Goal: Task Accomplishment & Management: Use online tool/utility

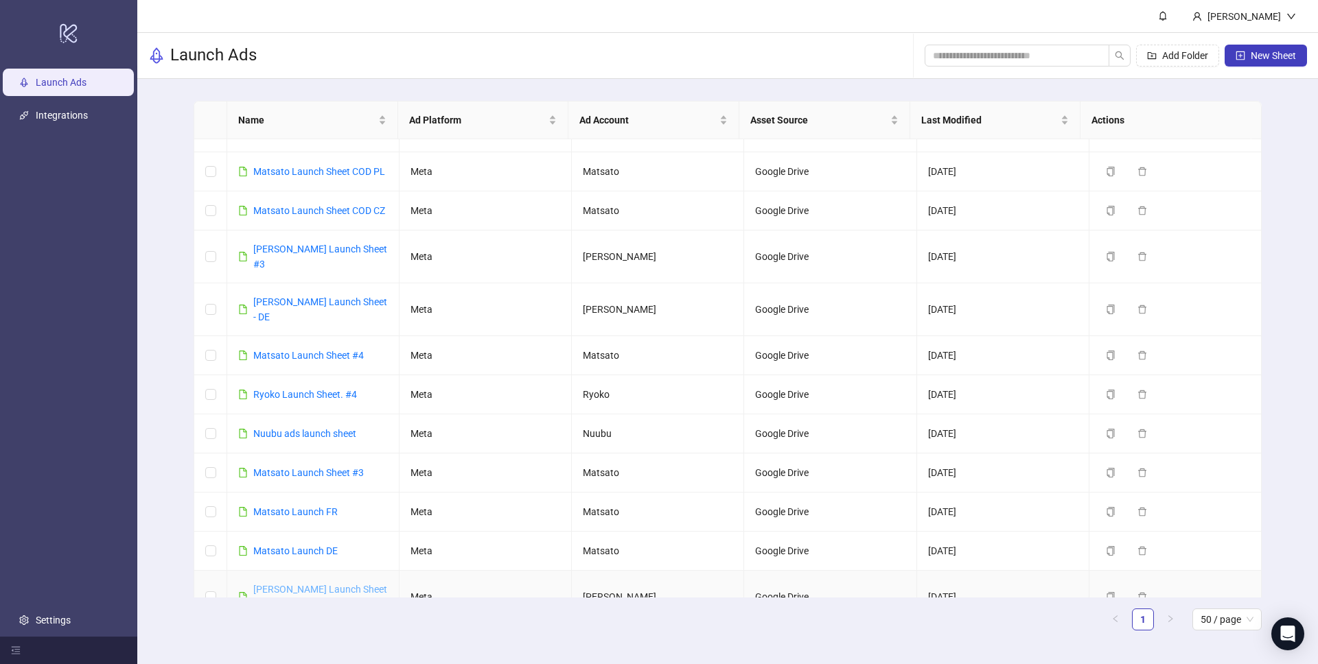
scroll to position [411, 0]
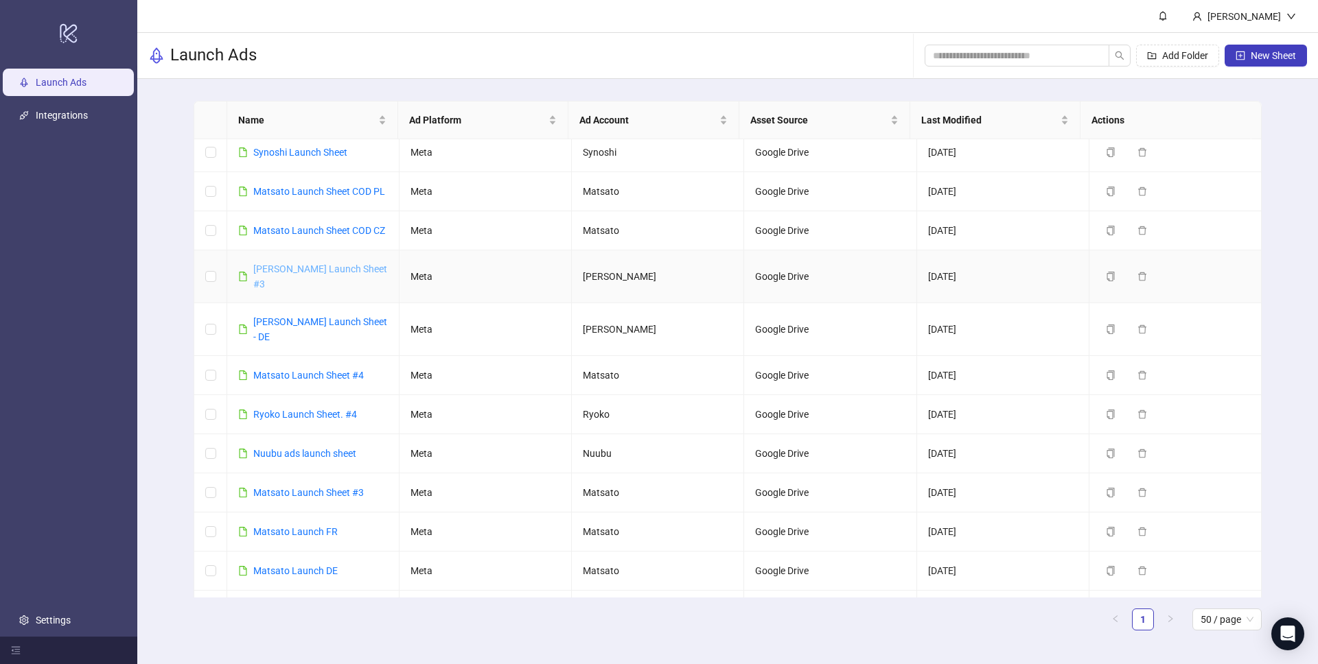
click at [330, 264] on link "Derila Ergo Launch Sheet #3" at bounding box center [320, 277] width 134 height 26
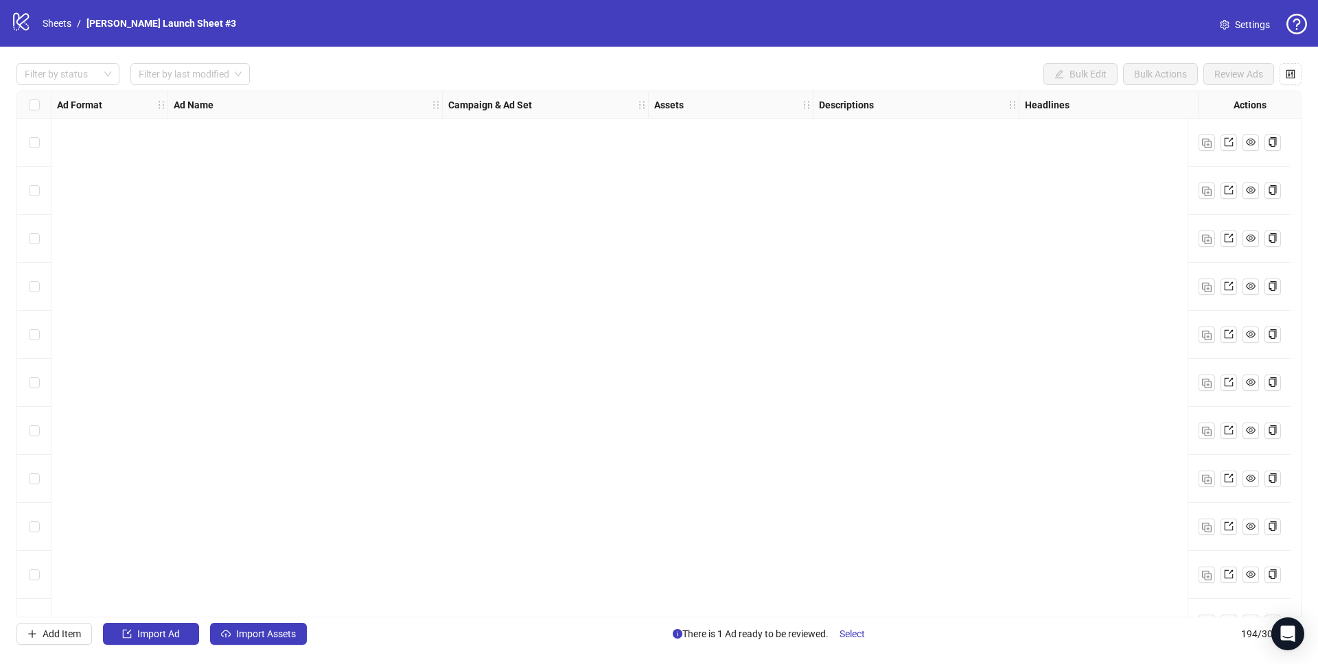
scroll to position [8826, 0]
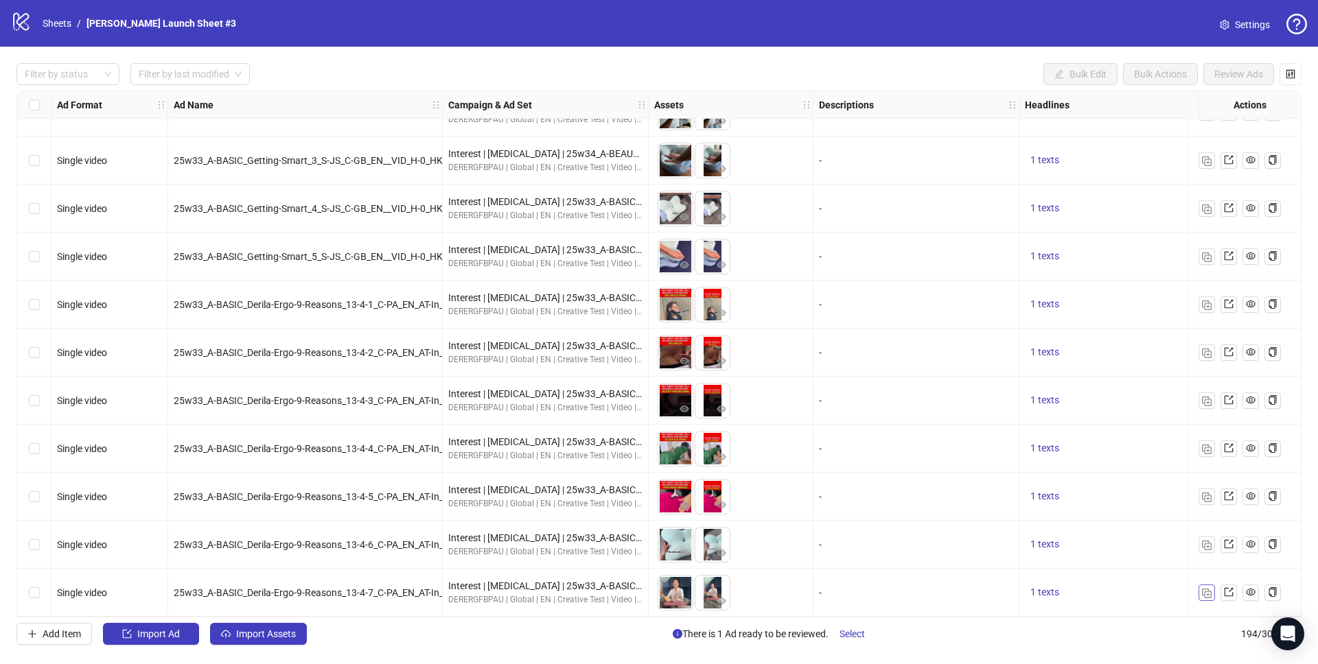
click at [1203, 589] on img "button" at bounding box center [1207, 594] width 10 height 10
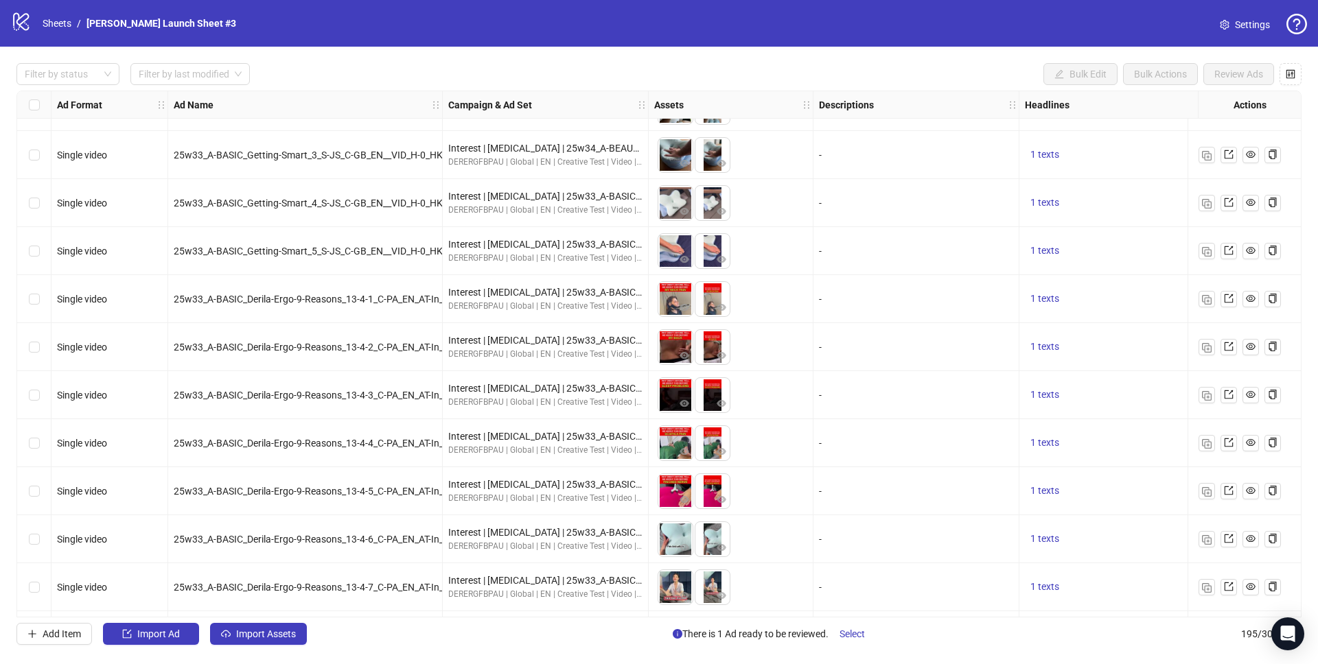
scroll to position [8874, 0]
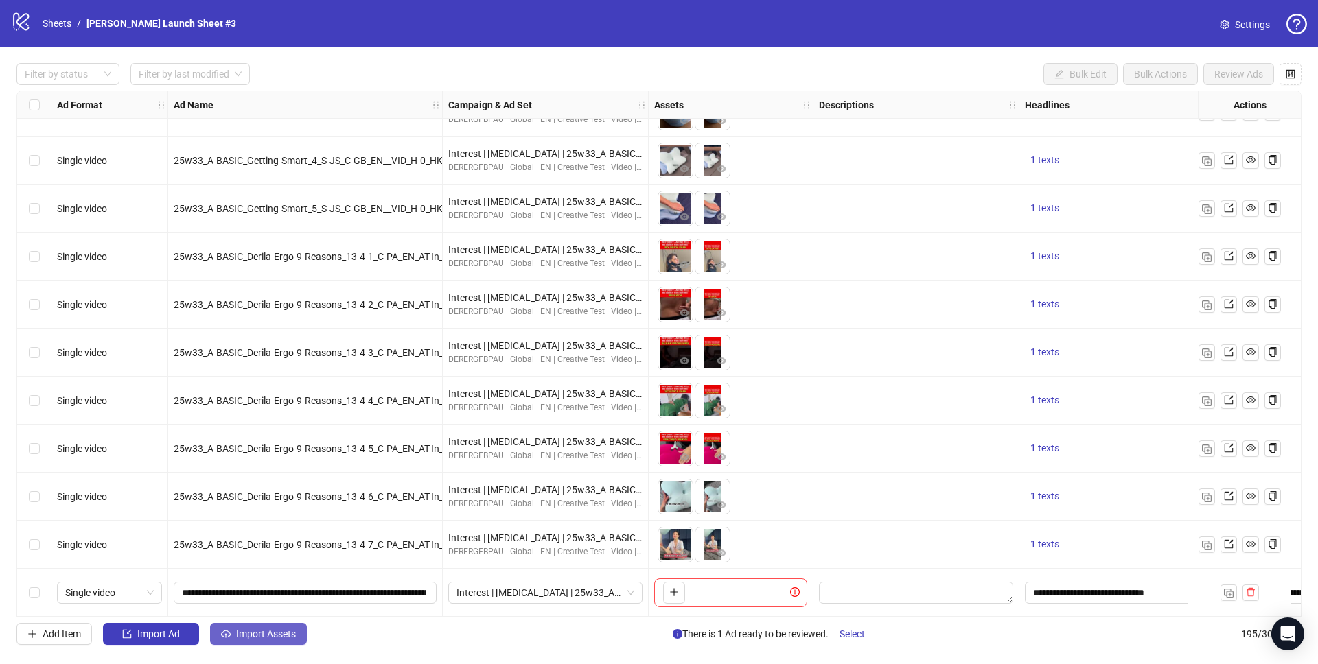
click at [265, 636] on span "Import Assets" at bounding box center [266, 634] width 60 height 11
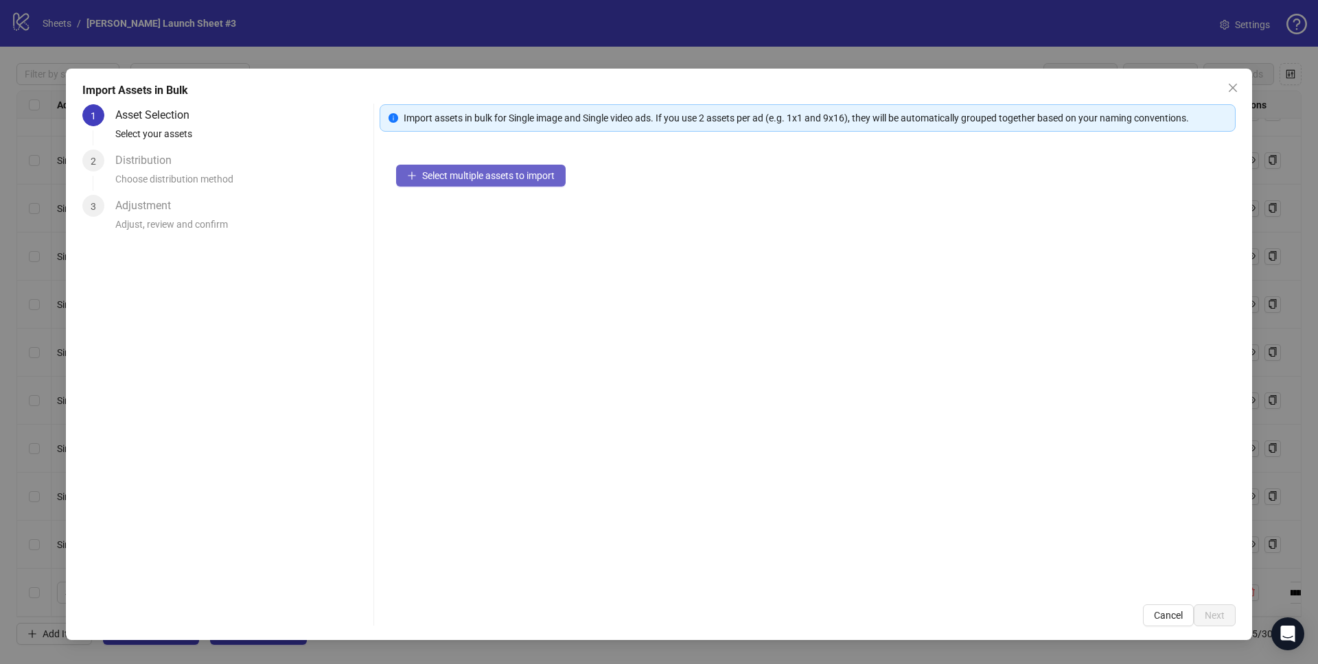
click at [452, 182] on button "Select multiple assets to import" at bounding box center [480, 176] width 169 height 22
click at [528, 174] on span "Select multiple assets to import" at bounding box center [488, 175] width 132 height 11
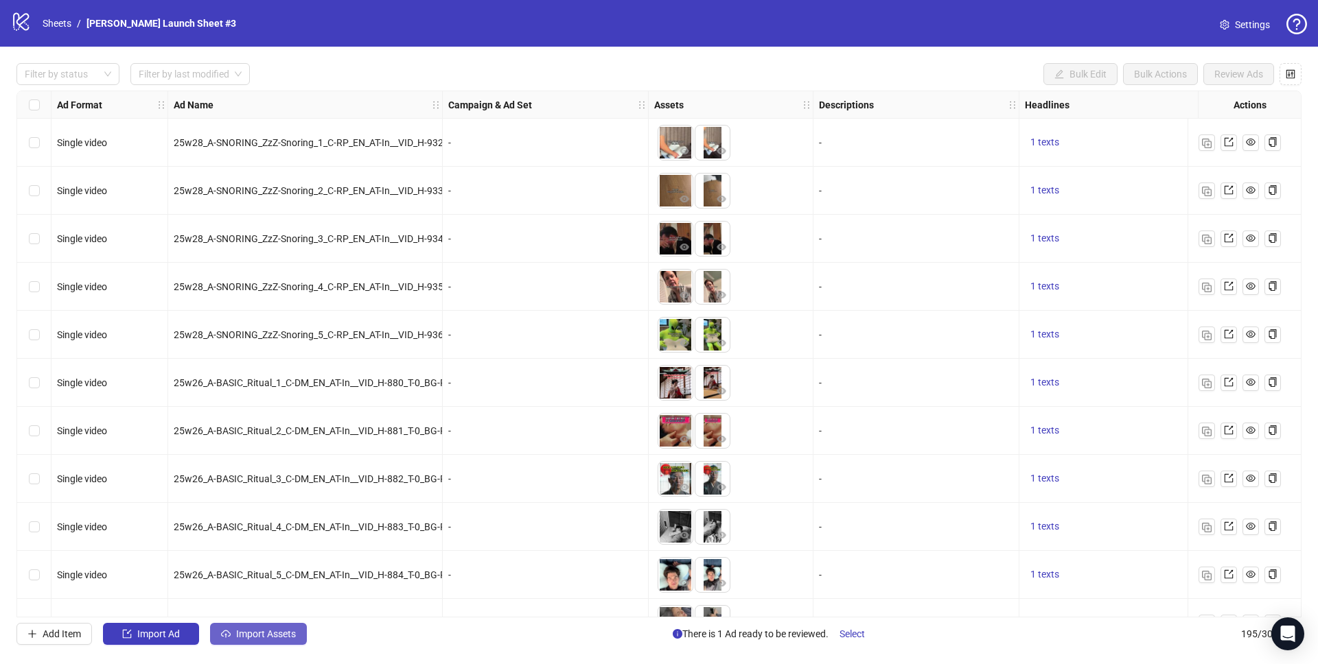
click at [277, 634] on span "Import Assets" at bounding box center [266, 634] width 60 height 11
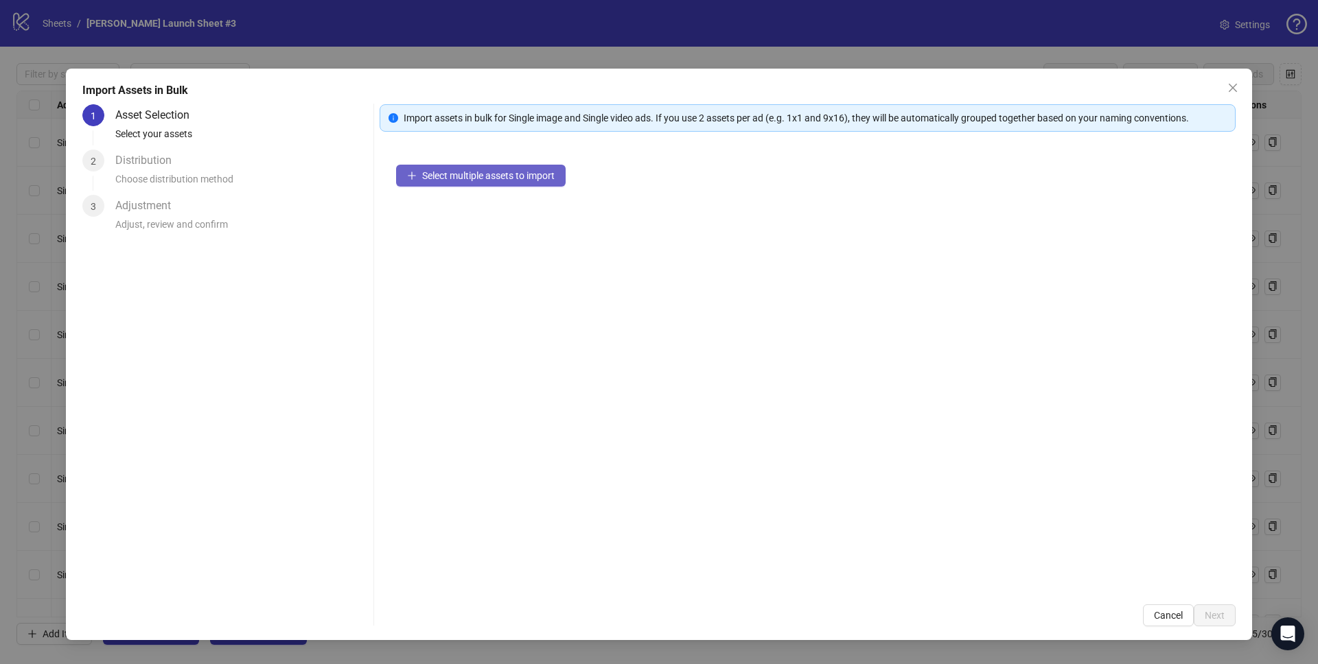
click at [475, 174] on span "Select multiple assets to import" at bounding box center [488, 175] width 132 height 11
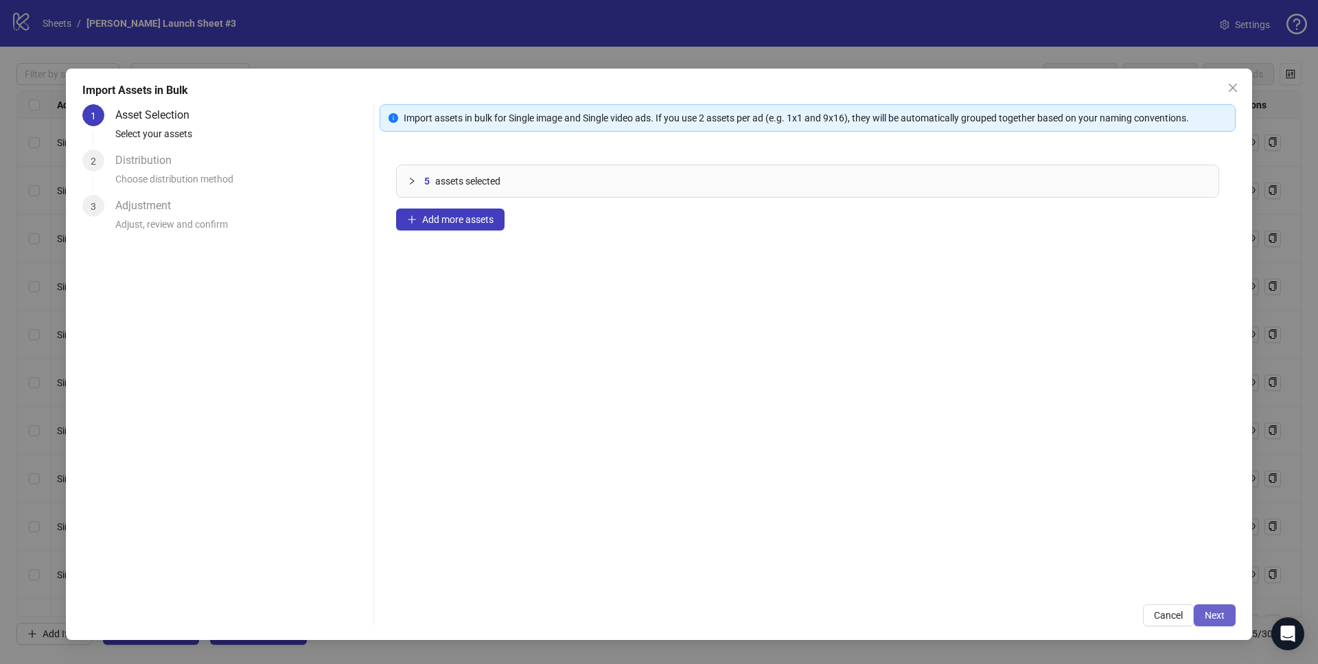
click at [1213, 616] on span "Next" at bounding box center [1214, 615] width 20 height 11
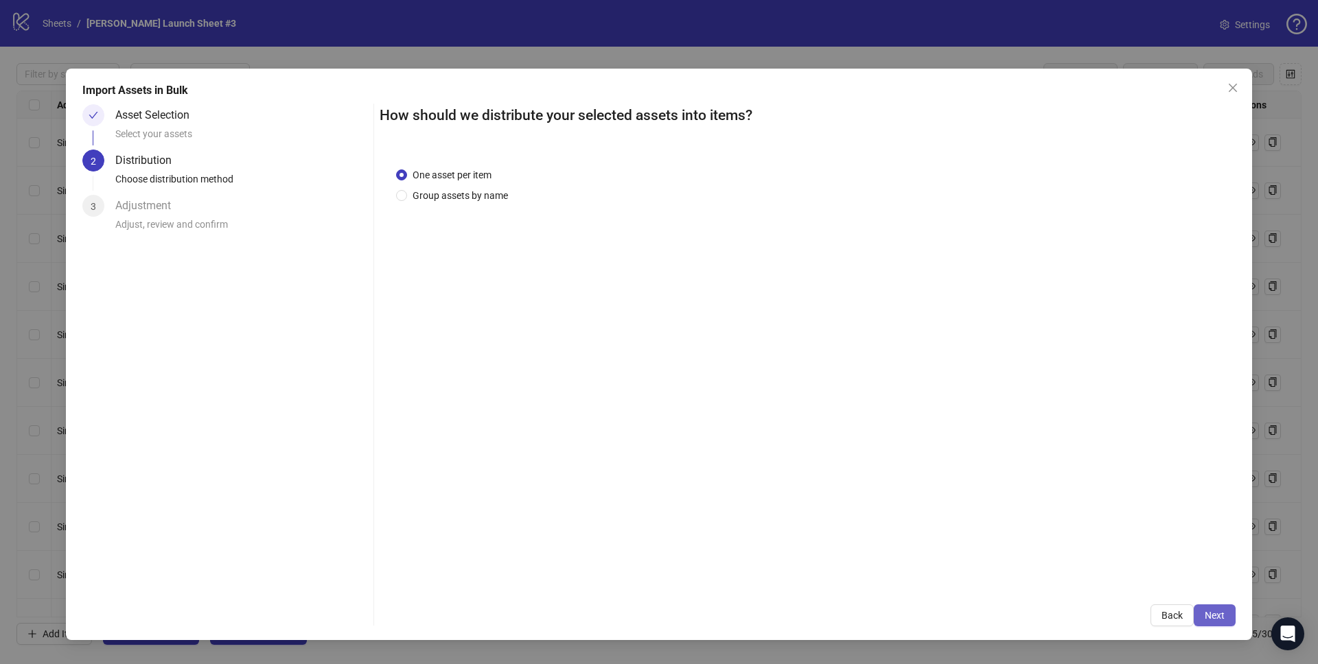
click at [1210, 616] on span "Next" at bounding box center [1214, 615] width 20 height 11
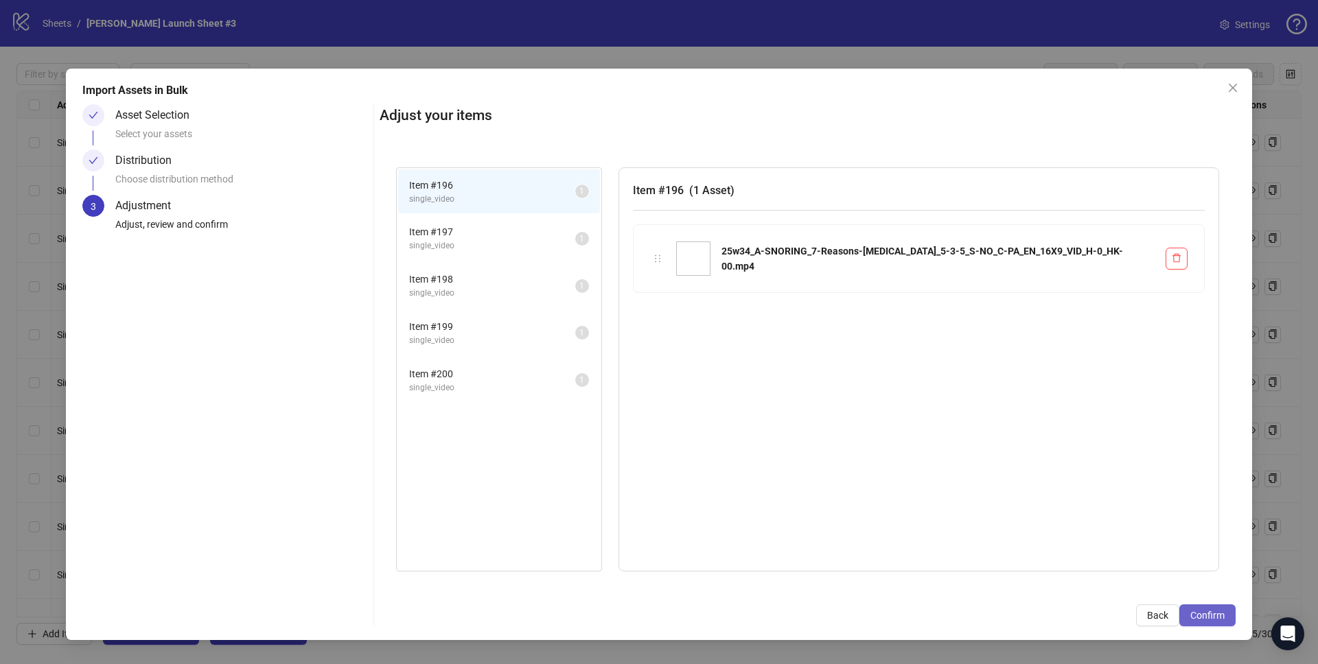
click at [1198, 613] on span "Confirm" at bounding box center [1207, 615] width 34 height 11
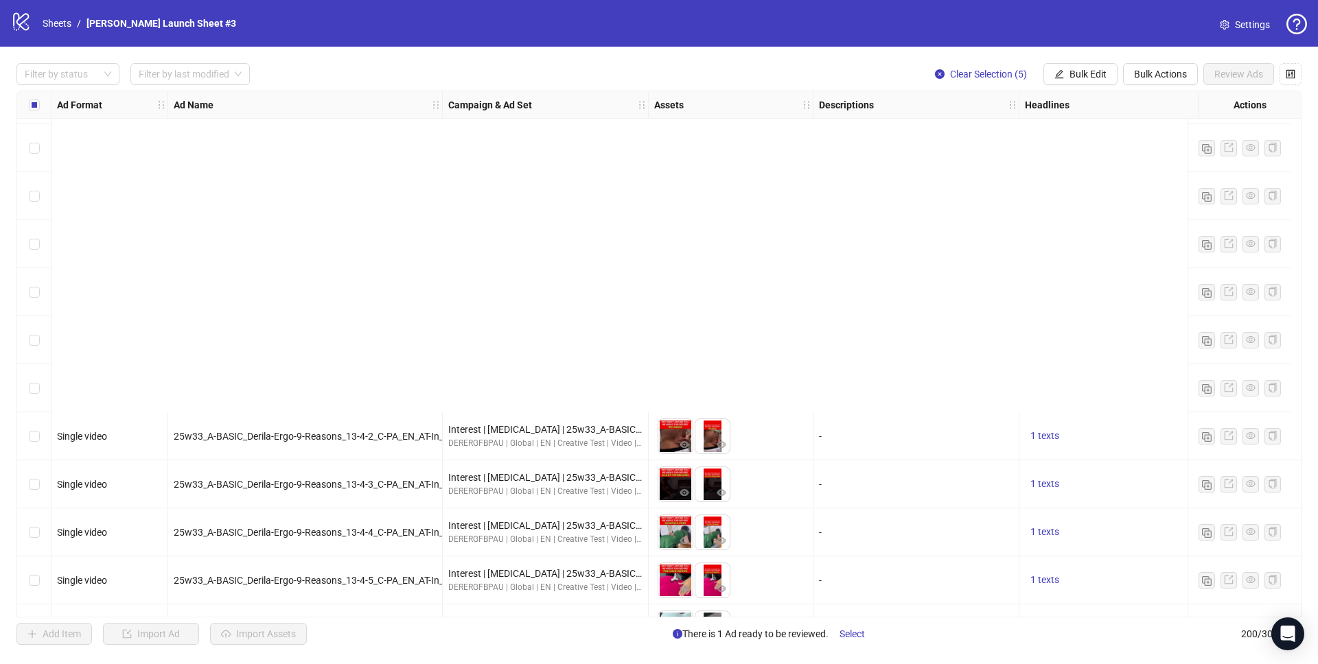
scroll to position [9114, 0]
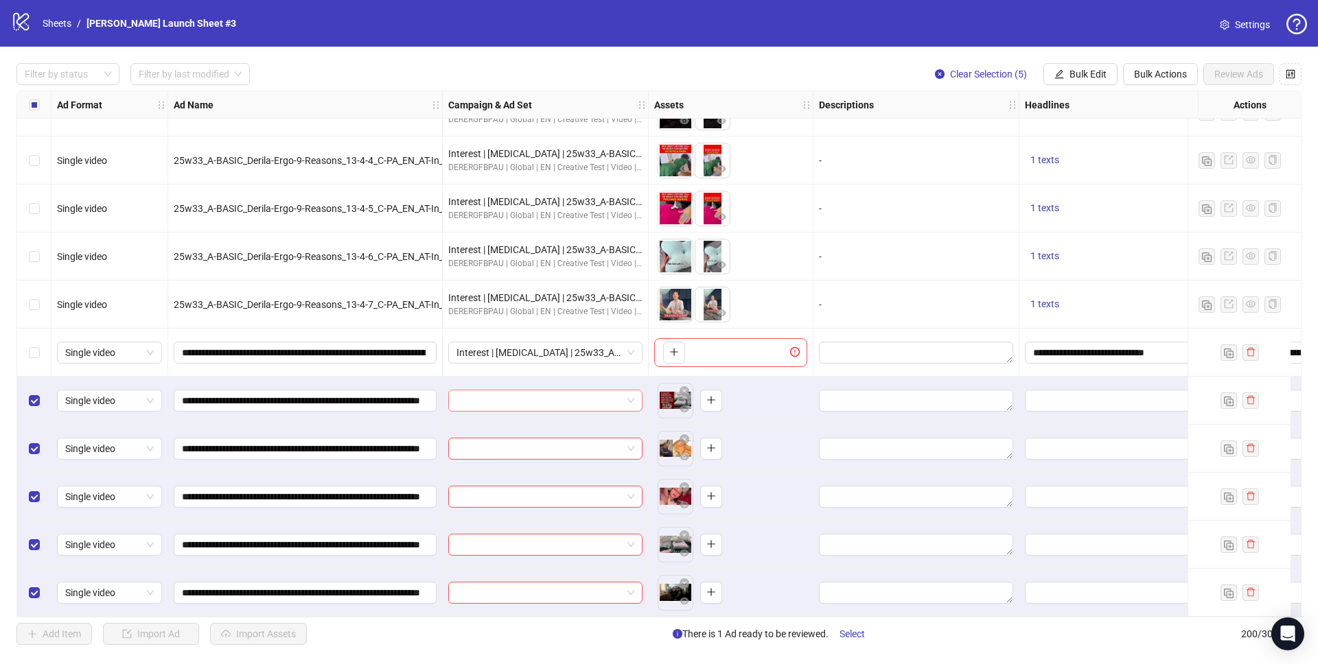
click at [572, 394] on input "search" at bounding box center [538, 400] width 165 height 21
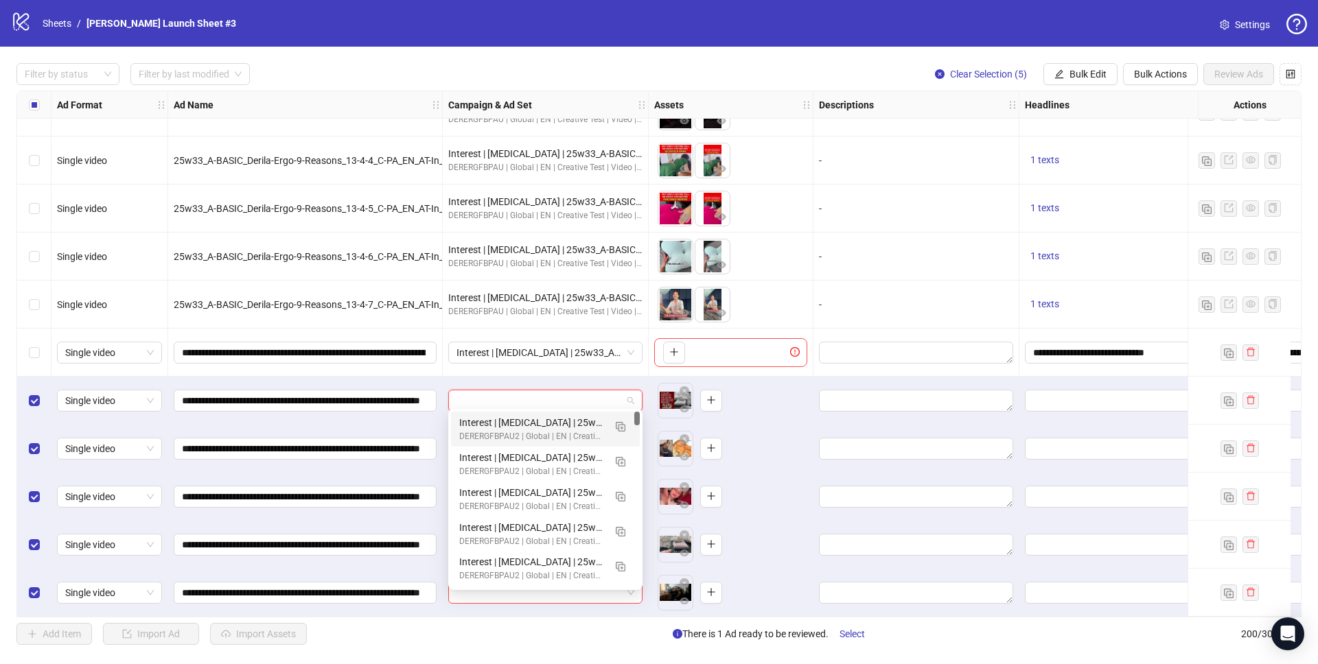
paste input "**********"
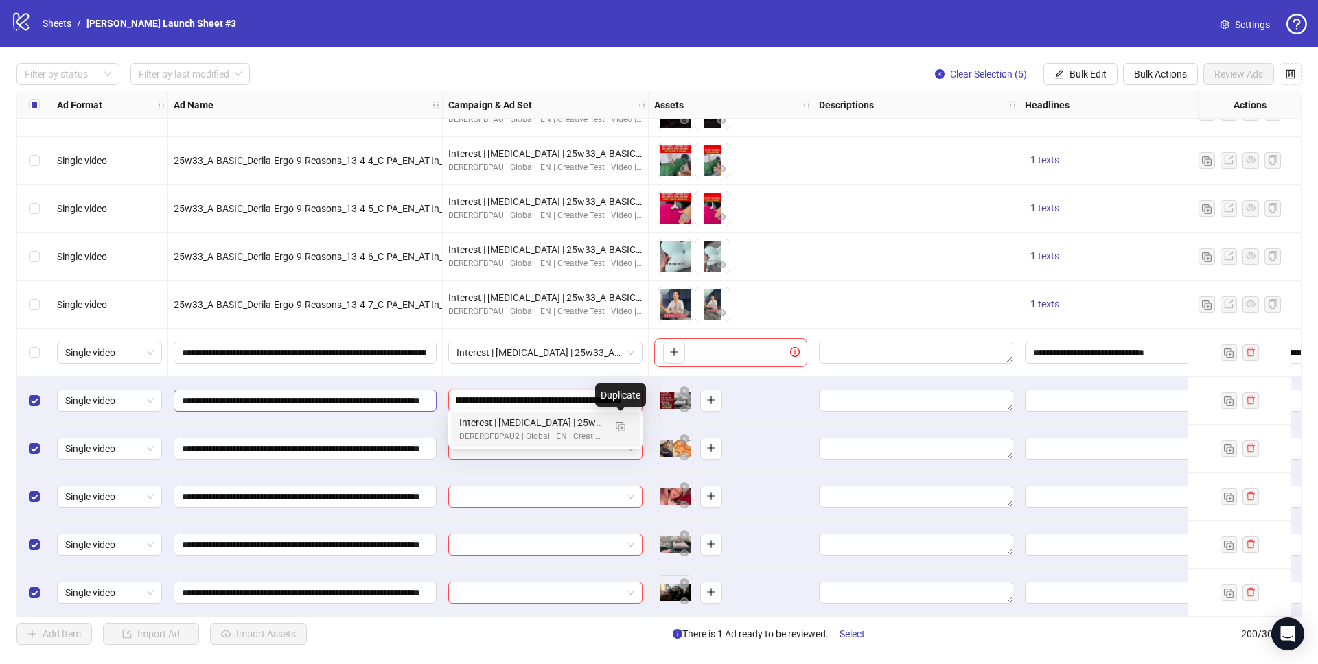
drag, startPoint x: 622, startPoint y: 427, endPoint x: 340, endPoint y: 398, distance: 283.5
click at [340, 398] on body "logo/logo-mobile Sheets / Derila Ergo Launch Sheet #3 Settings Filter by status…" at bounding box center [659, 332] width 1318 height 664
type input "**********"
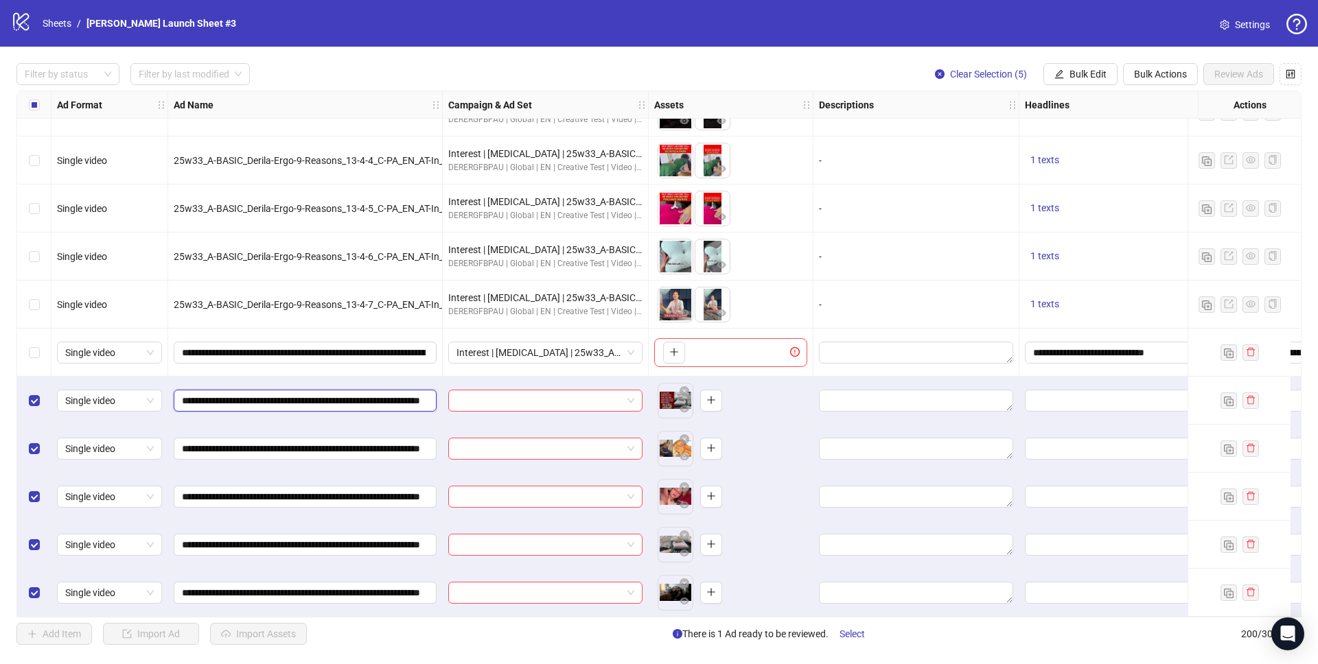
drag, startPoint x: 357, startPoint y: 394, endPoint x: 327, endPoint y: 394, distance: 29.5
click at [327, 394] on input "**********" at bounding box center [304, 400] width 244 height 15
drag, startPoint x: 179, startPoint y: 393, endPoint x: 316, endPoint y: 390, distance: 137.3
click at [314, 390] on span "**********" at bounding box center [305, 401] width 263 height 22
click at [342, 396] on input "**********" at bounding box center [304, 400] width 244 height 15
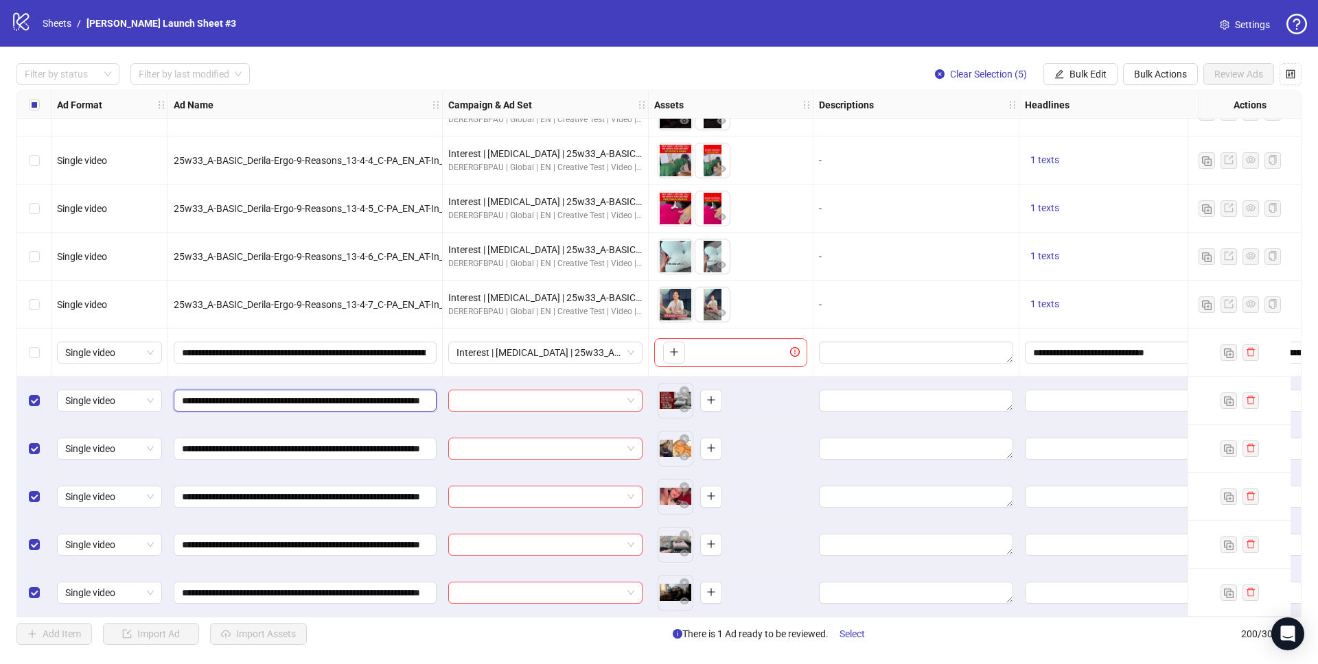
drag, startPoint x: 342, startPoint y: 396, endPoint x: 171, endPoint y: 398, distance: 171.6
click at [171, 398] on div "**********" at bounding box center [305, 401] width 274 height 48
drag, startPoint x: 363, startPoint y: 393, endPoint x: 169, endPoint y: 392, distance: 194.2
click at [169, 393] on div "**********" at bounding box center [305, 401] width 274 height 48
click at [592, 393] on input "search" at bounding box center [538, 400] width 165 height 21
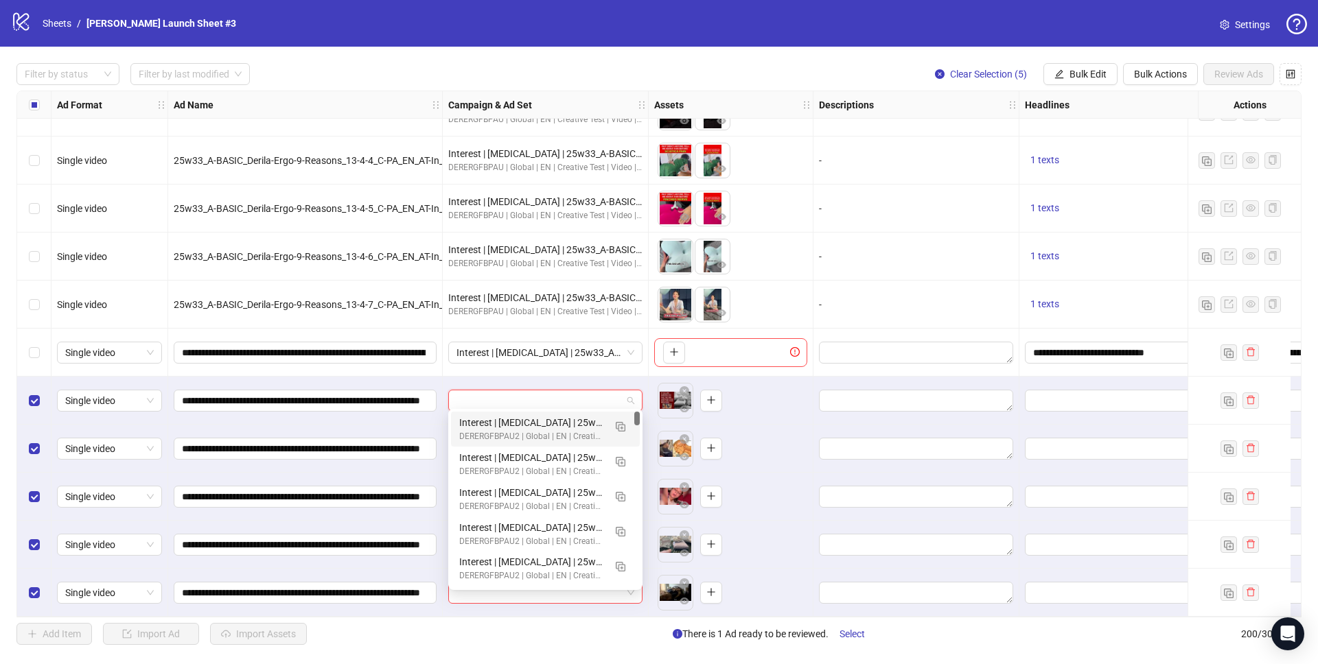
click at [505, 394] on input "search" at bounding box center [538, 400] width 165 height 21
paste input "**********"
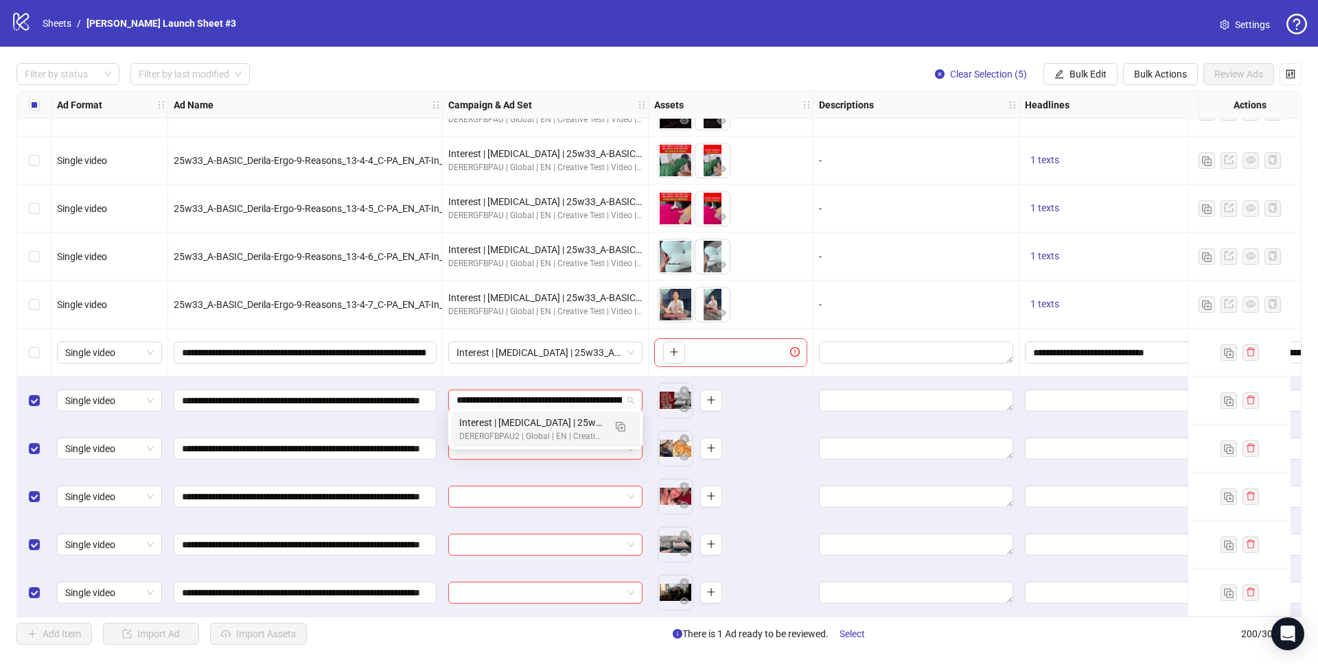
scroll to position [0, 226]
click at [621, 427] on img "button" at bounding box center [621, 427] width 10 height 10
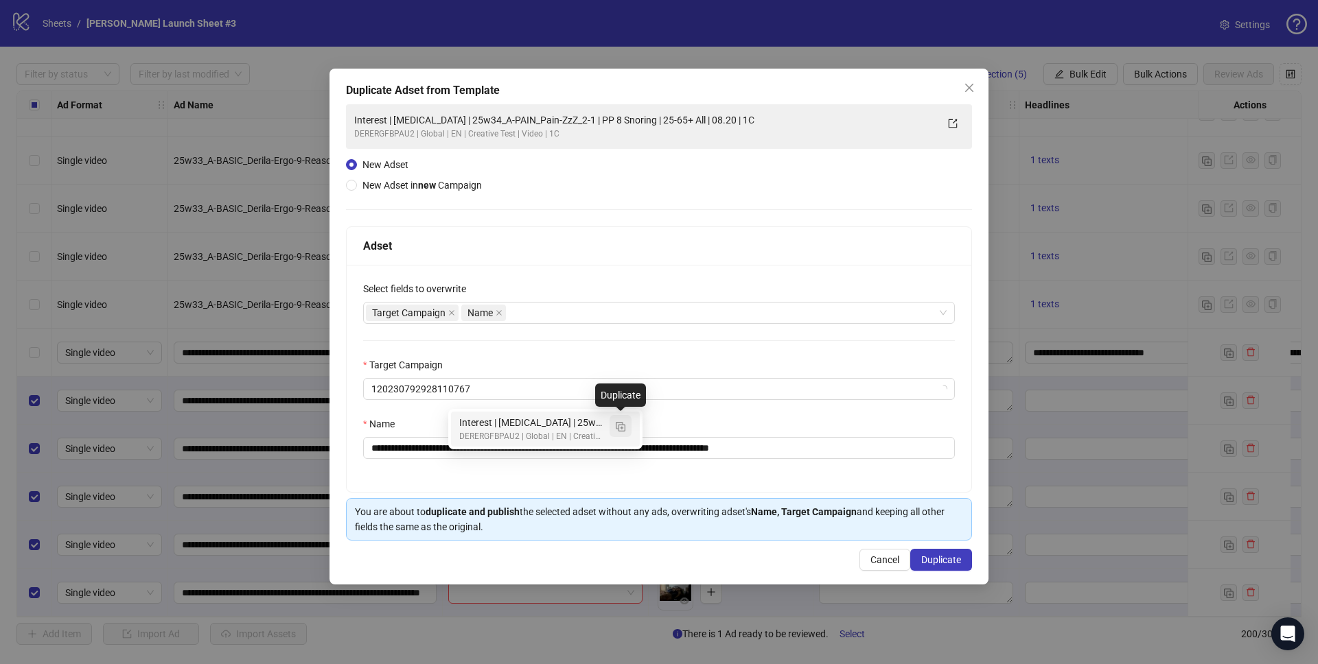
type input "**********"
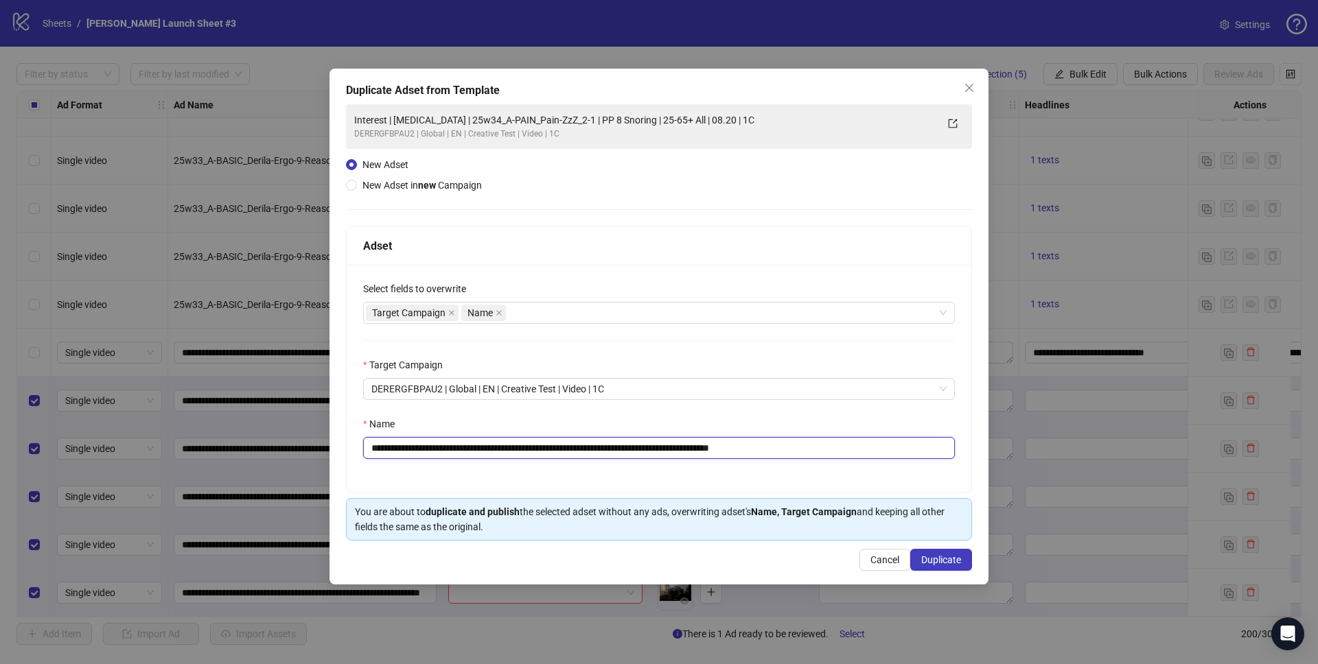
drag, startPoint x: 599, startPoint y: 448, endPoint x: 478, endPoint y: 441, distance: 121.0
click at [478, 441] on input "**********" at bounding box center [659, 448] width 592 height 22
paste input "**********"
drag, startPoint x: 819, startPoint y: 446, endPoint x: 944, endPoint y: 450, distance: 124.3
click at [944, 450] on input "**********" at bounding box center [659, 448] width 592 height 22
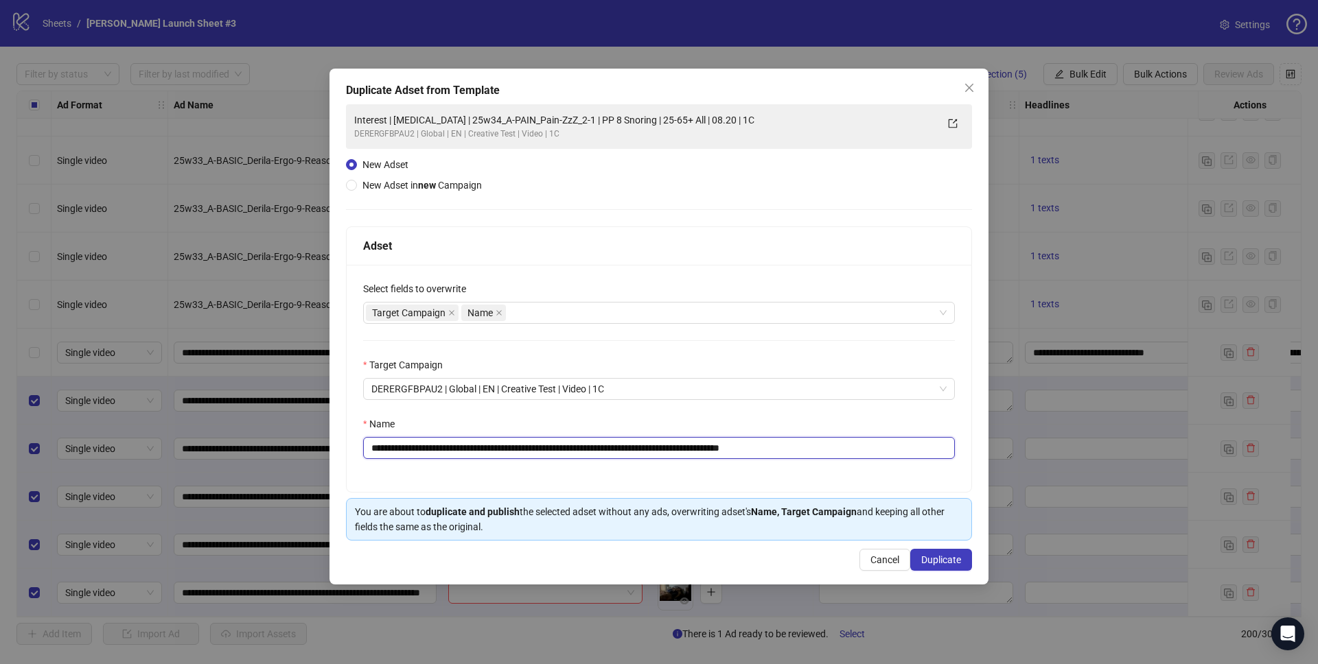
type input "**********"
click at [752, 358] on div "Target Campaign" at bounding box center [659, 368] width 592 height 21
drag, startPoint x: 954, startPoint y: 563, endPoint x: 744, endPoint y: 514, distance: 215.7
click at [954, 563] on span "Duplicate" at bounding box center [941, 559] width 40 height 11
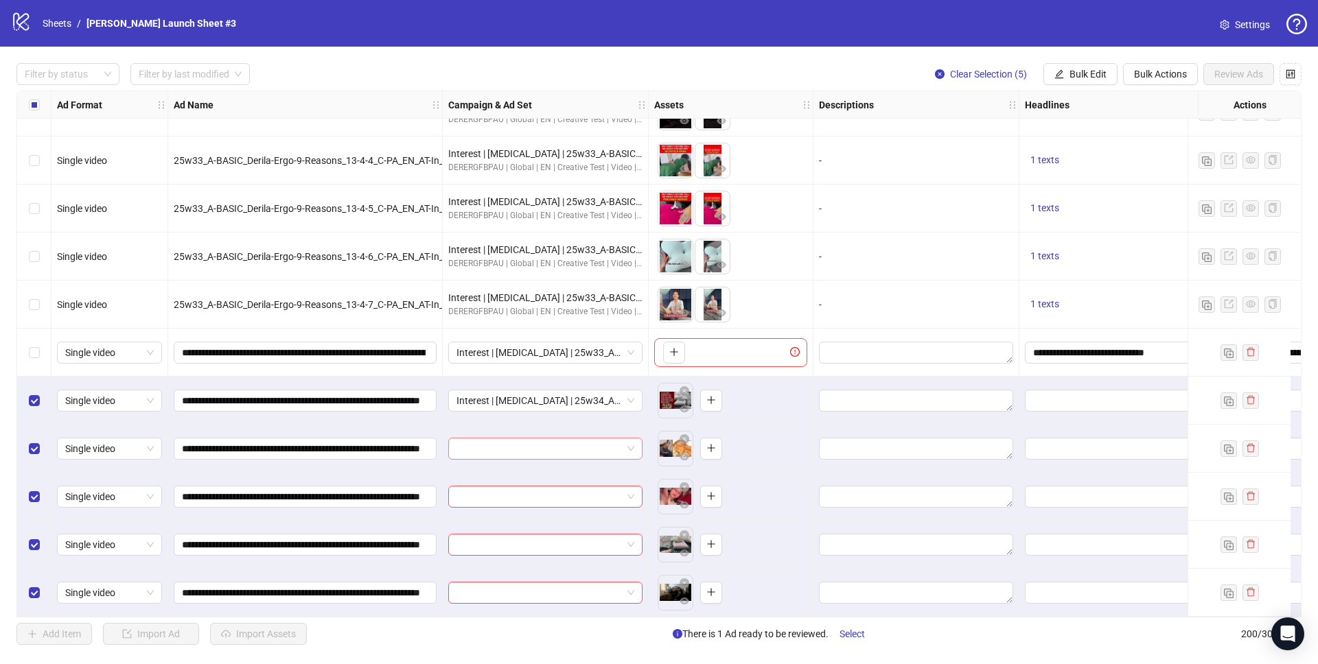
click at [548, 443] on input "search" at bounding box center [538, 448] width 165 height 21
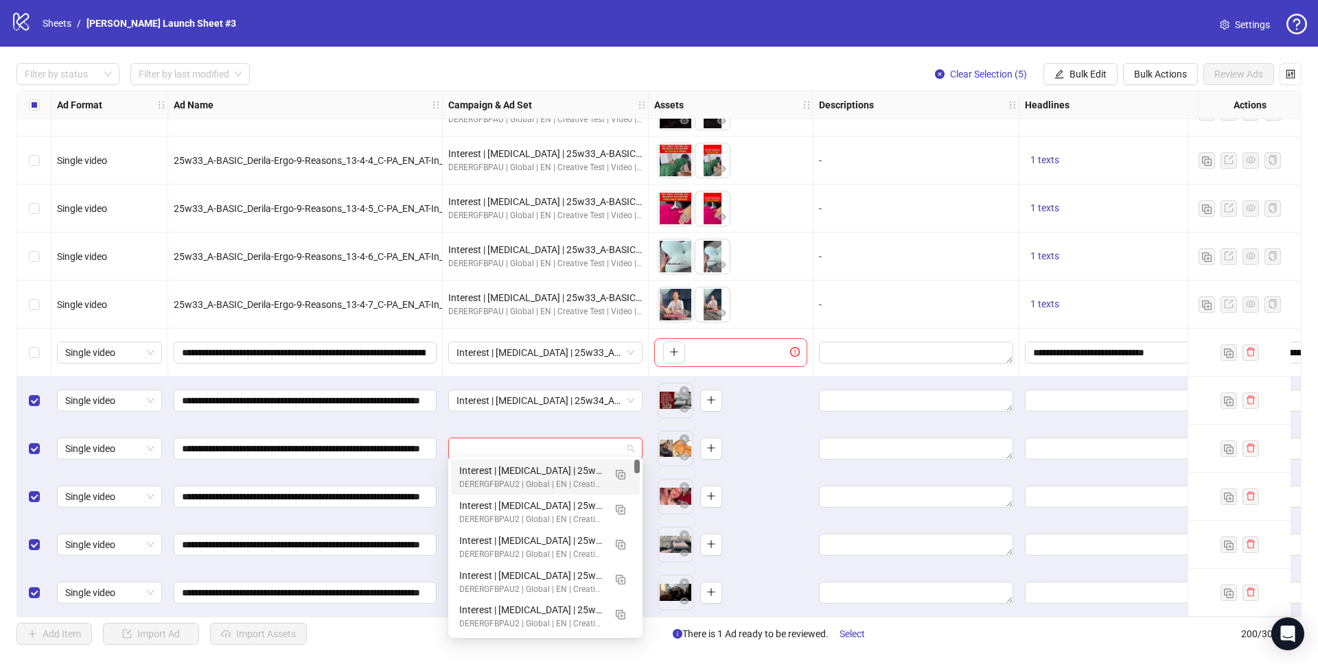
click at [546, 482] on div "DERERGFBPAU2 | Global | EN | Creative Test | Video | 1C" at bounding box center [531, 484] width 145 height 13
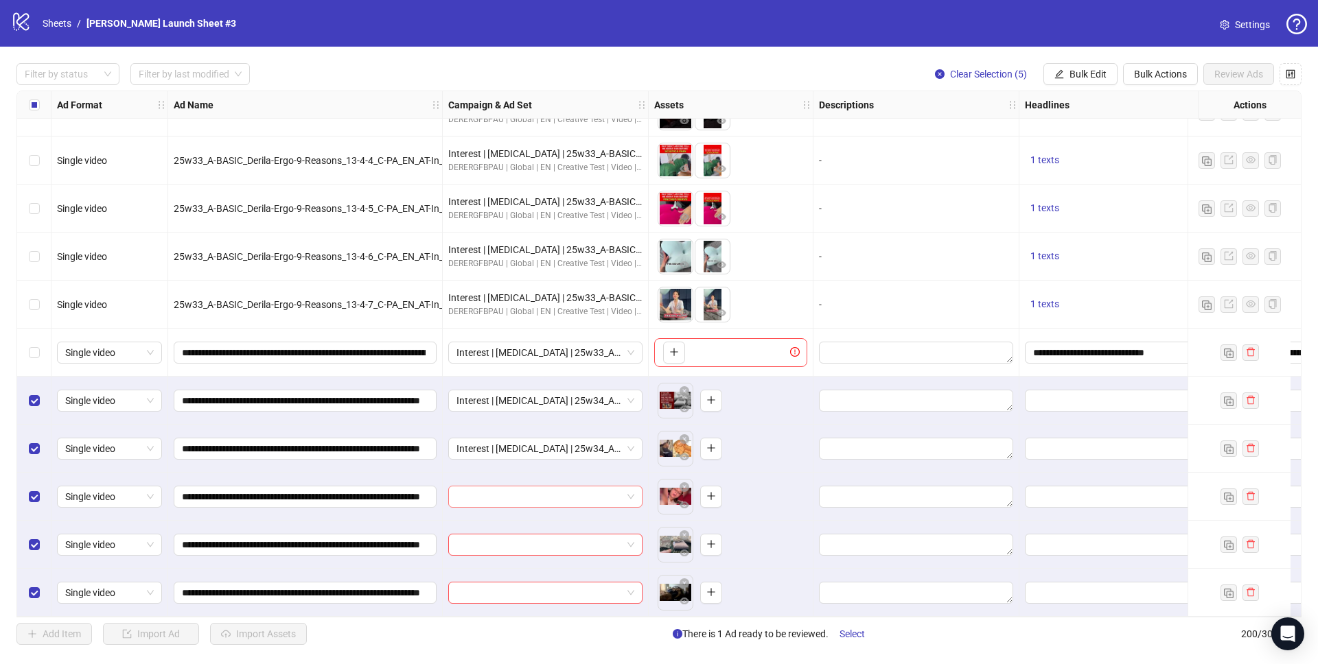
click at [534, 501] on input "search" at bounding box center [538, 497] width 165 height 21
click at [519, 543] on input "search" at bounding box center [538, 545] width 165 height 21
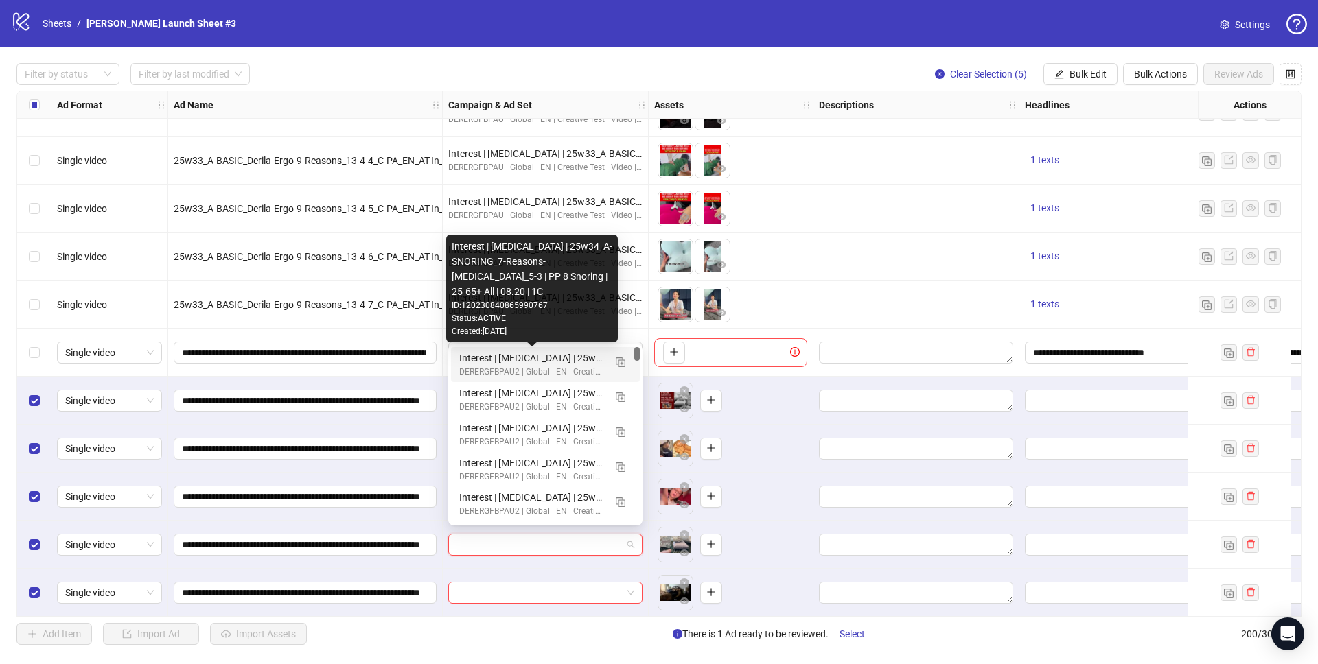
click at [523, 360] on div "Interest | [MEDICAL_DATA] | 25w34_A-SNORING_7-Reasons-[MEDICAL_DATA]_5-3 | PP 8…" at bounding box center [531, 358] width 145 height 15
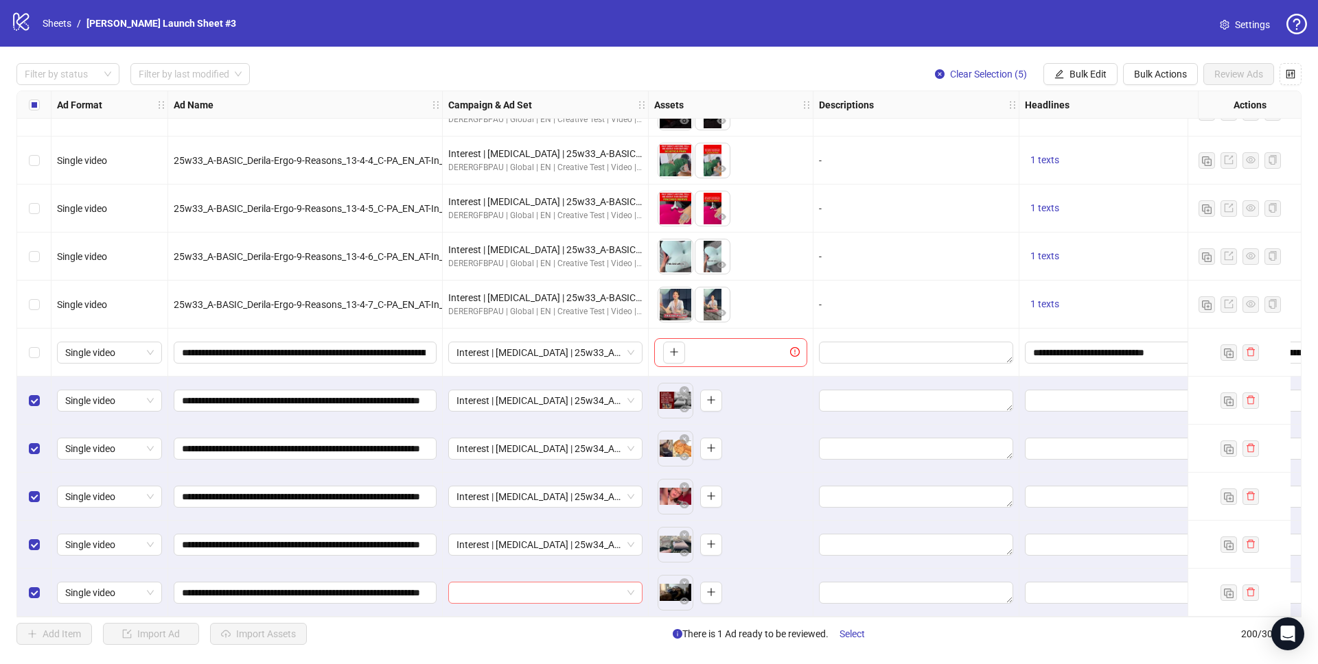
click at [534, 589] on input "search" at bounding box center [538, 593] width 165 height 21
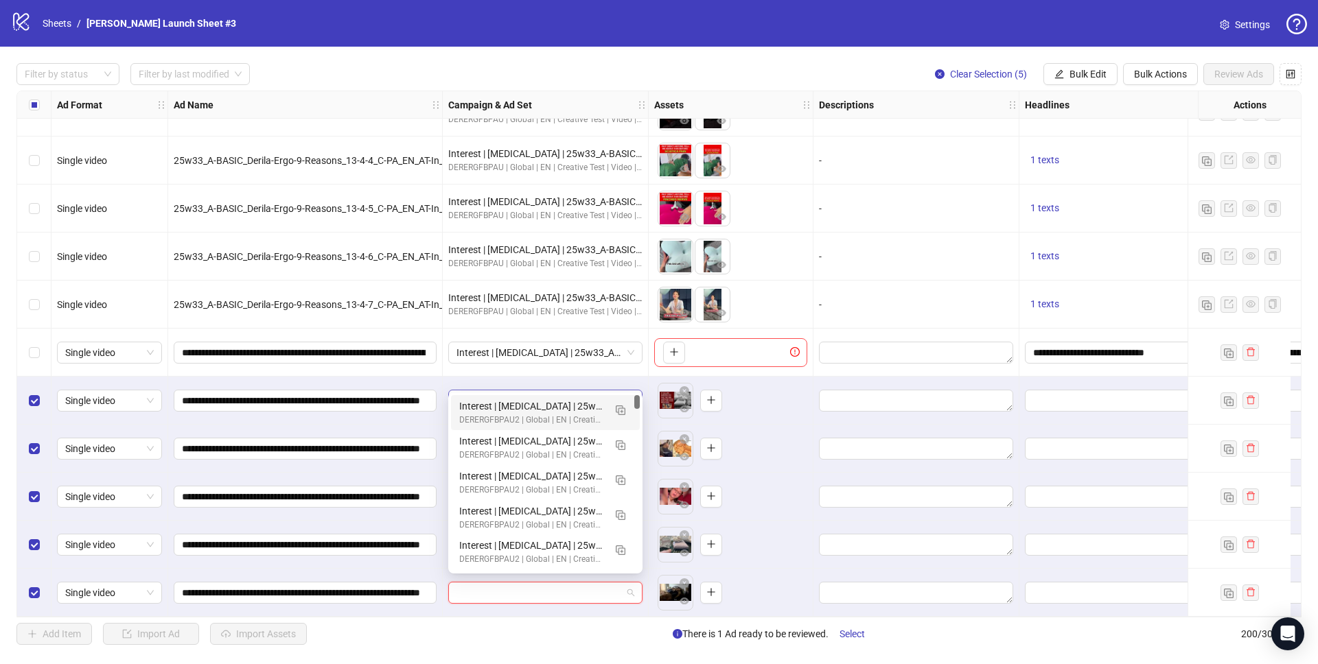
click at [538, 401] on div "Interest | [MEDICAL_DATA] | 25w34_A-SNORING_7-Reasons-[MEDICAL_DATA]_5-3 | PP 8…" at bounding box center [531, 406] width 145 height 15
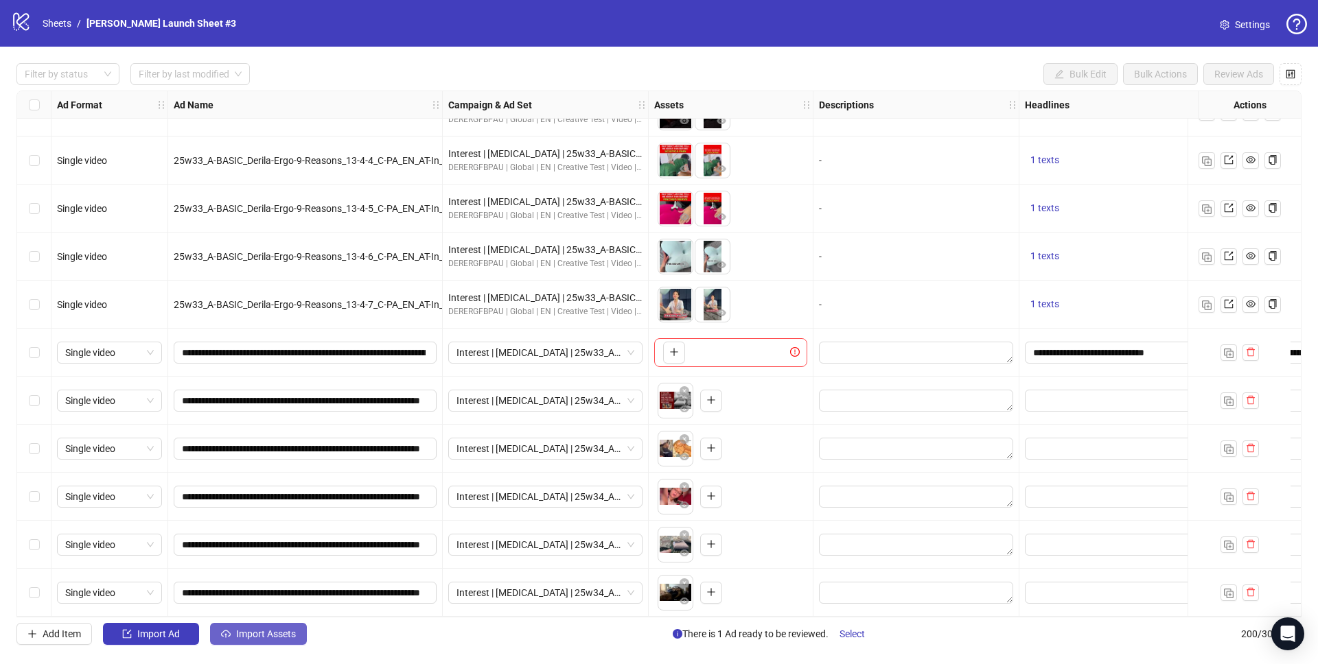
click at [250, 629] on span "Import Assets" at bounding box center [266, 634] width 60 height 11
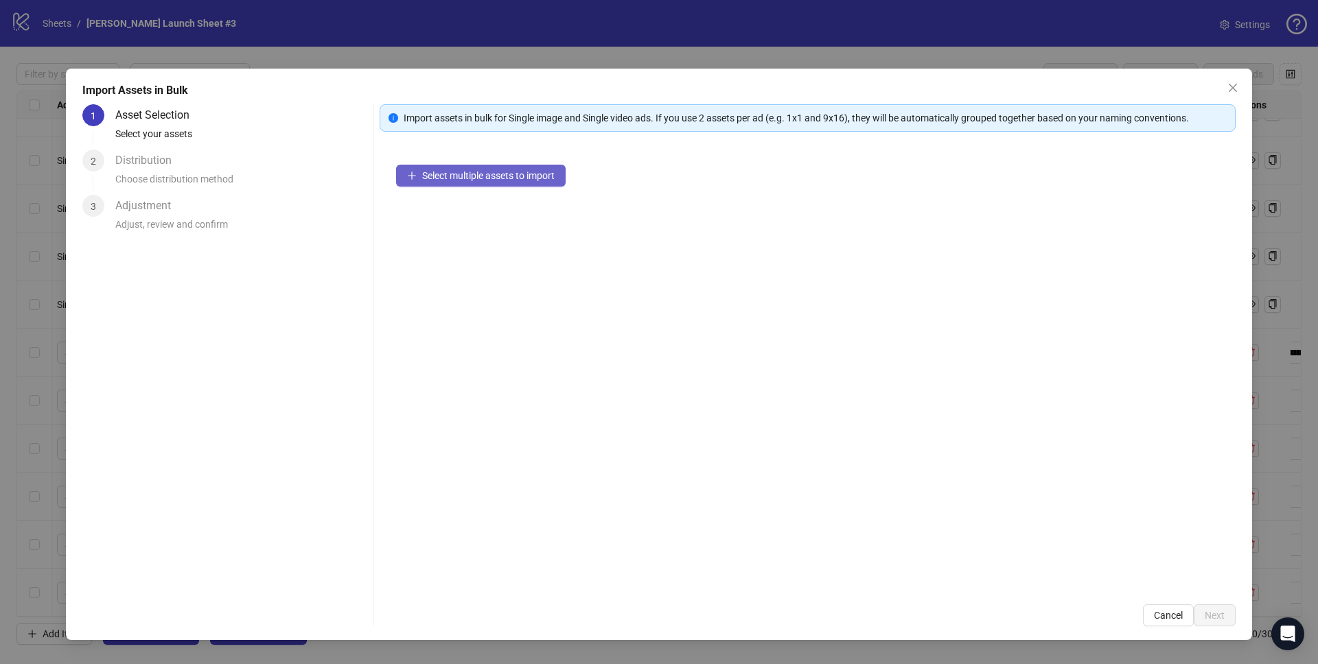
click at [460, 178] on span "Select multiple assets to import" at bounding box center [488, 175] width 132 height 11
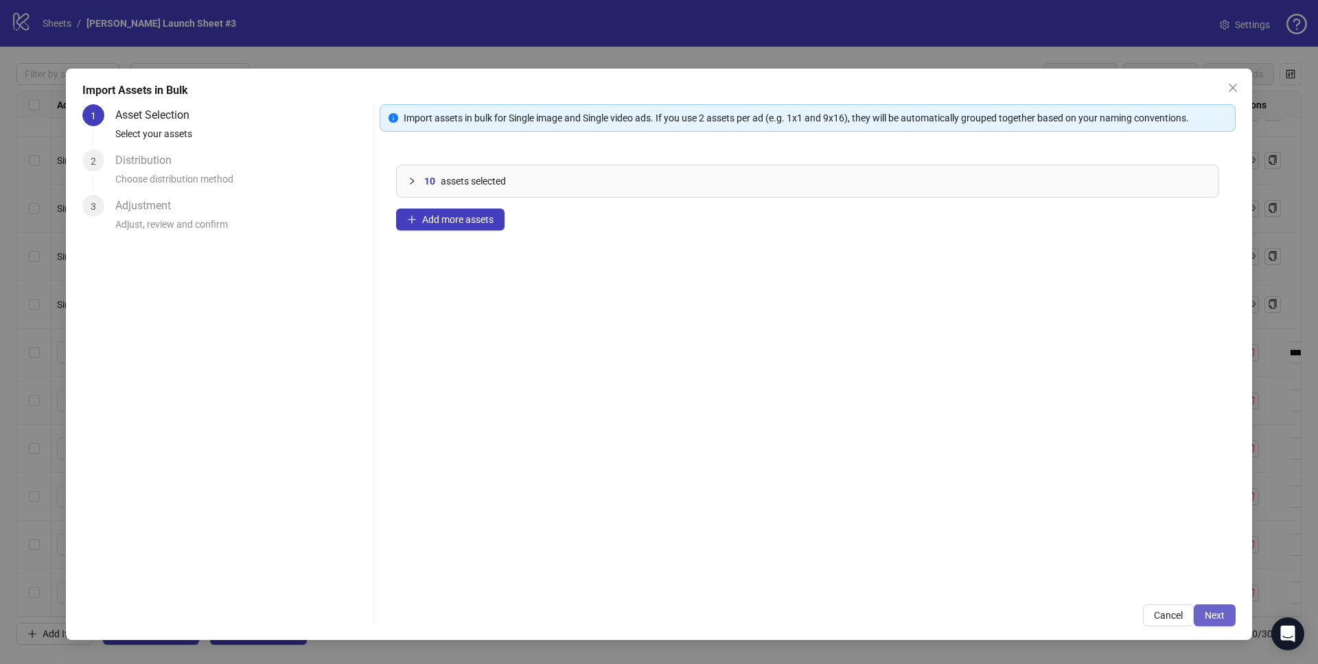
click at [1210, 622] on button "Next" at bounding box center [1214, 616] width 42 height 22
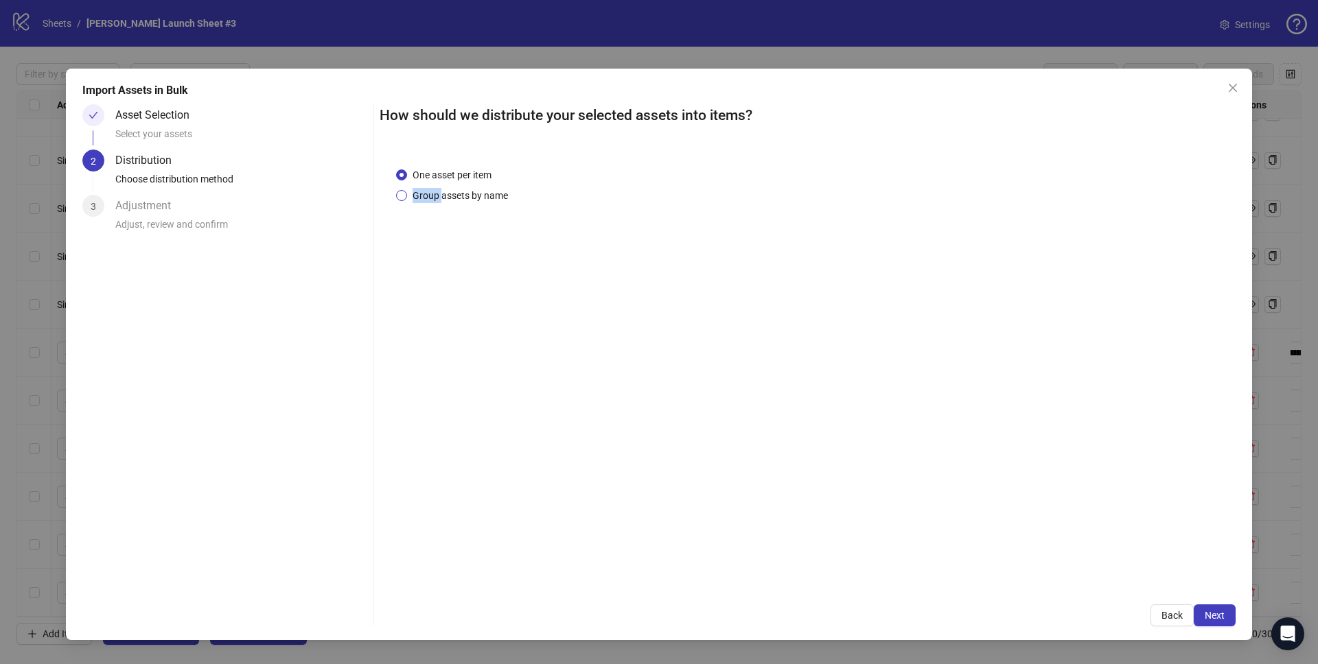
click at [441, 188] on span "Group assets by name" at bounding box center [460, 195] width 106 height 15
click at [456, 198] on span "Group assets by name" at bounding box center [460, 195] width 106 height 15
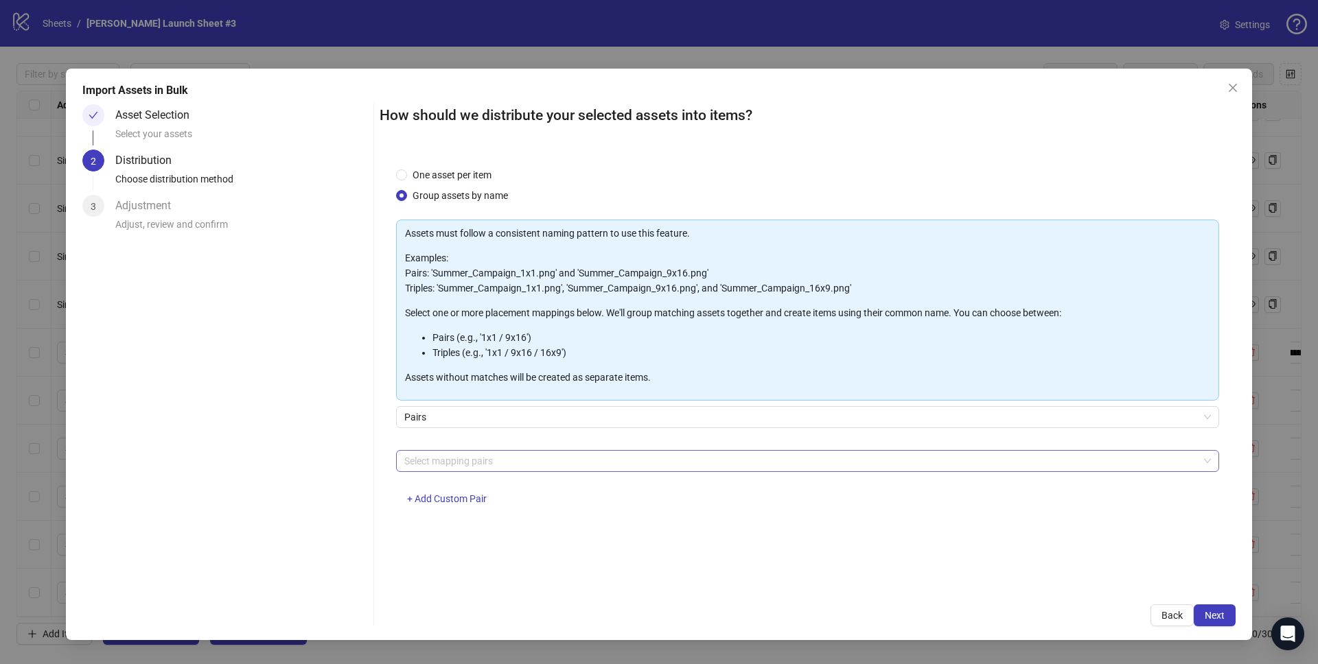
click at [461, 454] on div at bounding box center [800, 461] width 803 height 19
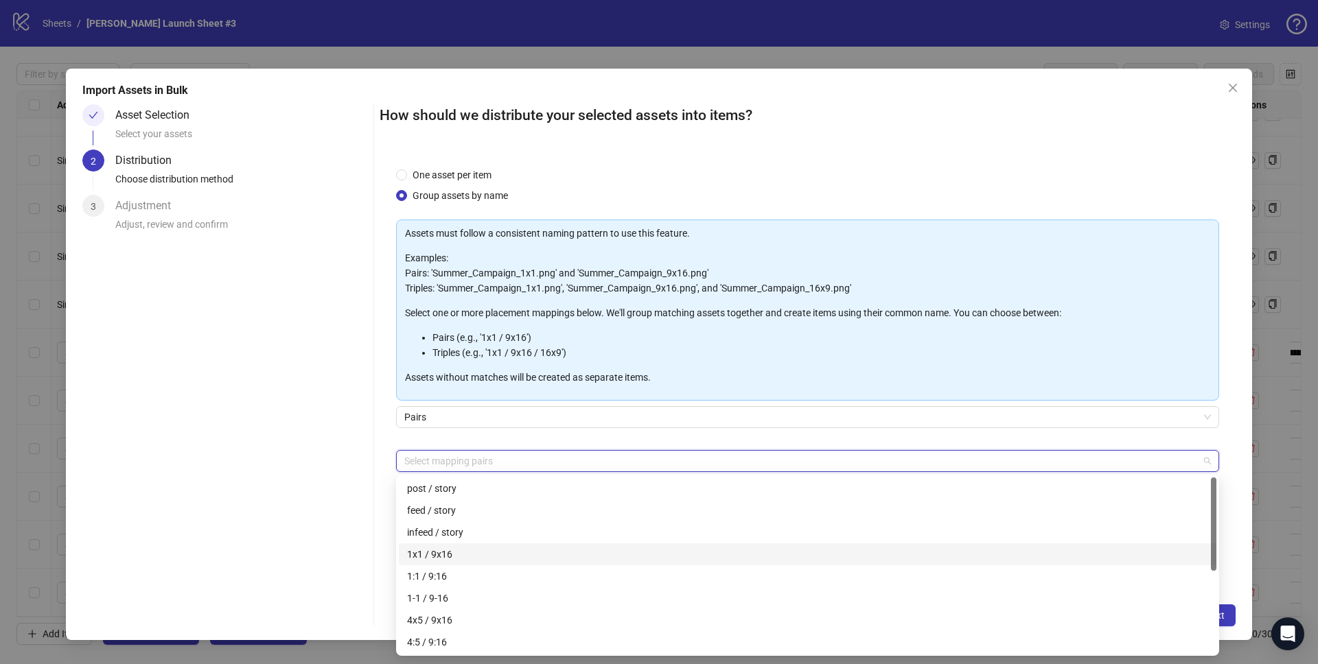
drag, startPoint x: 451, startPoint y: 561, endPoint x: 464, endPoint y: 556, distance: 13.9
click at [452, 561] on div "1x1 / 9x16" at bounding box center [807, 554] width 801 height 15
click at [1223, 617] on span "Next" at bounding box center [1214, 615] width 20 height 11
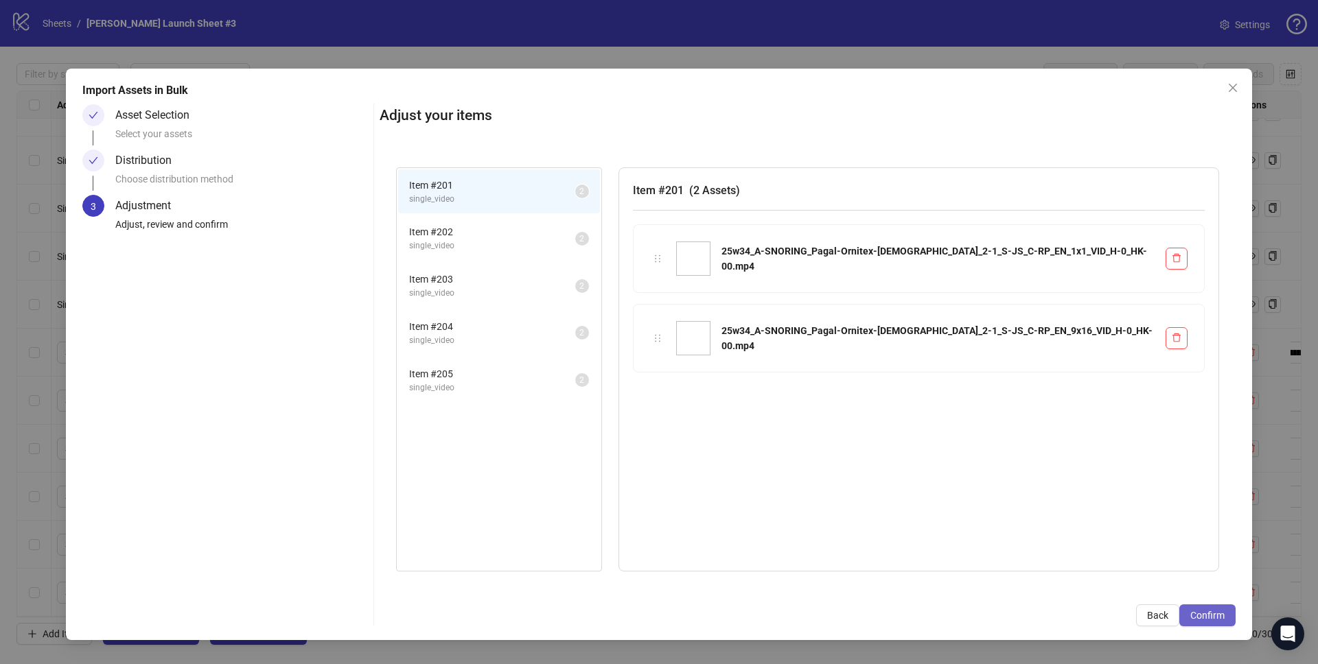
click at [1208, 618] on span "Confirm" at bounding box center [1207, 615] width 34 height 11
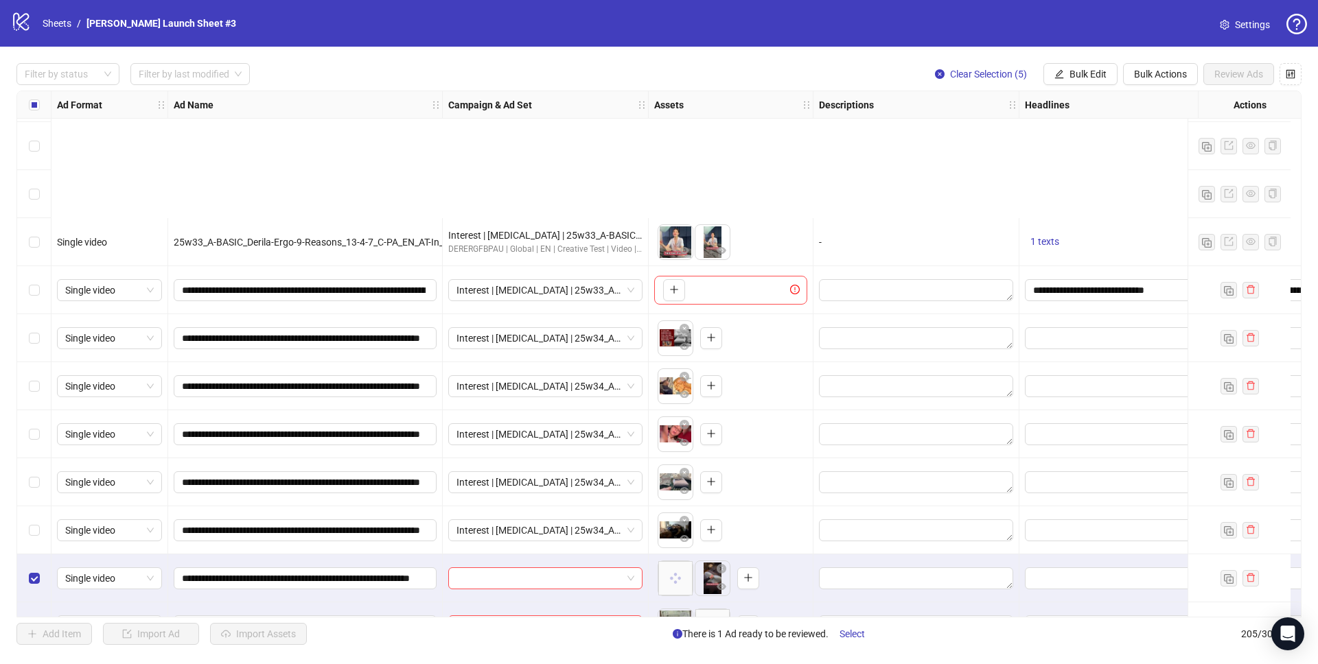
scroll to position [9354, 0]
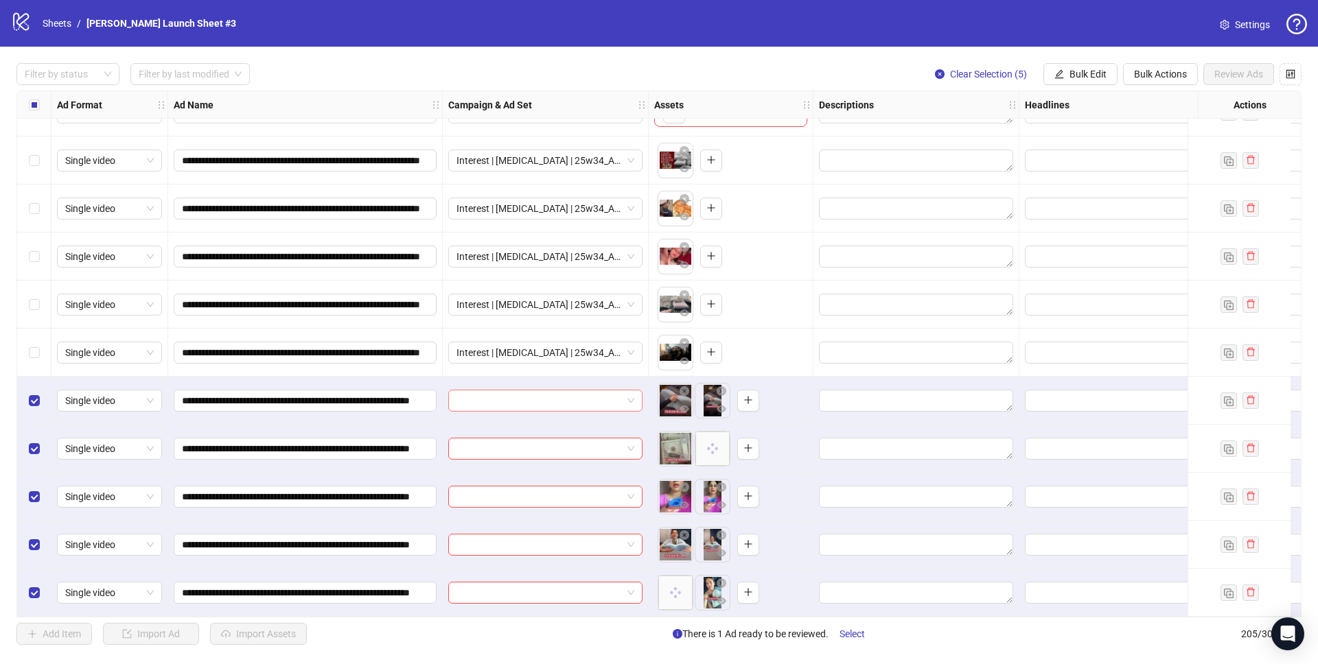
click at [488, 395] on input "search" at bounding box center [538, 400] width 165 height 21
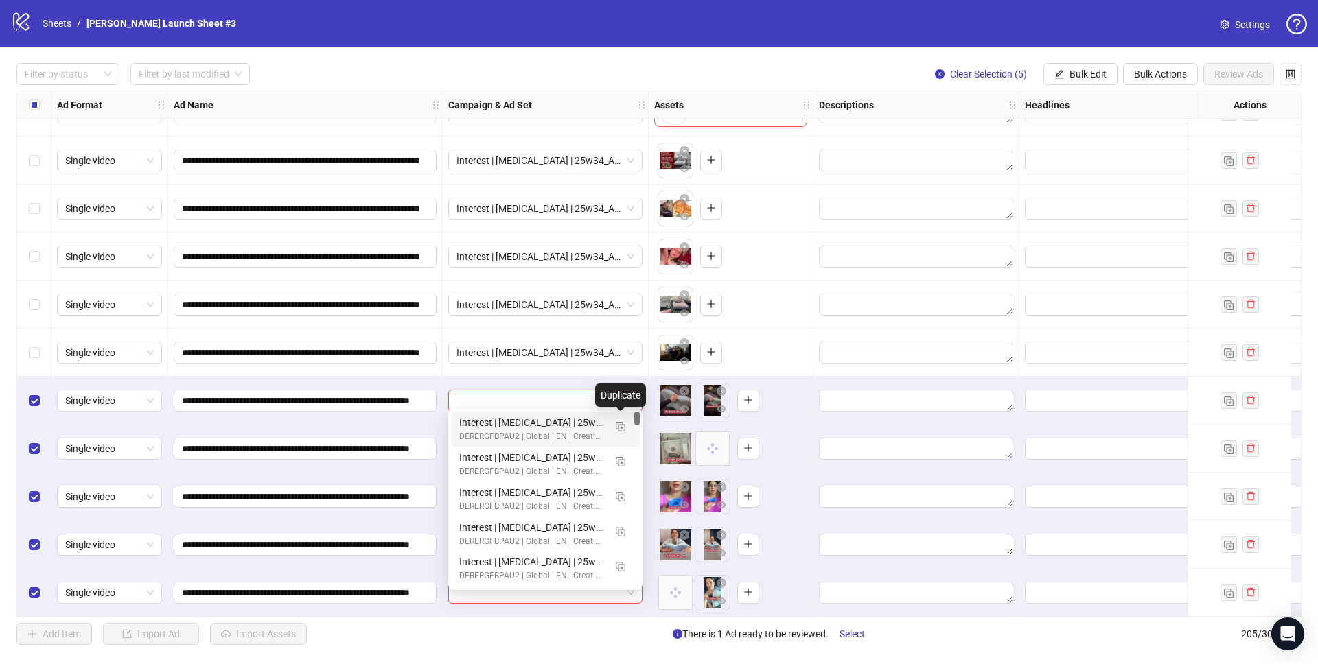
drag, startPoint x: 622, startPoint y: 423, endPoint x: 605, endPoint y: 411, distance: 21.3
click at [622, 423] on img "button" at bounding box center [621, 427] width 10 height 10
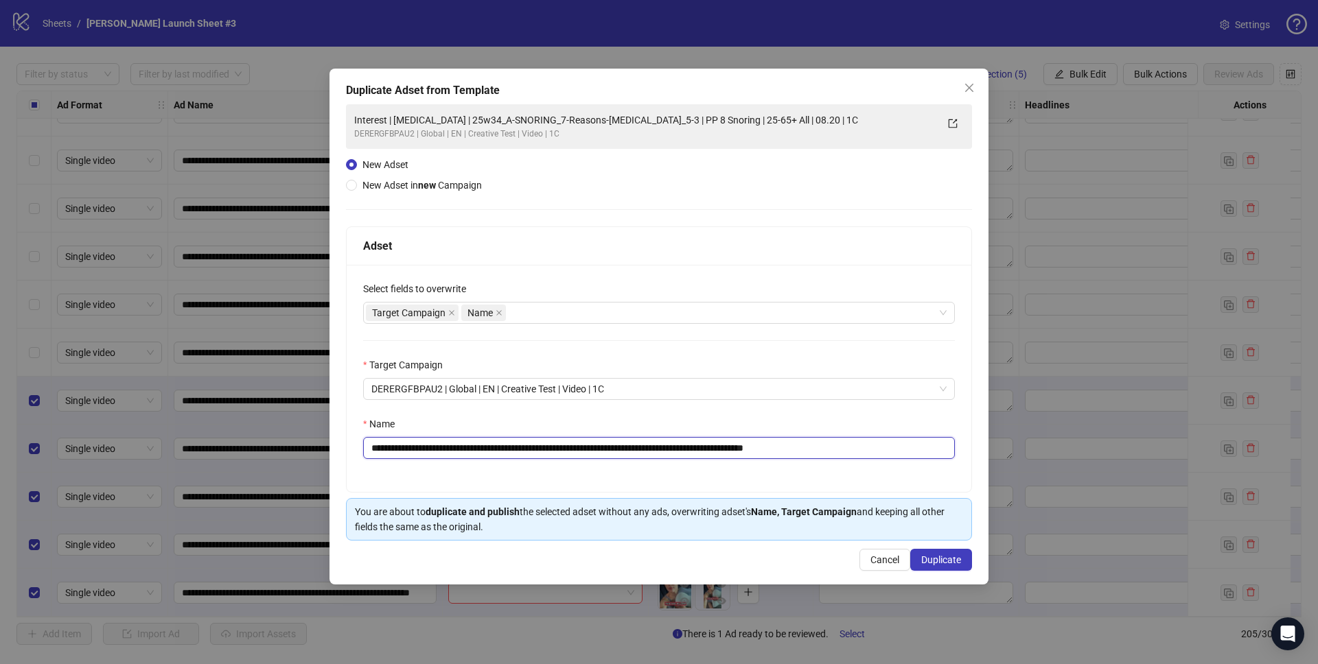
drag, startPoint x: 481, startPoint y: 446, endPoint x: 657, endPoint y: 445, distance: 176.4
click at [657, 445] on input "**********" at bounding box center [659, 448] width 592 height 22
paste input "**********"
drag, startPoint x: 817, startPoint y: 447, endPoint x: 949, endPoint y: 460, distance: 133.1
click at [949, 460] on div "**********" at bounding box center [659, 378] width 624 height 227
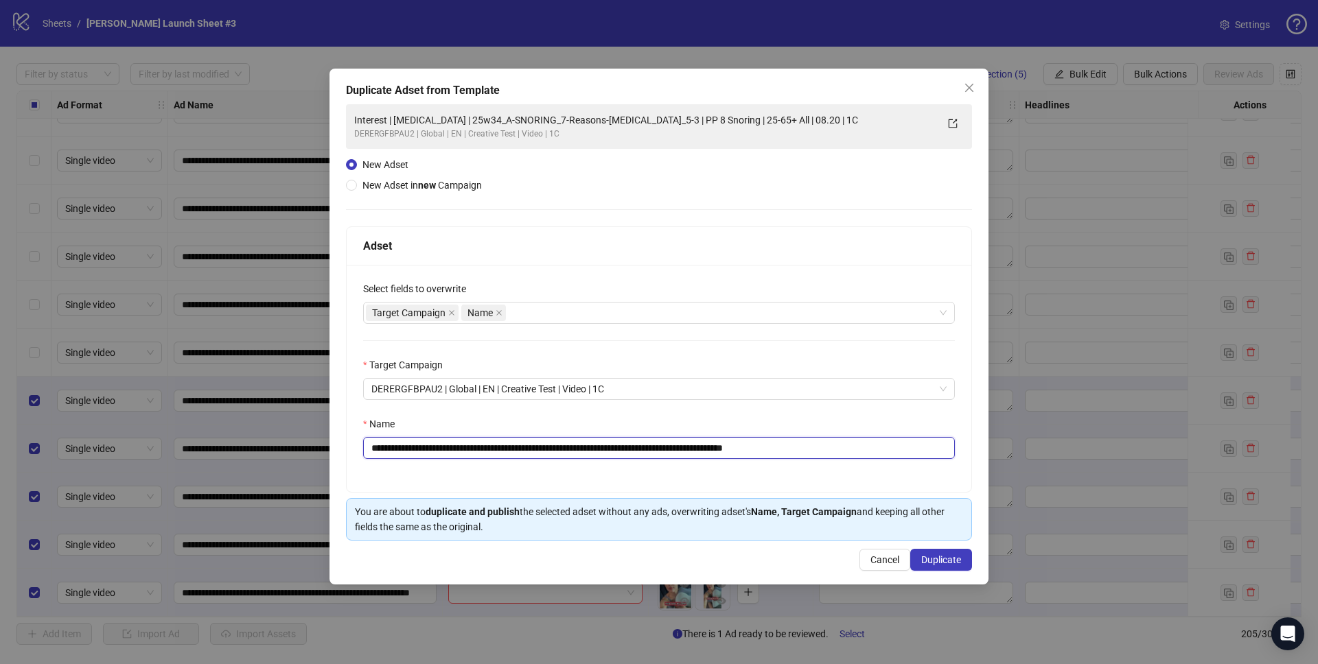
type input "**********"
click at [852, 410] on div "**********" at bounding box center [659, 378] width 624 height 227
click at [928, 560] on span "Duplicate" at bounding box center [941, 559] width 40 height 11
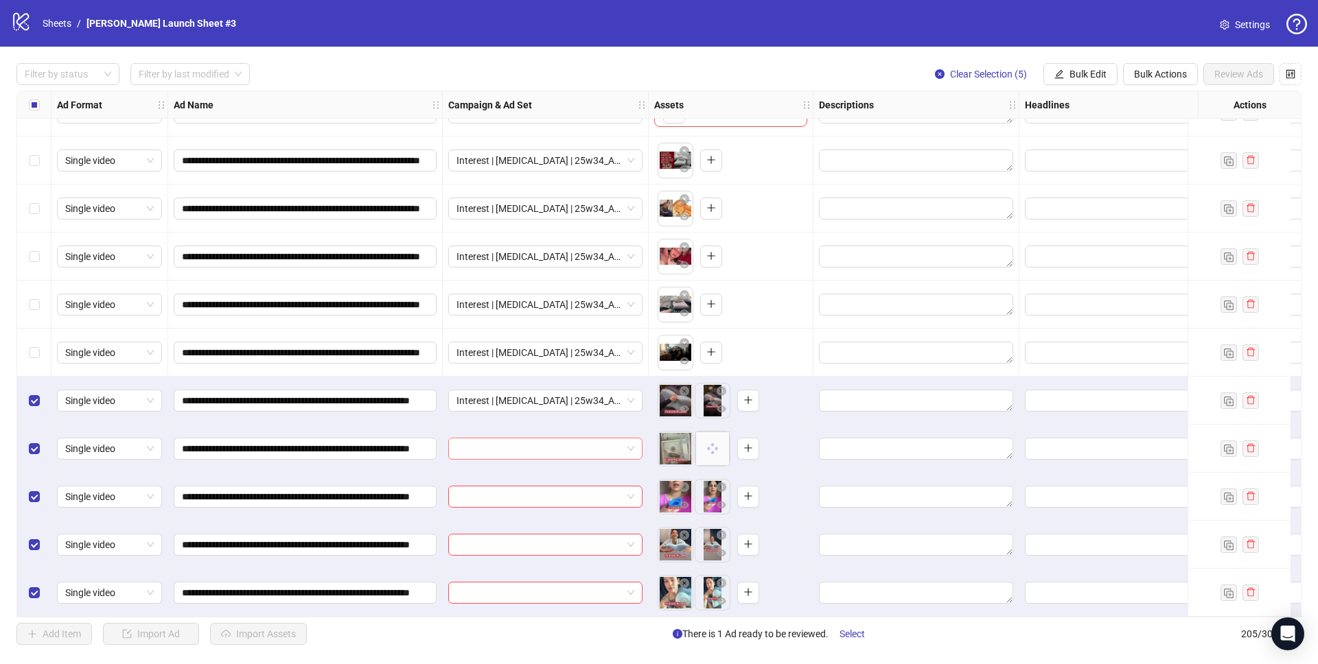
click at [522, 439] on input "search" at bounding box center [538, 448] width 165 height 21
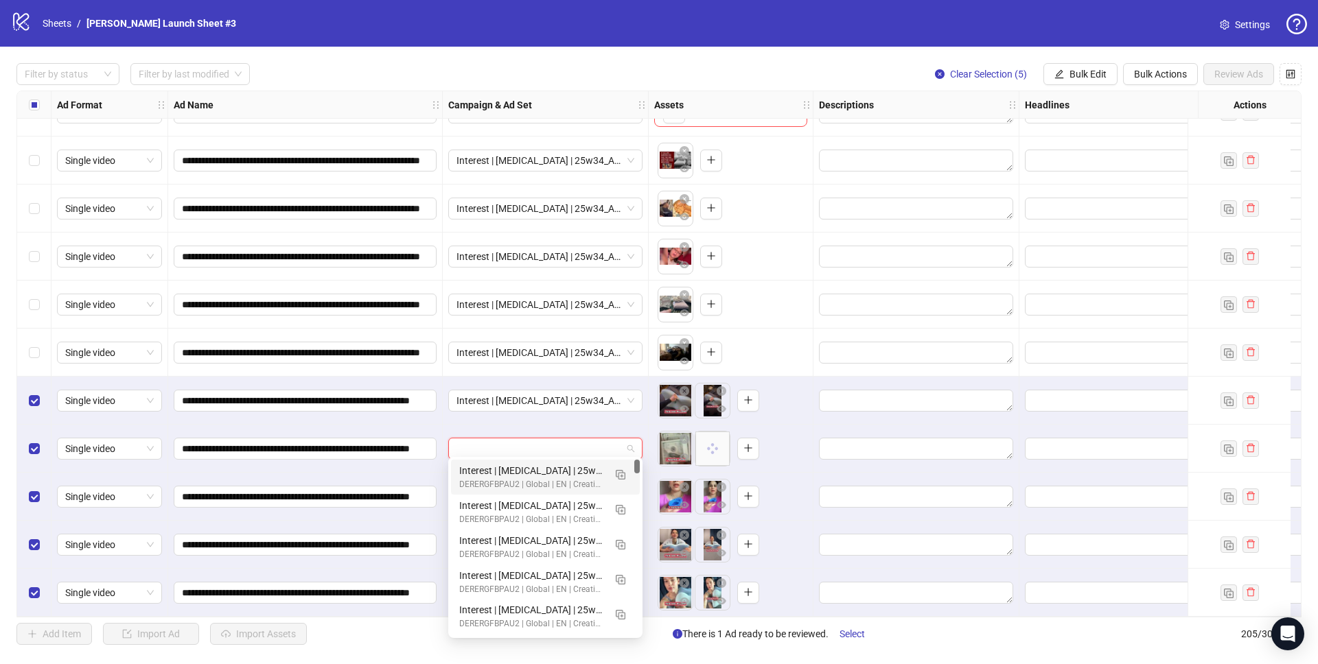
drag, startPoint x: 517, startPoint y: 469, endPoint x: 520, endPoint y: 484, distance: 15.5
click at [517, 469] on div "Interest | [MEDICAL_DATA] | 25w34_A-SNORING_Pagal-Ornitex-[DEMOGRAPHIC_DATA]_2 …" at bounding box center [531, 470] width 145 height 15
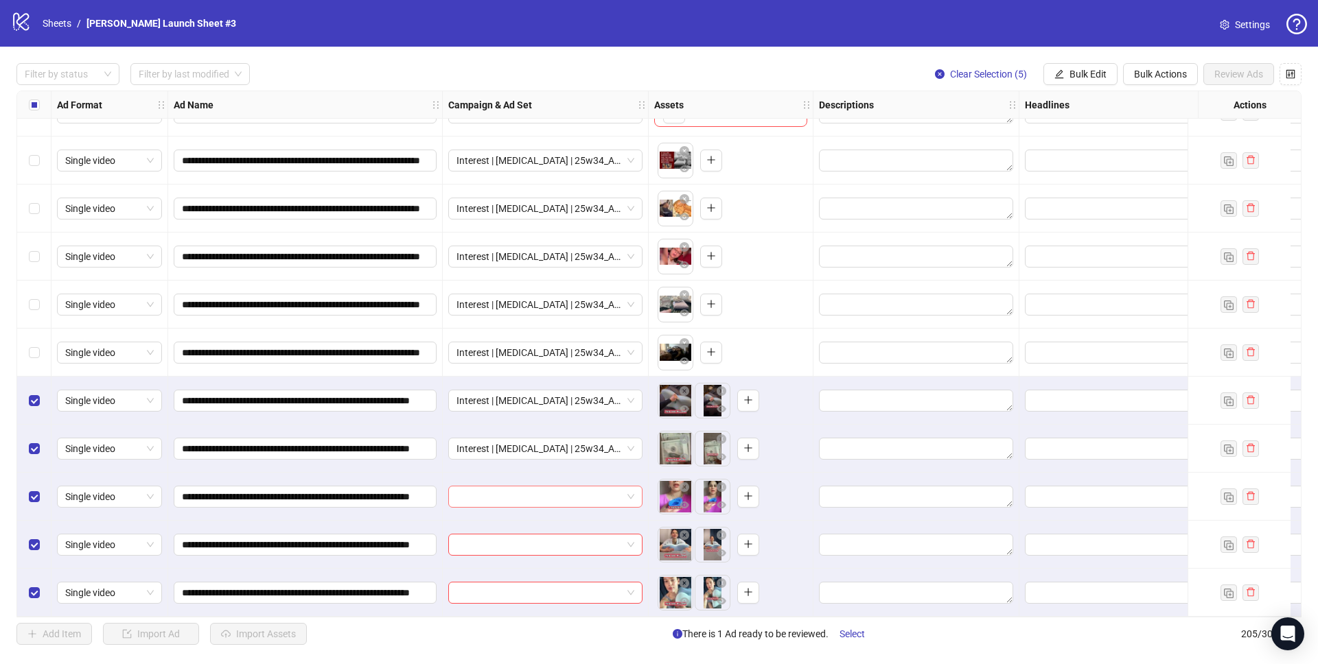
click at [506, 491] on input "search" at bounding box center [538, 497] width 165 height 21
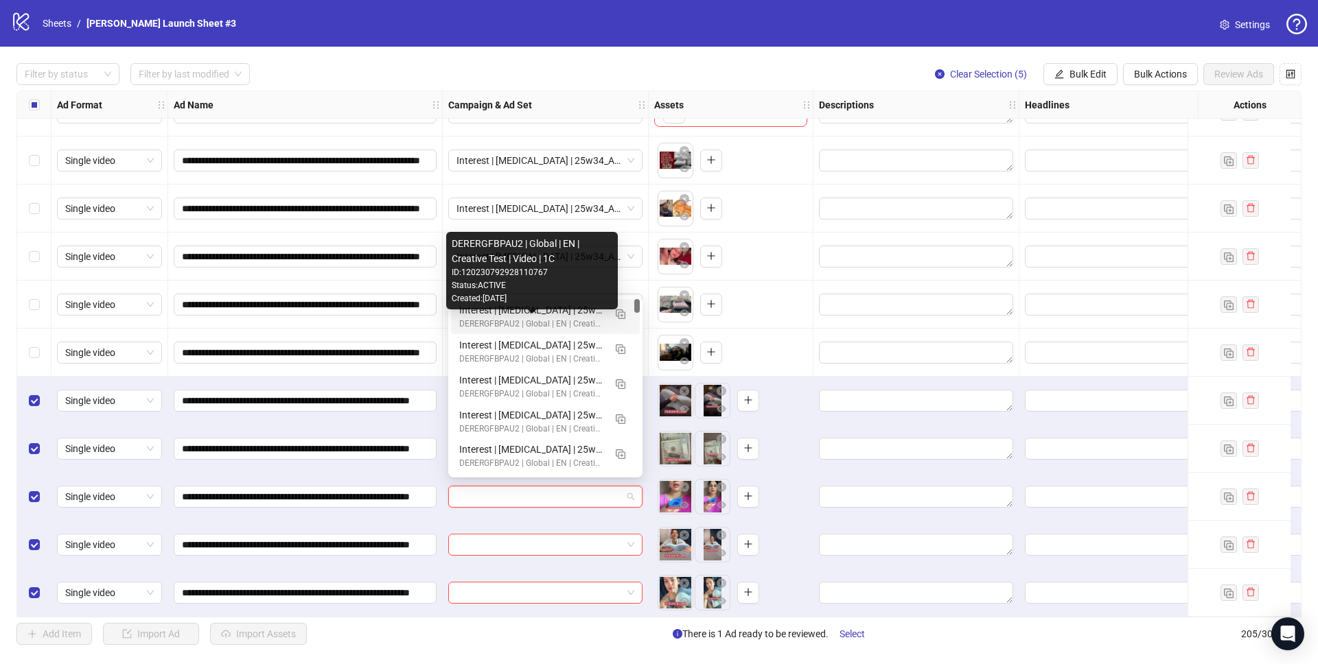
click at [526, 305] on div "Created: [DATE]" at bounding box center [532, 298] width 161 height 13
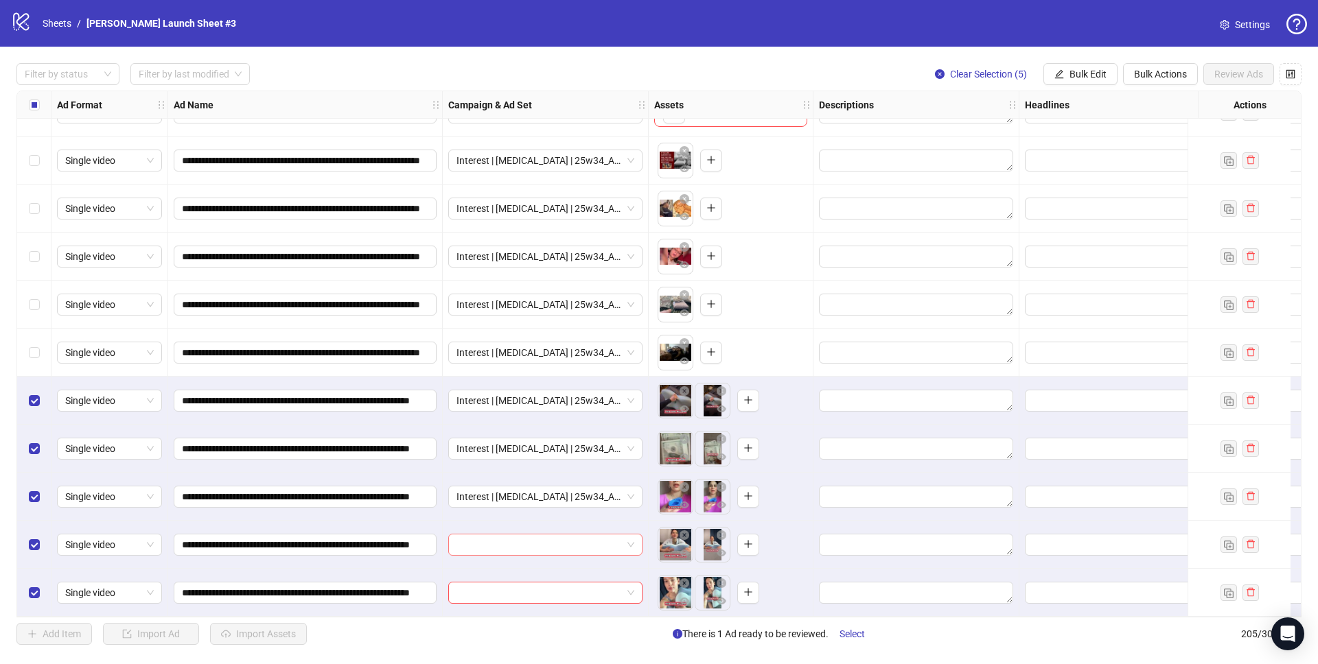
click at [533, 538] on input "search" at bounding box center [538, 545] width 165 height 21
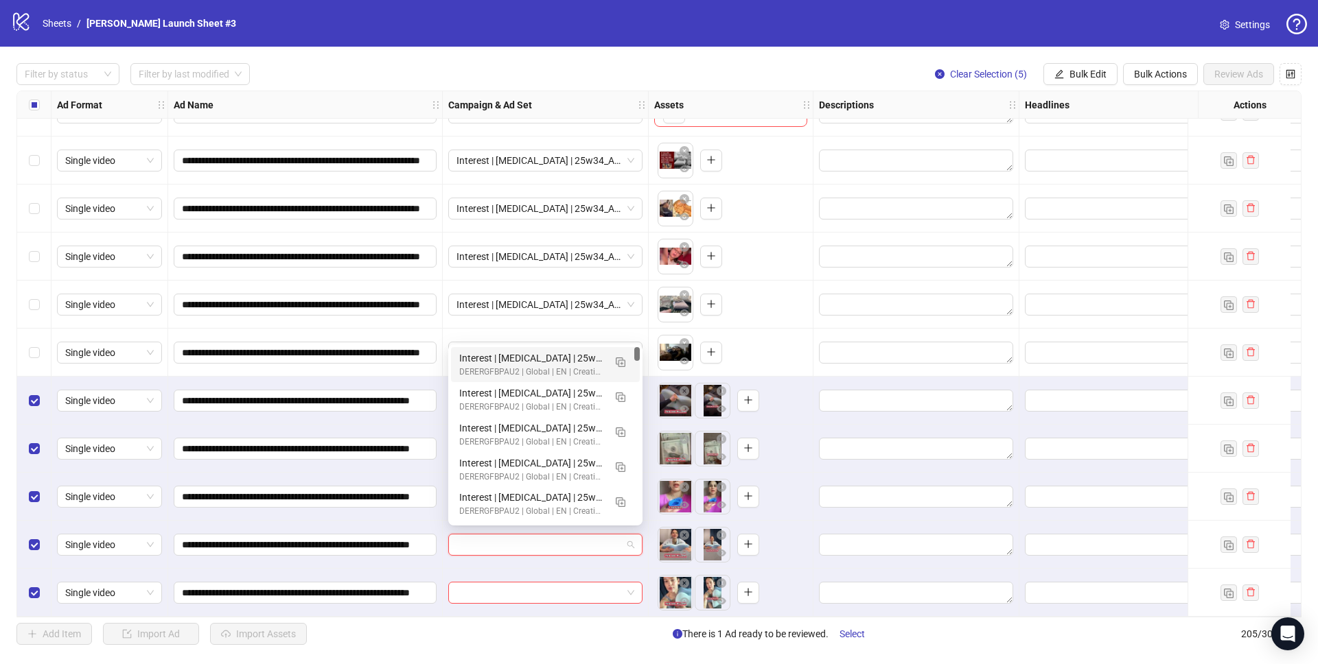
click at [515, 358] on div "Interest | [MEDICAL_DATA] | 25w34_A-SNORING_Pagal-Ornitex-[DEMOGRAPHIC_DATA]_2 …" at bounding box center [531, 358] width 145 height 15
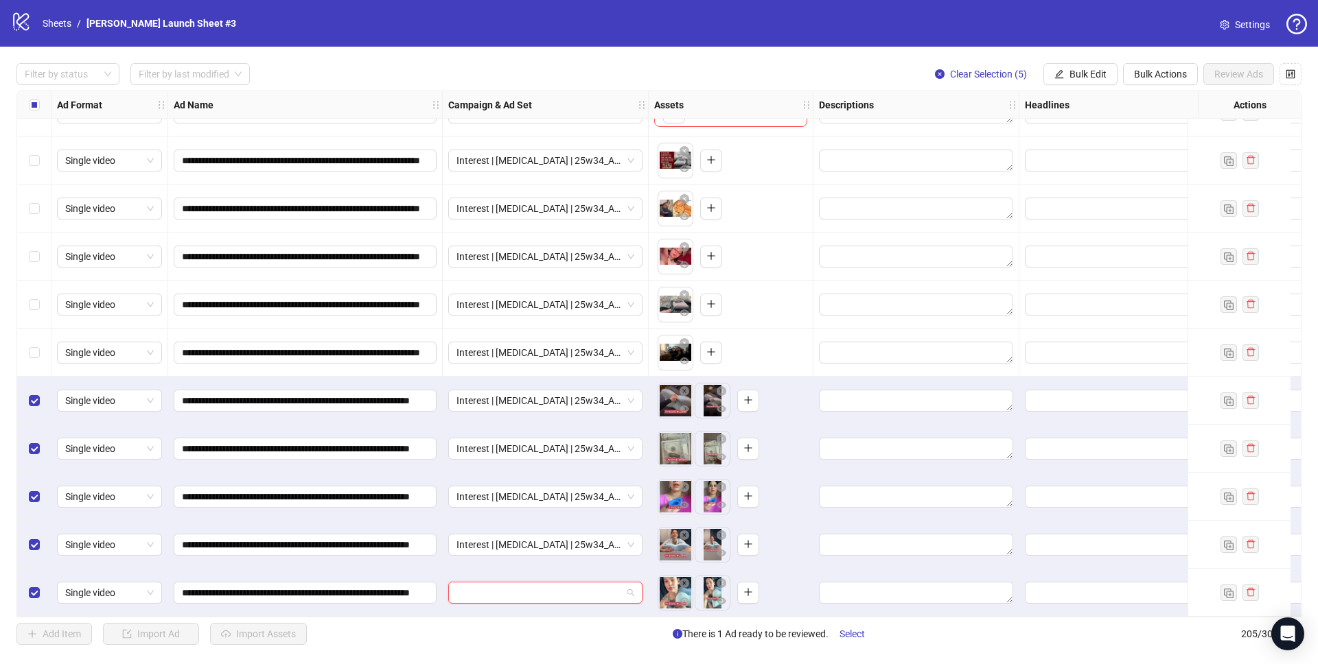
click at [566, 585] on input "search" at bounding box center [538, 593] width 165 height 21
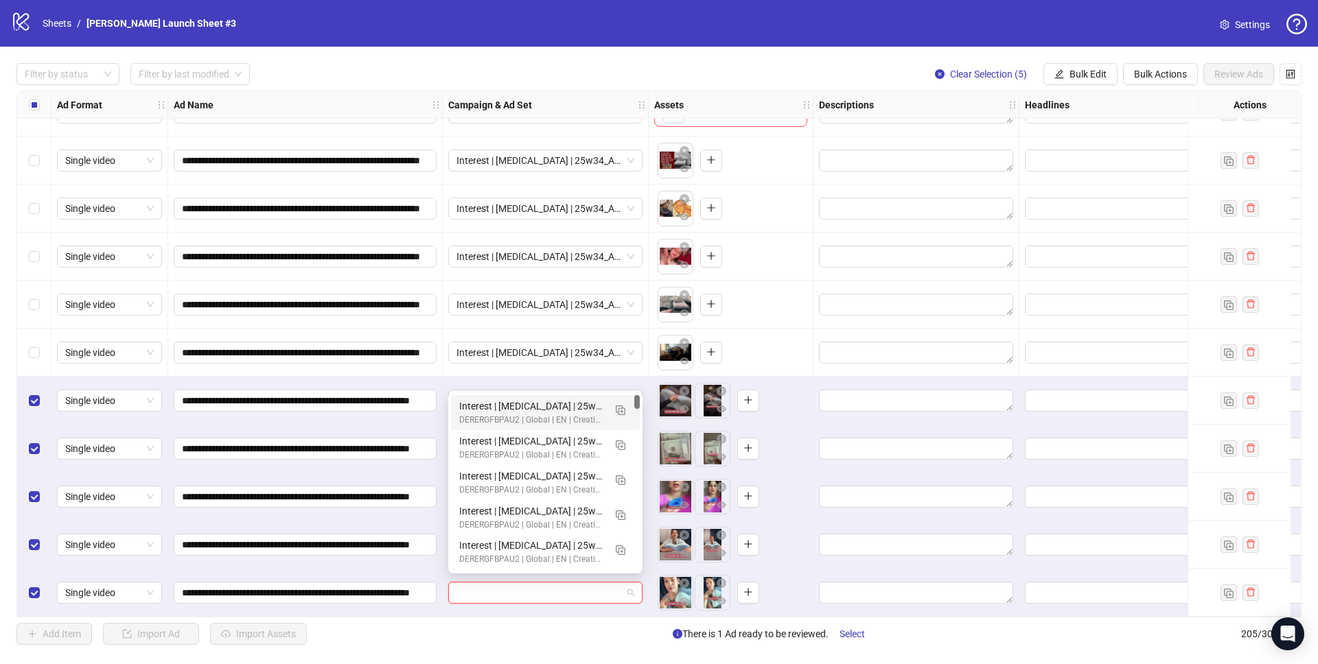
click at [551, 408] on div "Interest | [MEDICAL_DATA] | 25w34_A-SNORING_Pagal-Ornitex-[DEMOGRAPHIC_DATA]_2 …" at bounding box center [531, 406] width 145 height 15
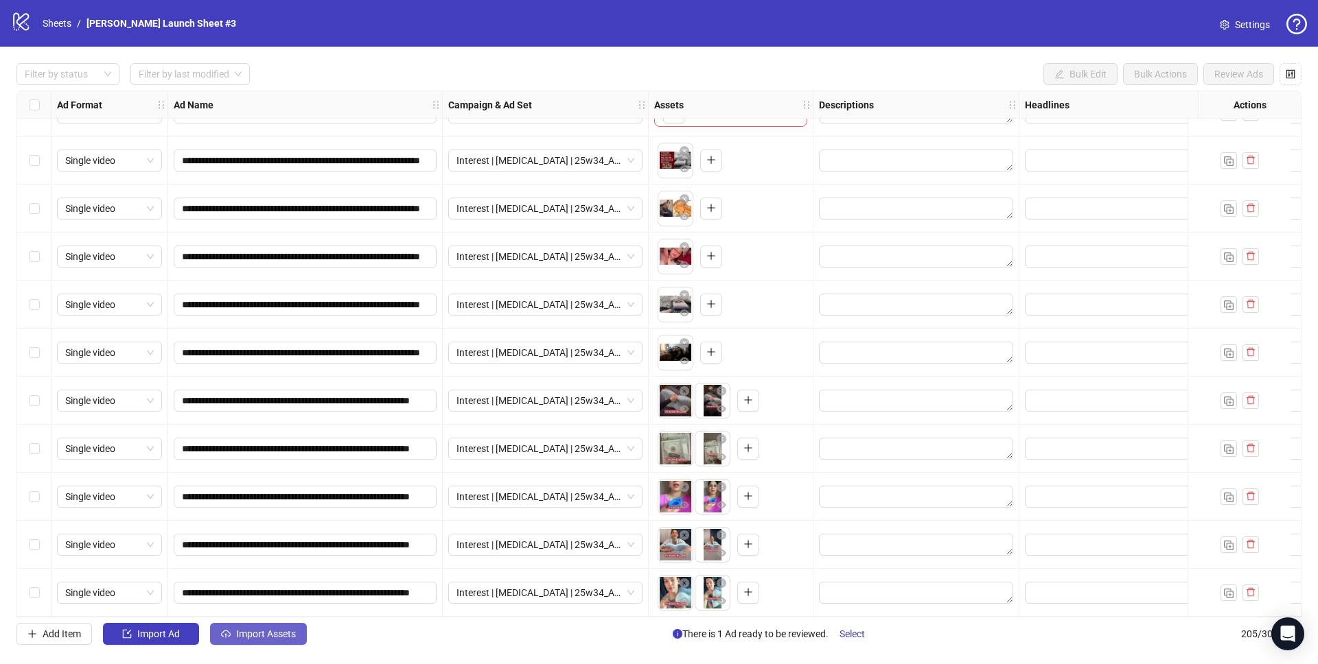
click at [234, 635] on button "Import Assets" at bounding box center [258, 634] width 97 height 22
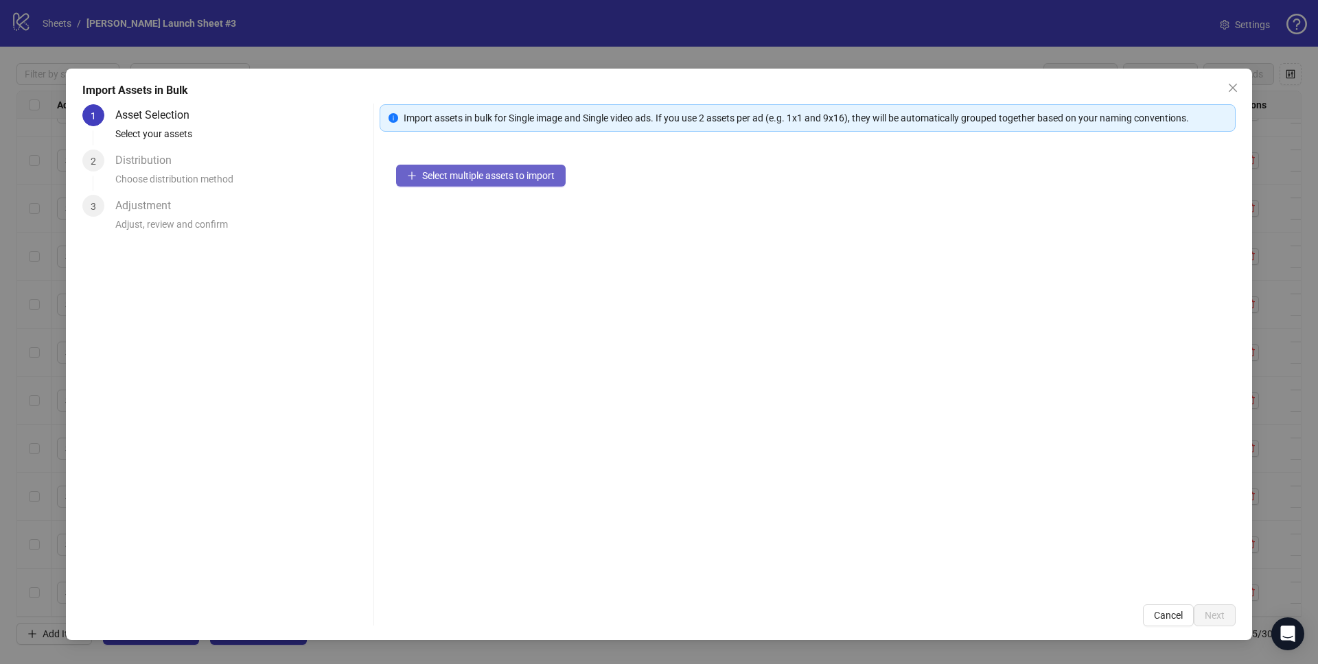
click at [459, 171] on span "Select multiple assets to import" at bounding box center [488, 175] width 132 height 11
click at [1228, 90] on icon "close" at bounding box center [1232, 87] width 11 height 11
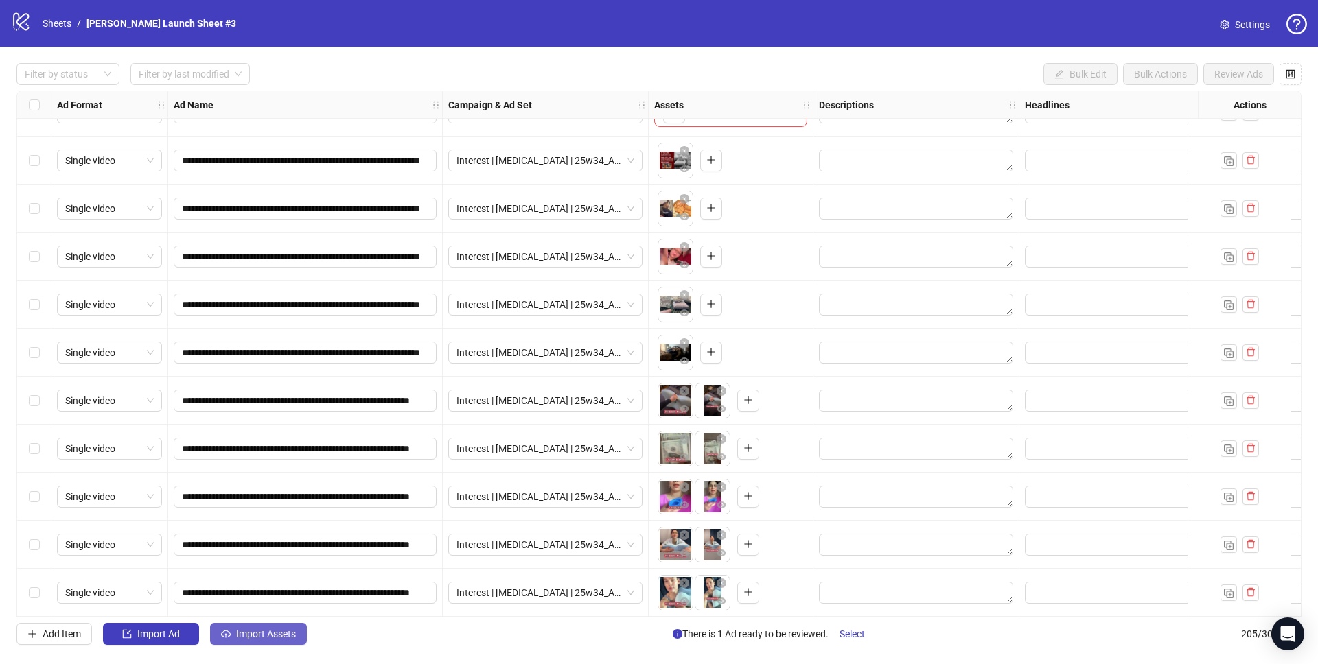
click at [240, 631] on span "Import Assets" at bounding box center [266, 634] width 60 height 11
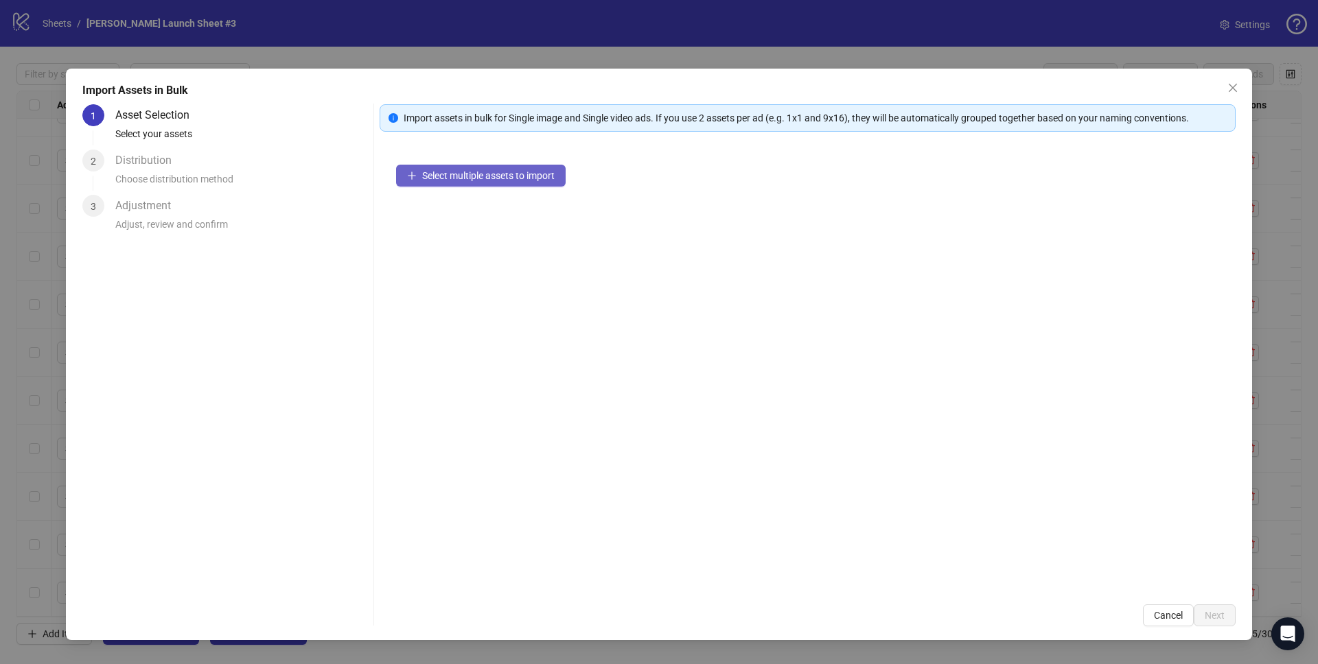
click at [449, 174] on span "Select multiple assets to import" at bounding box center [488, 175] width 132 height 11
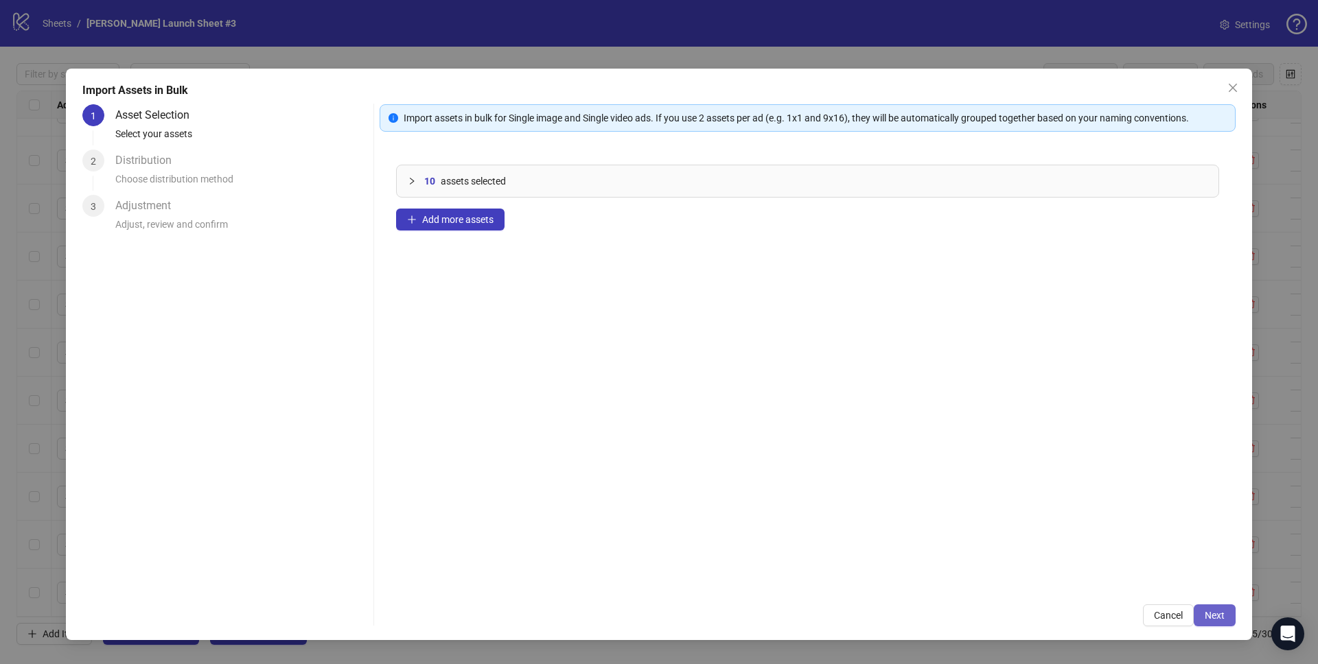
click at [1206, 611] on span "Next" at bounding box center [1214, 615] width 20 height 11
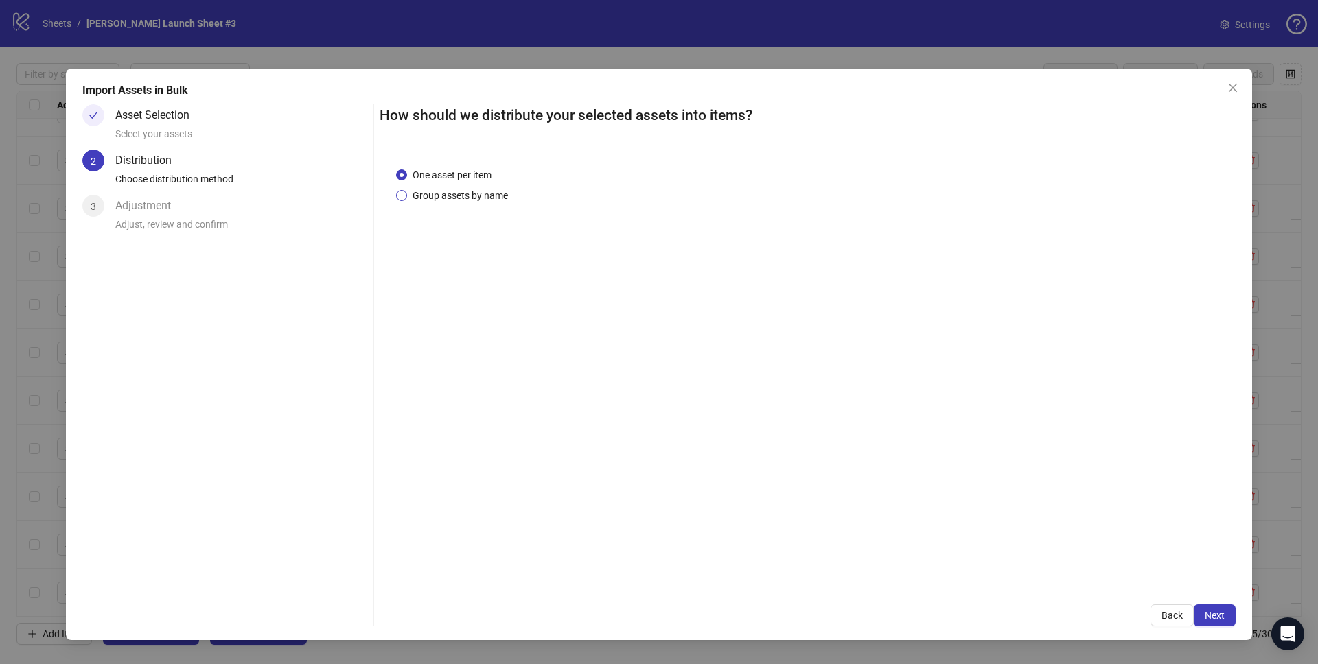
click at [446, 195] on span "Group assets by name" at bounding box center [460, 195] width 106 height 15
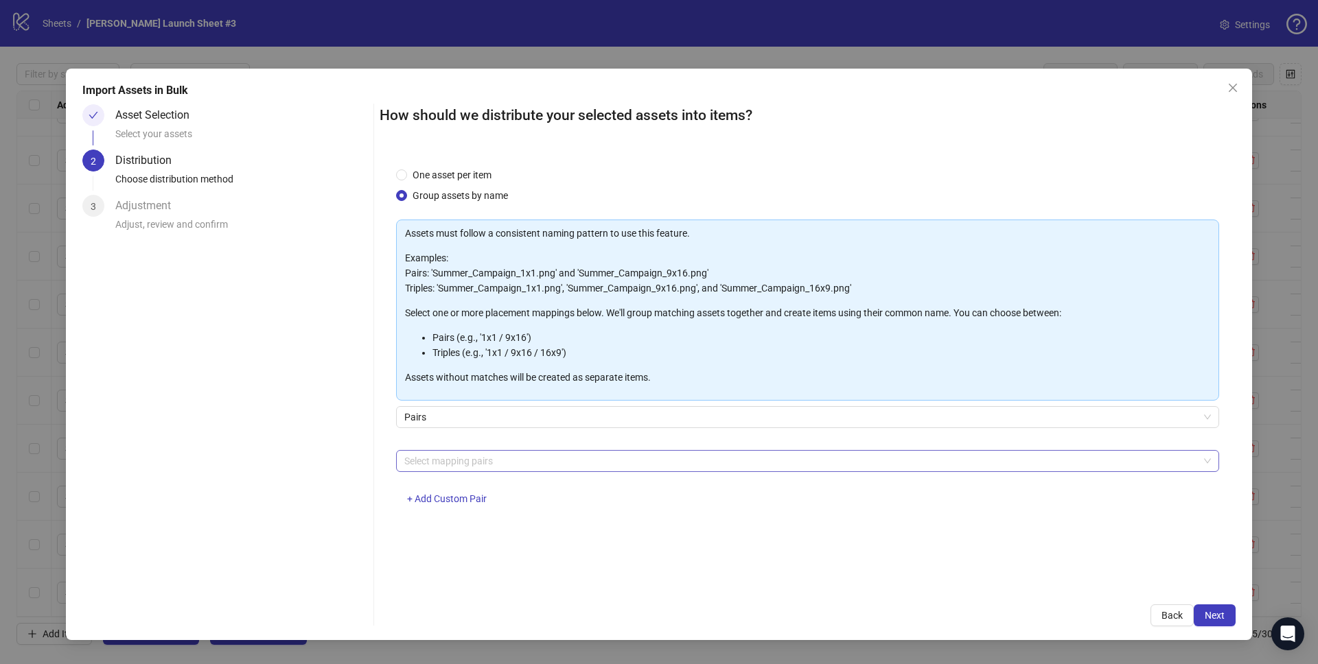
click at [436, 458] on div at bounding box center [800, 461] width 803 height 19
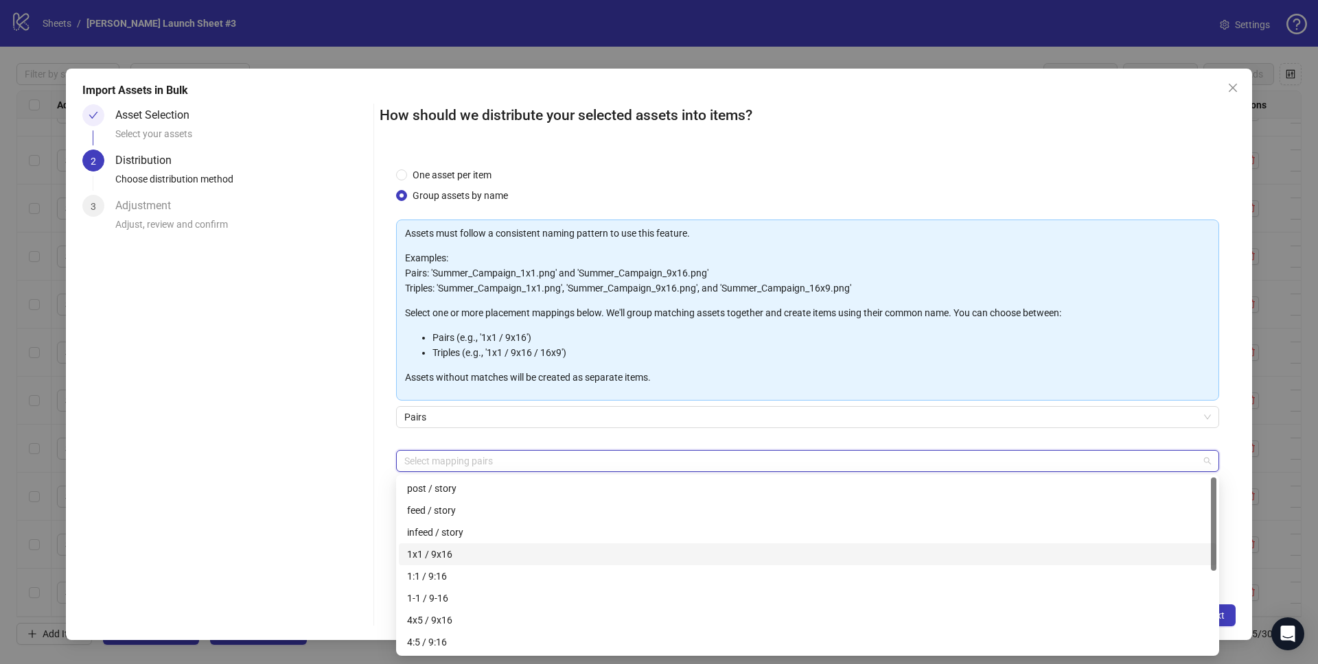
drag, startPoint x: 436, startPoint y: 569, endPoint x: 436, endPoint y: 547, distance: 22.0
click at [436, 547] on div "post / story feed / story infeed / story 1x1 / 9x16 1:1 / 9:16 1-1 / 9-16 4x5 /…" at bounding box center [807, 588] width 817 height 220
click at [438, 552] on div "1x1 / 9x16" at bounding box center [807, 554] width 801 height 15
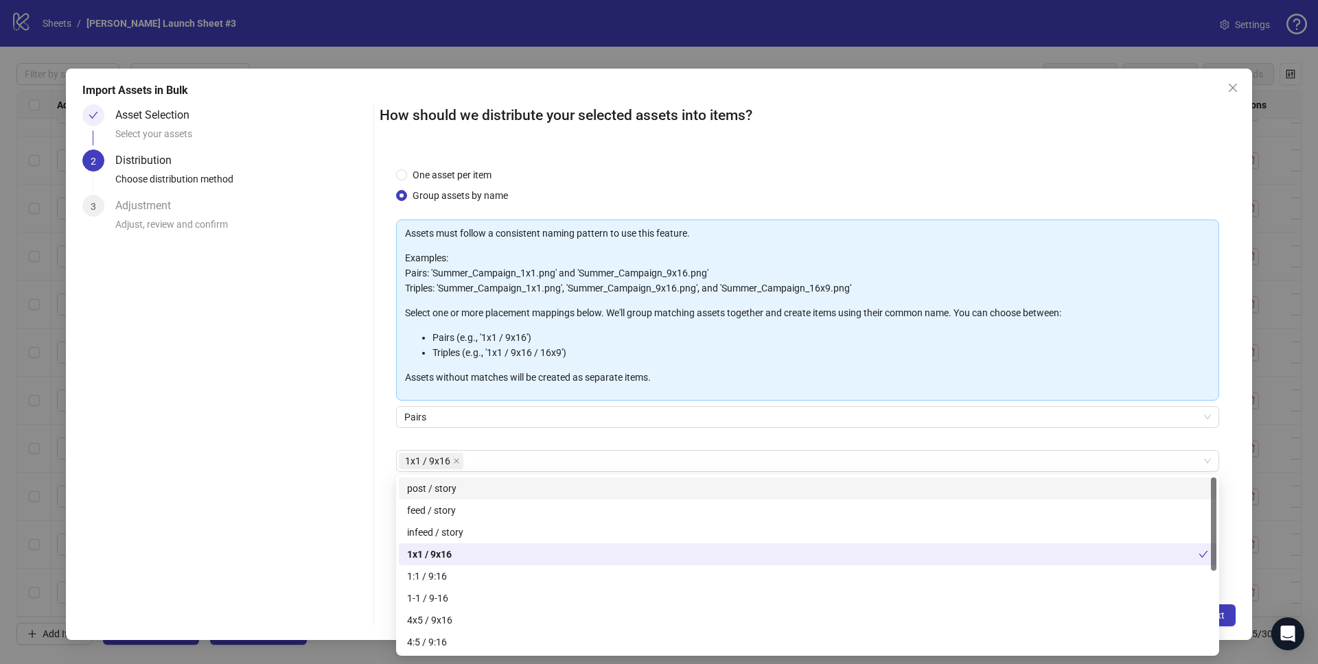
click at [1222, 433] on div "One asset per item Group assets by name Assets must follow a consistent naming …" at bounding box center [807, 370] width 856 height 438
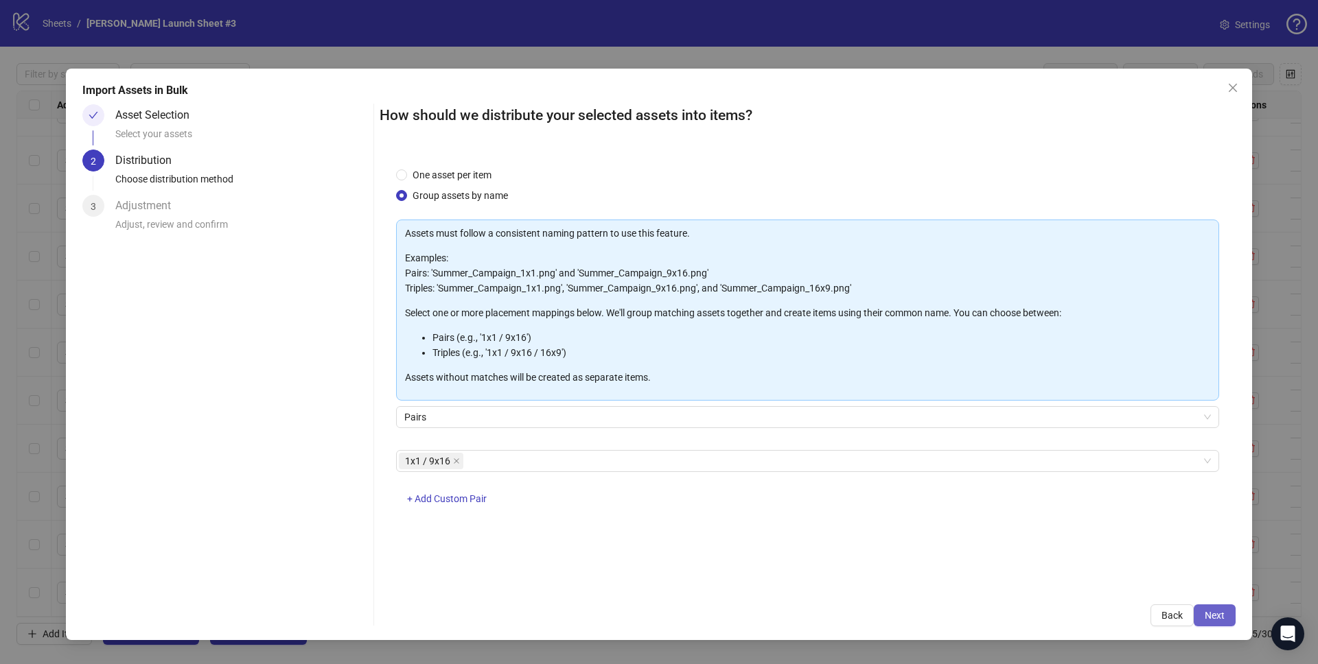
drag, startPoint x: 1214, startPoint y: 628, endPoint x: 1215, endPoint y: 614, distance: 13.8
click at [1215, 614] on div "Import Assets in Bulk Asset Selection Select your assets 2 Distribution Choose …" at bounding box center [659, 355] width 1186 height 572
click at [1215, 613] on span "Next" at bounding box center [1214, 615] width 20 height 11
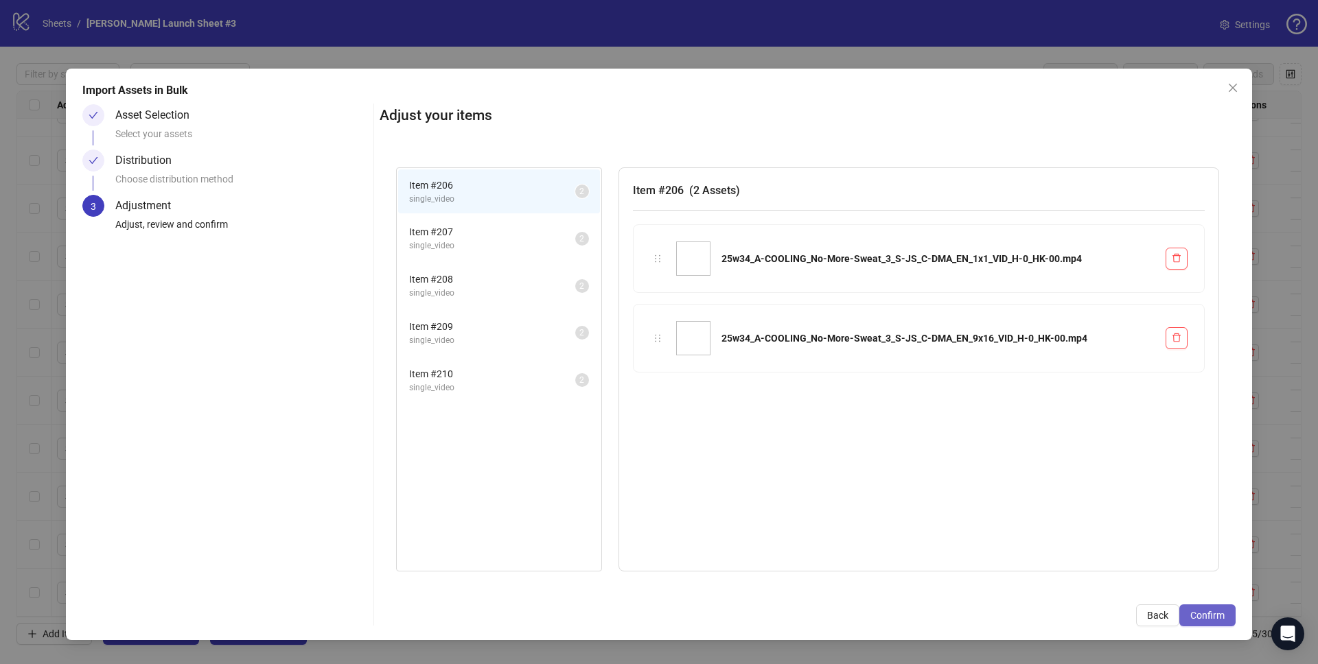
click at [1215, 611] on span "Confirm" at bounding box center [1207, 615] width 34 height 11
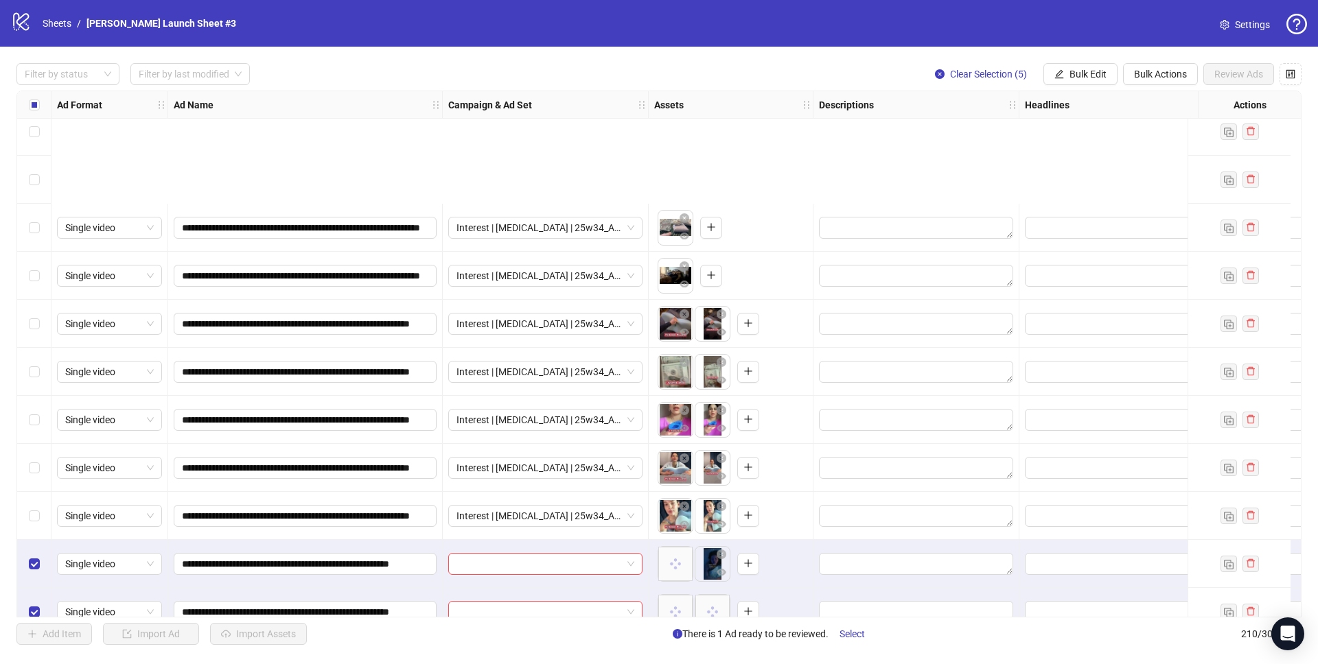
scroll to position [9595, 0]
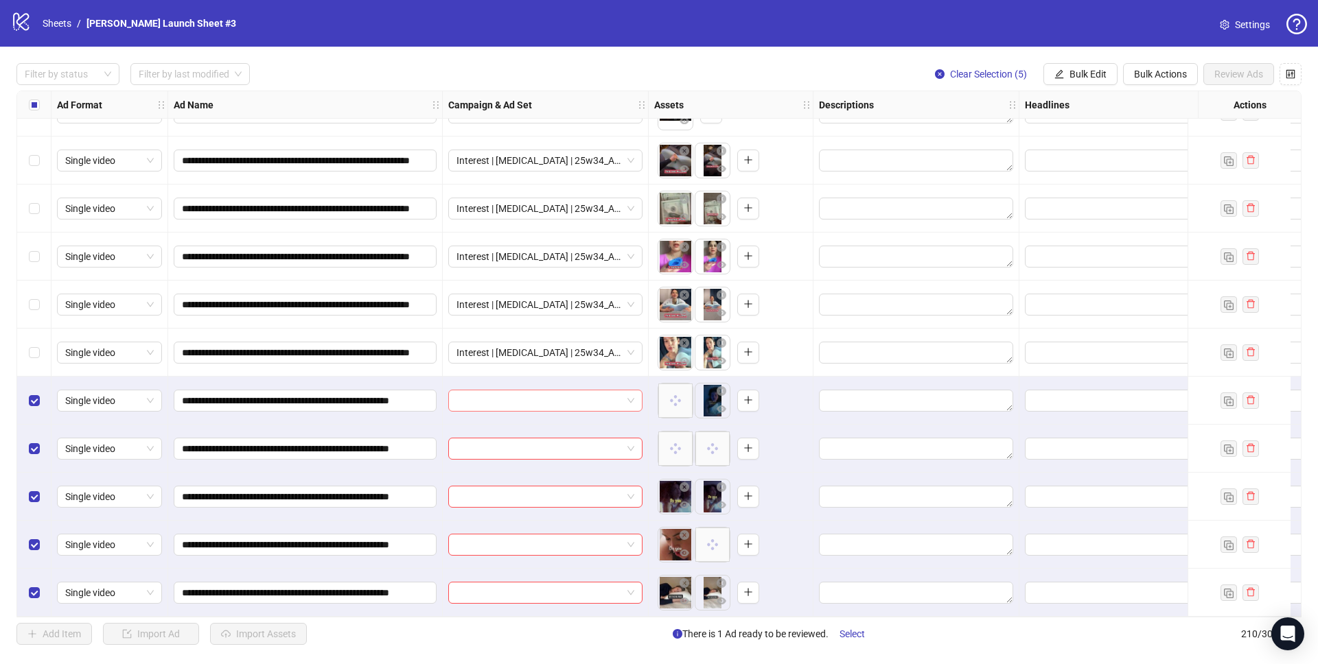
click at [511, 393] on input "search" at bounding box center [538, 400] width 165 height 21
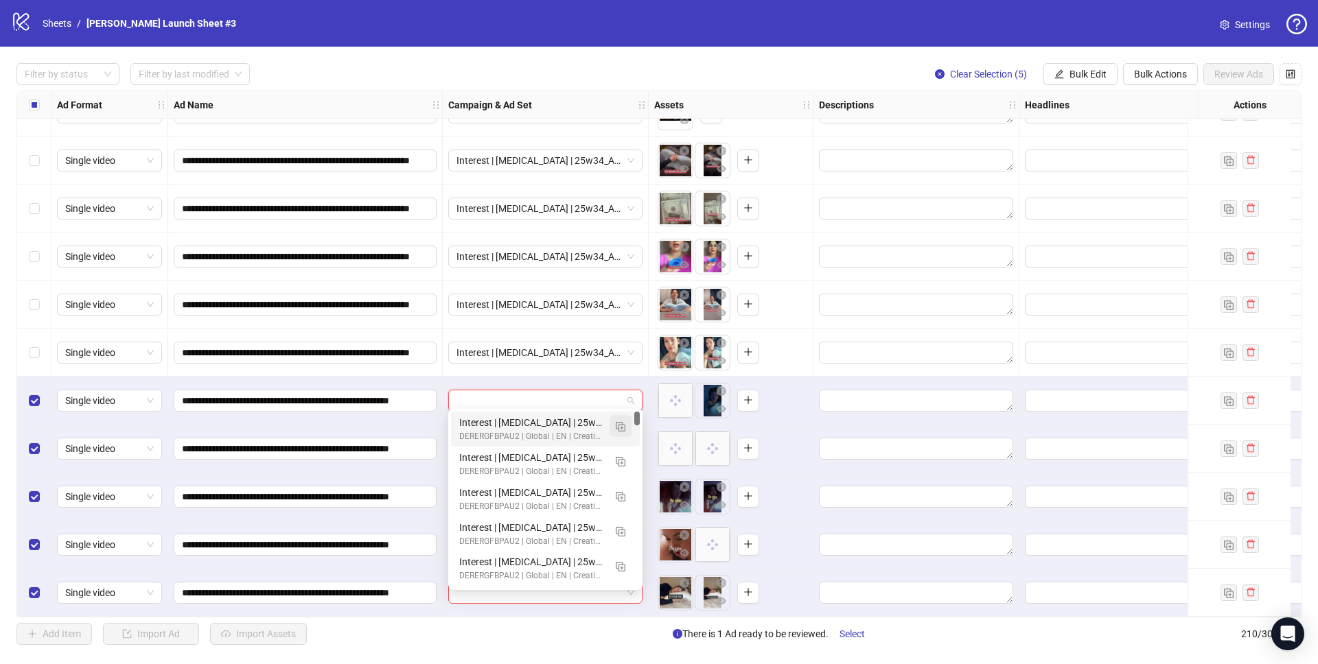
click at [623, 425] on img "button" at bounding box center [621, 427] width 10 height 10
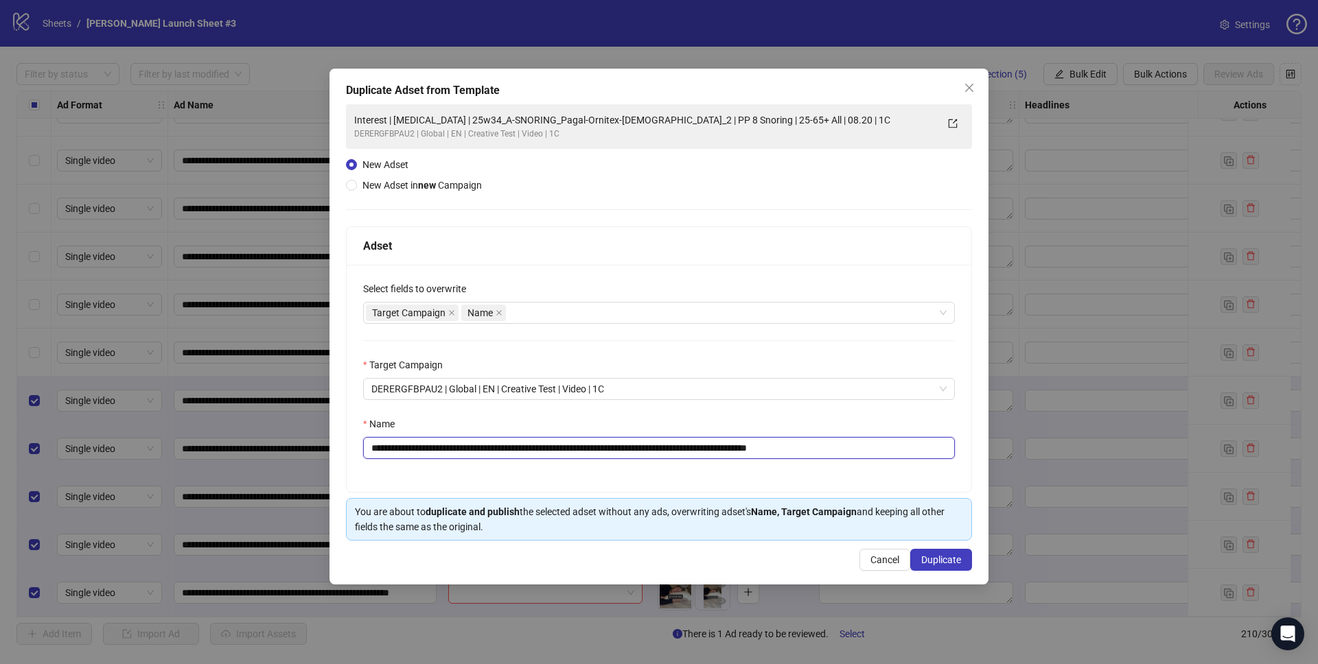
drag, startPoint x: 480, startPoint y: 447, endPoint x: 655, endPoint y: 445, distance: 175.7
click at [655, 445] on input "**********" at bounding box center [659, 448] width 592 height 22
paste input "text"
drag, startPoint x: 793, startPoint y: 447, endPoint x: 919, endPoint y: 458, distance: 126.7
click at [917, 458] on input "**********" at bounding box center [659, 448] width 592 height 22
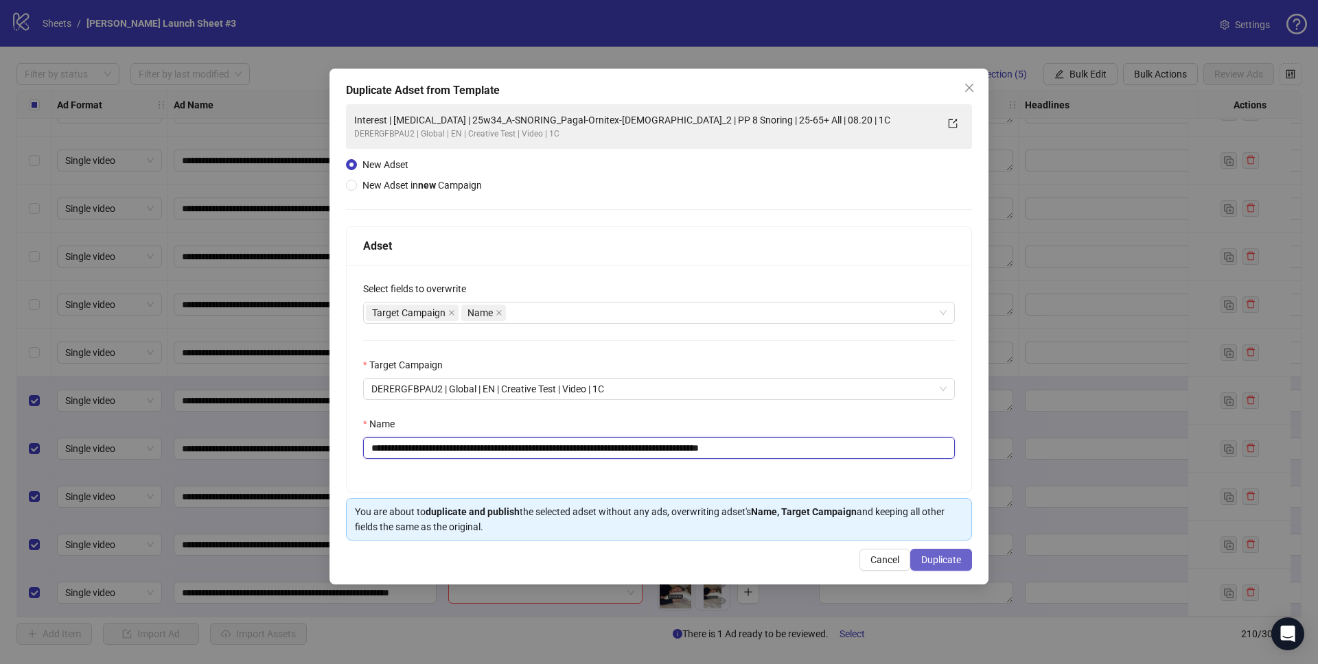
type input "**********"
click at [952, 559] on span "Duplicate" at bounding box center [941, 559] width 40 height 11
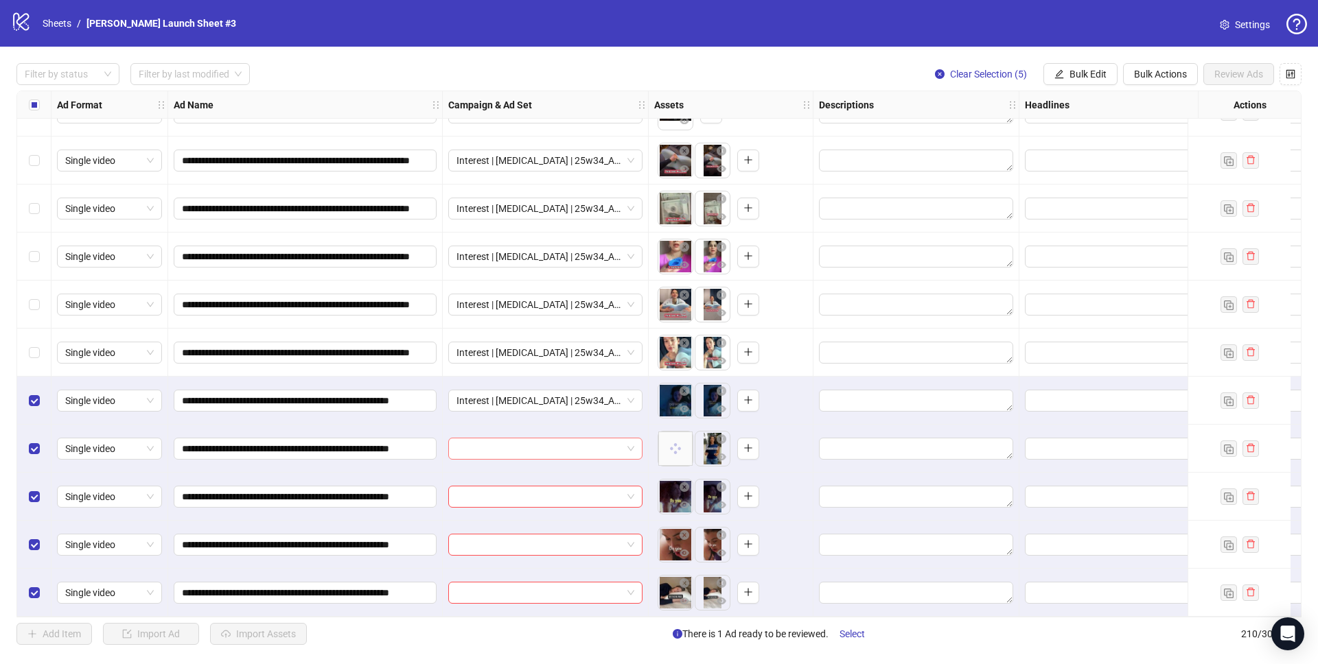
click at [513, 442] on input "search" at bounding box center [538, 448] width 165 height 21
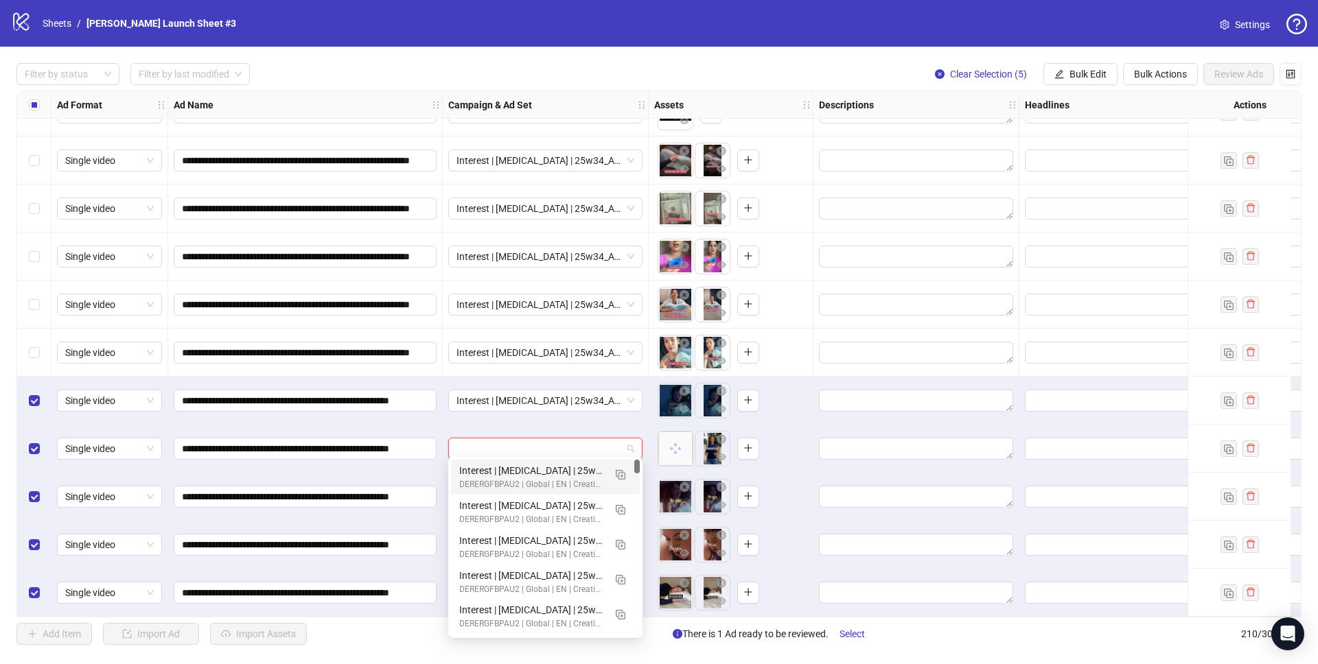
click at [517, 464] on div "Interest | [MEDICAL_DATA] | 25w34_A-COOLING_No-More-Sweat | PP 8 Snoring | 25-6…" at bounding box center [531, 470] width 145 height 15
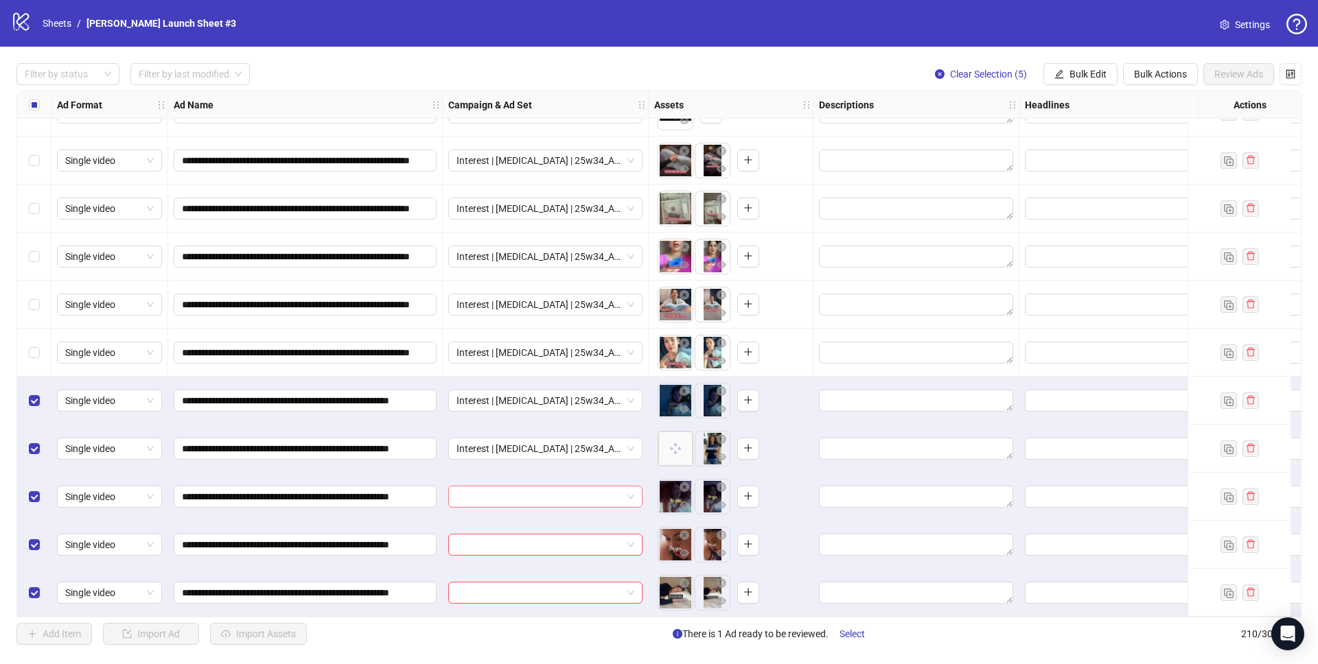
click at [517, 488] on input "search" at bounding box center [538, 497] width 165 height 21
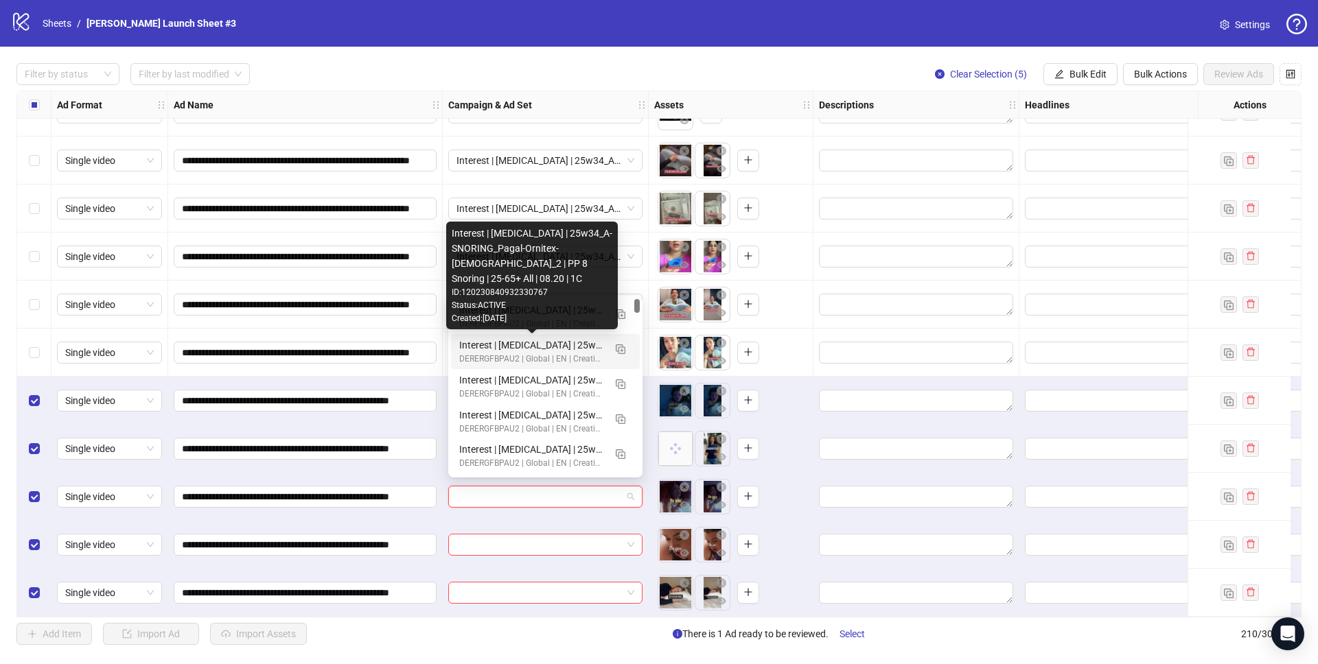
click at [526, 311] on div "Status: ACTIVE" at bounding box center [532, 305] width 161 height 13
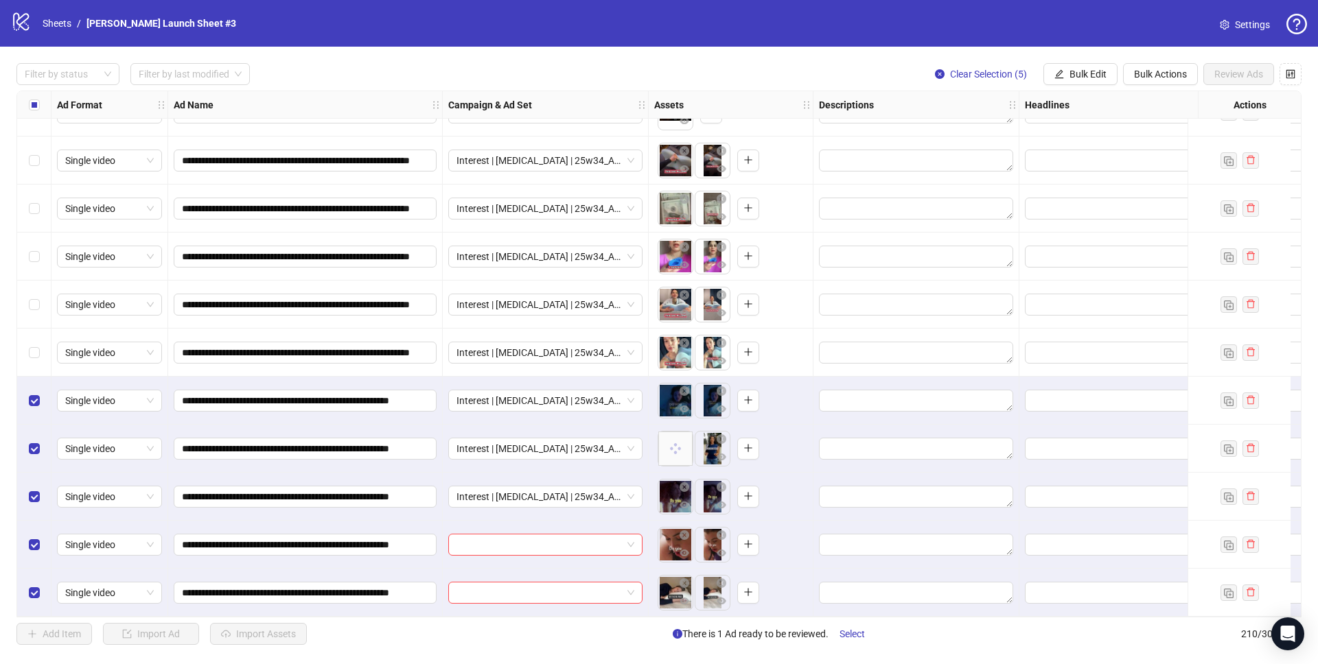
click at [526, 311] on div "Interest | [MEDICAL_DATA] | 25w34_A-SNORING_Pagal-Ornitex-[DEMOGRAPHIC_DATA]_2 …" at bounding box center [546, 305] width 206 height 48
click at [530, 544] on input "search" at bounding box center [538, 545] width 165 height 21
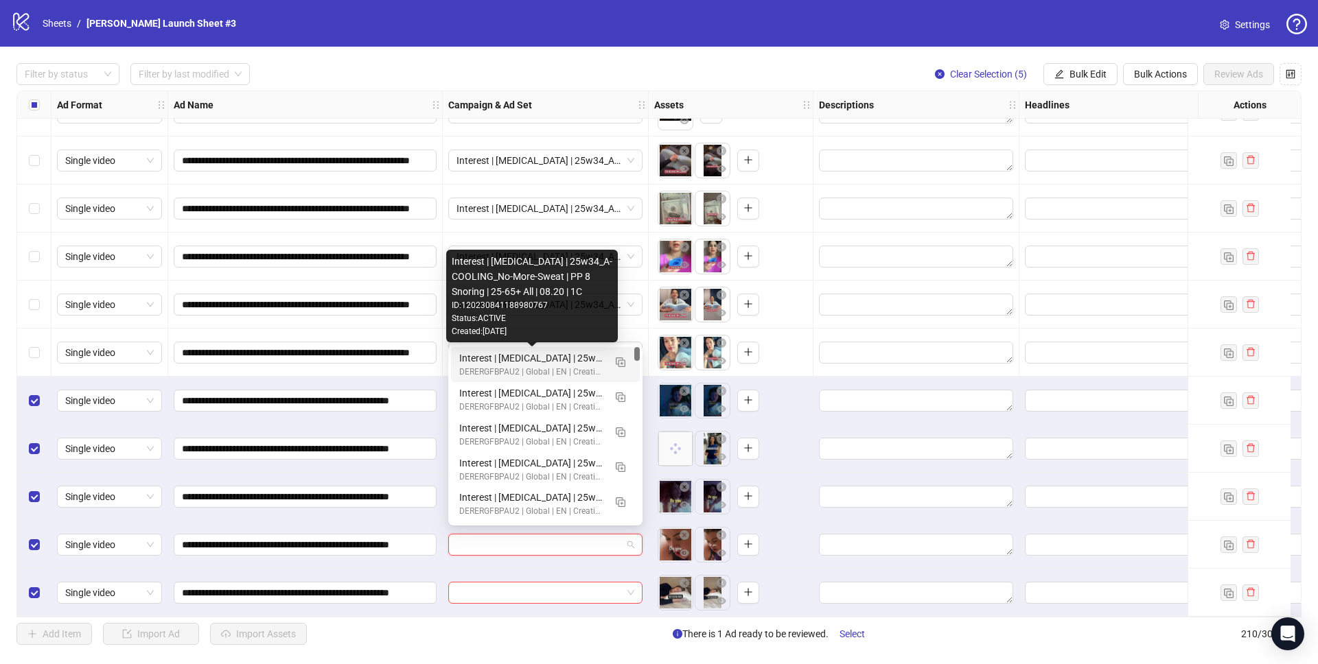
click at [554, 355] on div "Interest | [MEDICAL_DATA] | 25w34_A-COOLING_No-More-Sweat | PP 8 Snoring | 25-6…" at bounding box center [531, 358] width 145 height 15
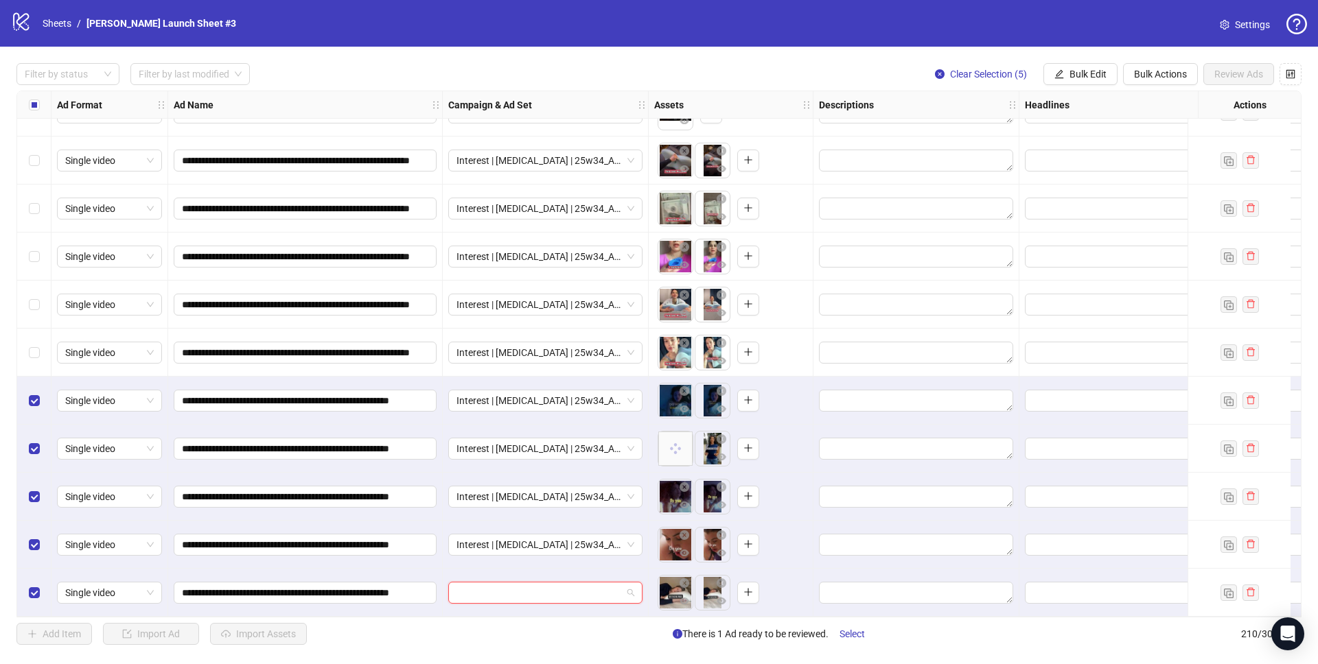
click at [537, 583] on input "search" at bounding box center [538, 593] width 165 height 21
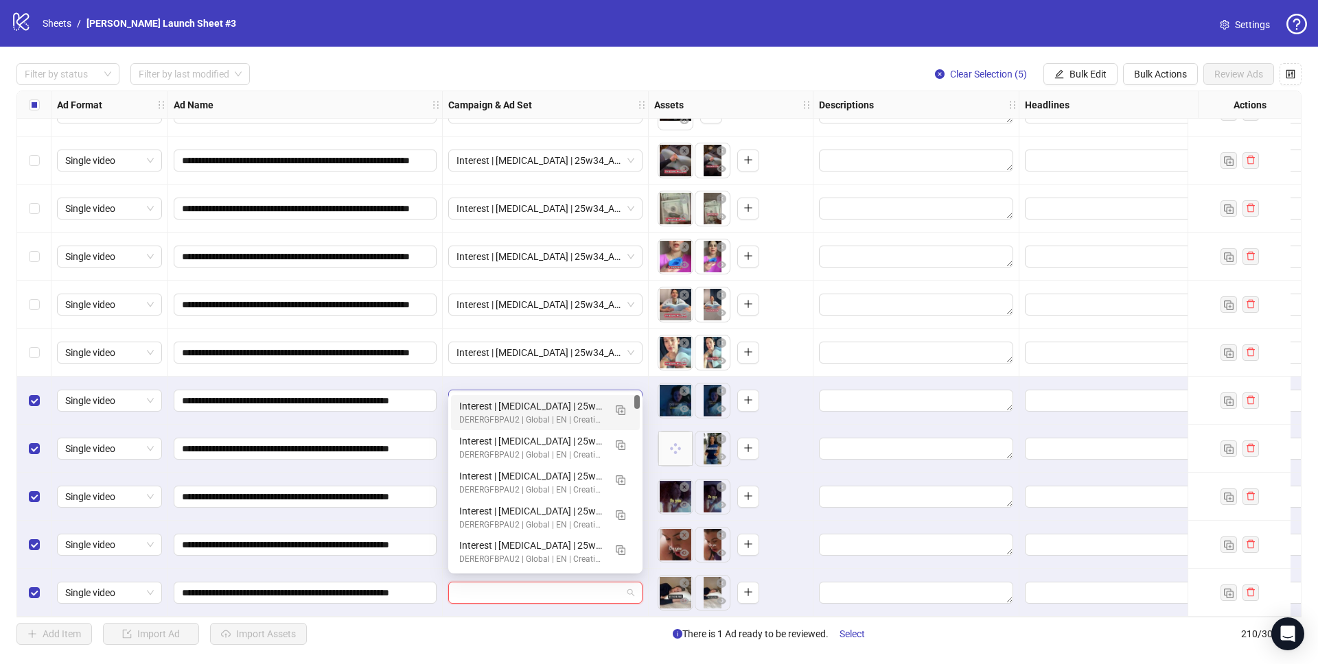
click at [542, 401] on div "Interest | [MEDICAL_DATA] | 25w34_A-COOLING_No-More-Sweat | PP 8 Snoring | 25-6…" at bounding box center [531, 406] width 145 height 15
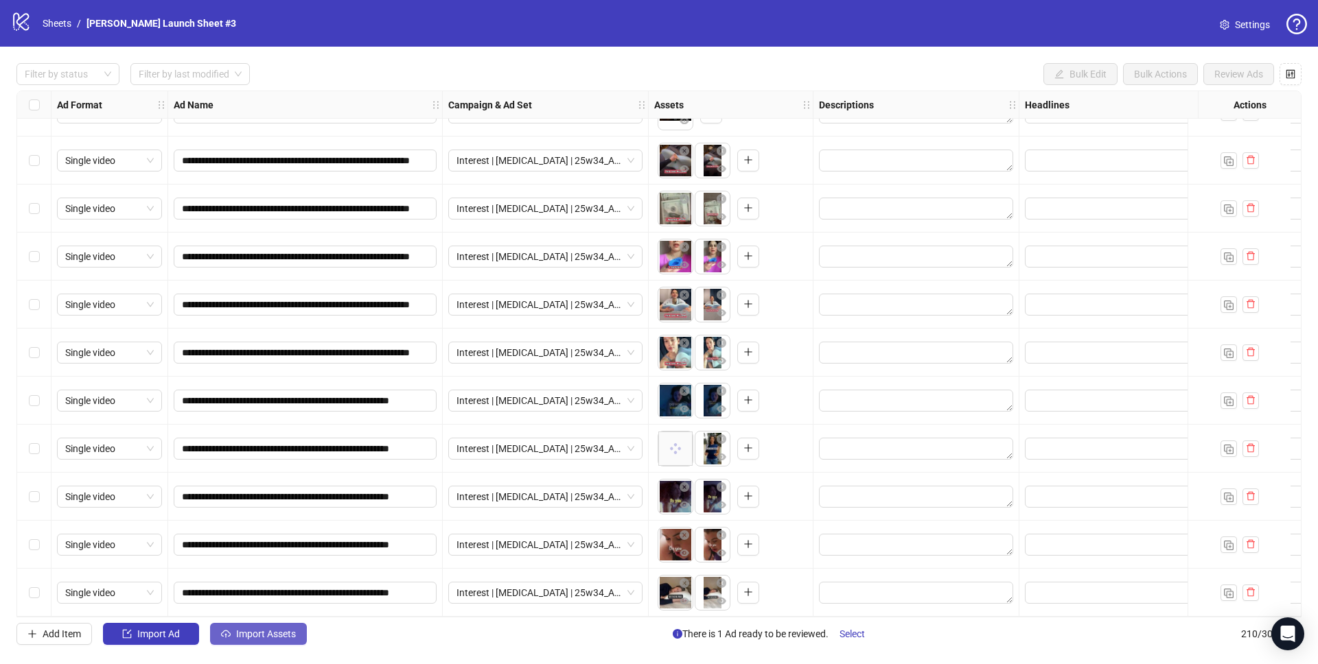
click at [269, 635] on span "Import Assets" at bounding box center [266, 634] width 60 height 11
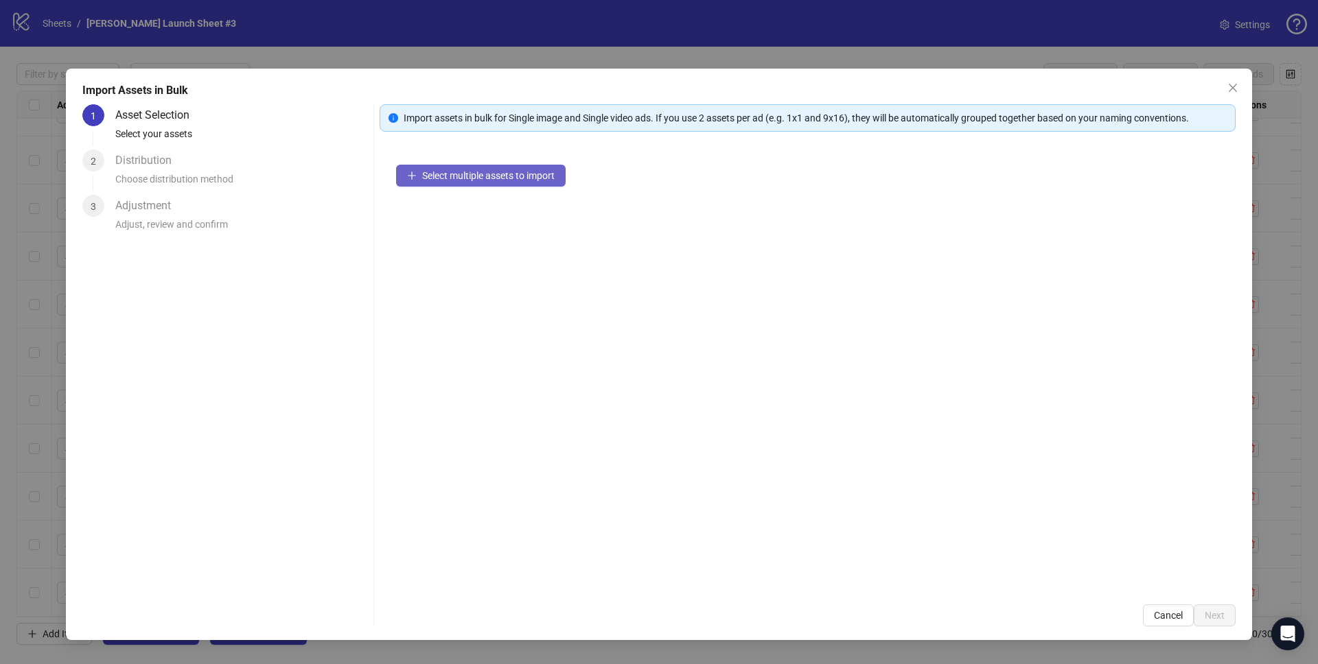
click at [489, 172] on button "Select multiple assets to import" at bounding box center [480, 176] width 169 height 22
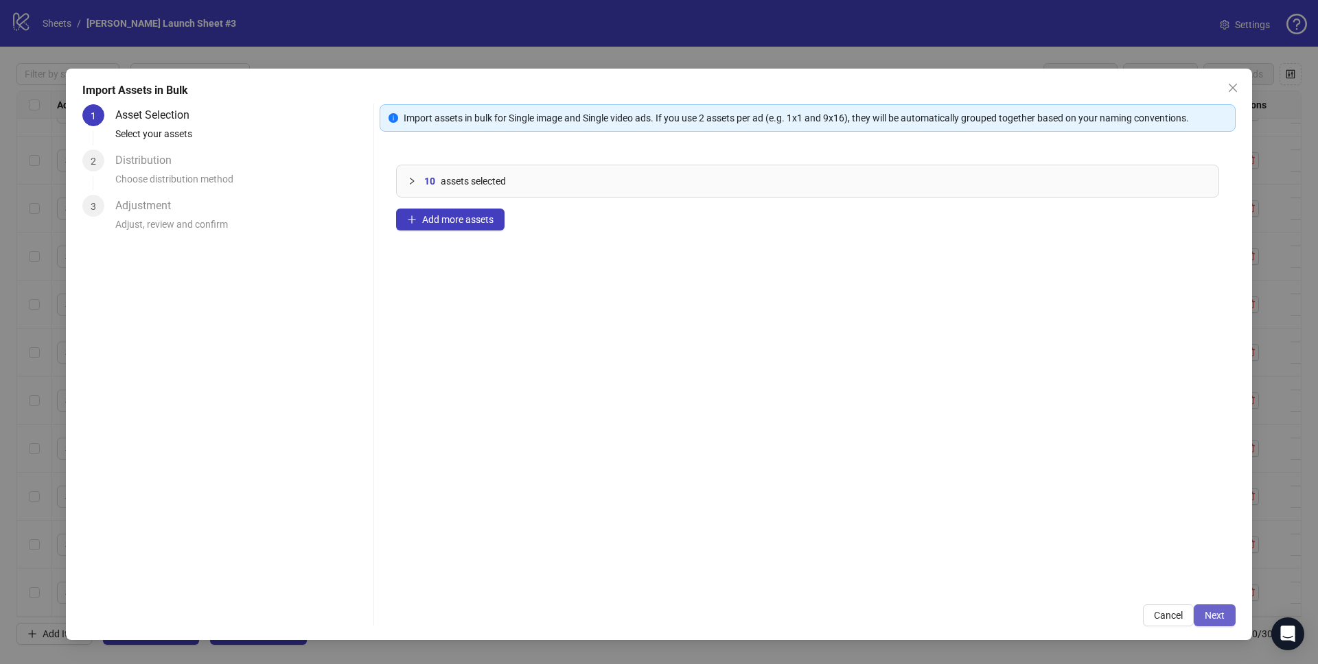
click at [1203, 615] on button "Next" at bounding box center [1214, 616] width 42 height 22
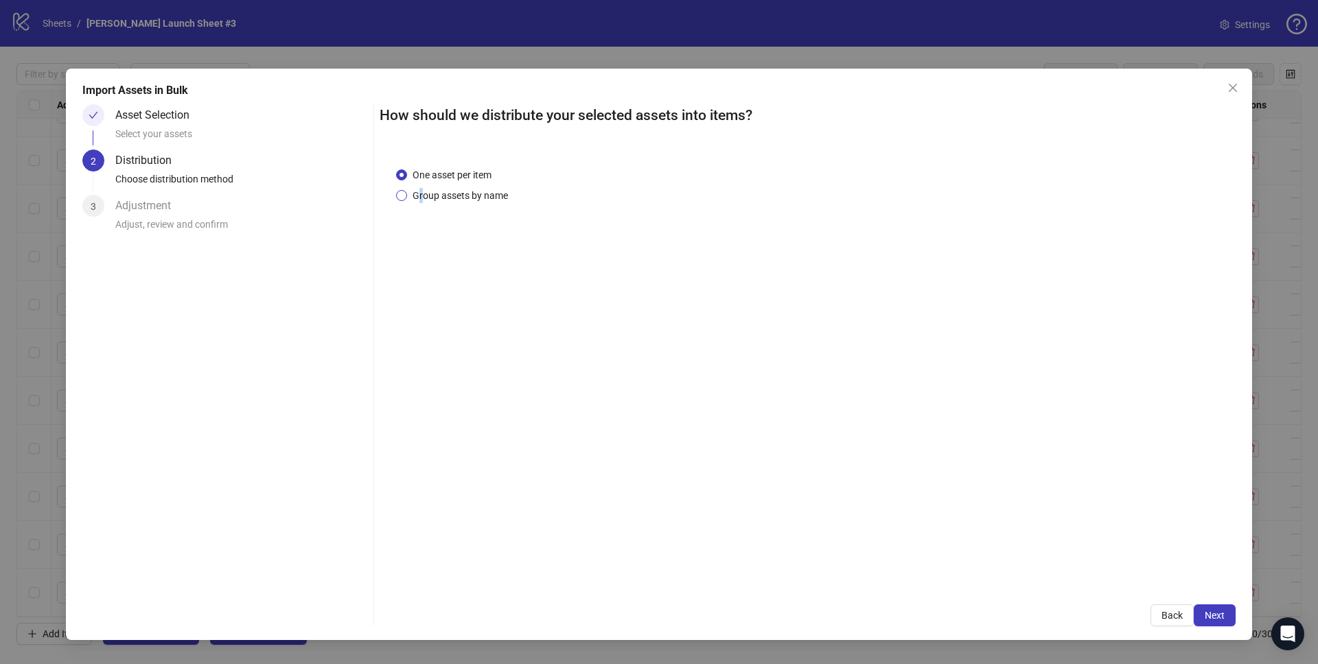
click at [421, 195] on span "Group assets by name" at bounding box center [460, 195] width 106 height 15
click at [458, 189] on span "Group assets by name" at bounding box center [460, 195] width 106 height 15
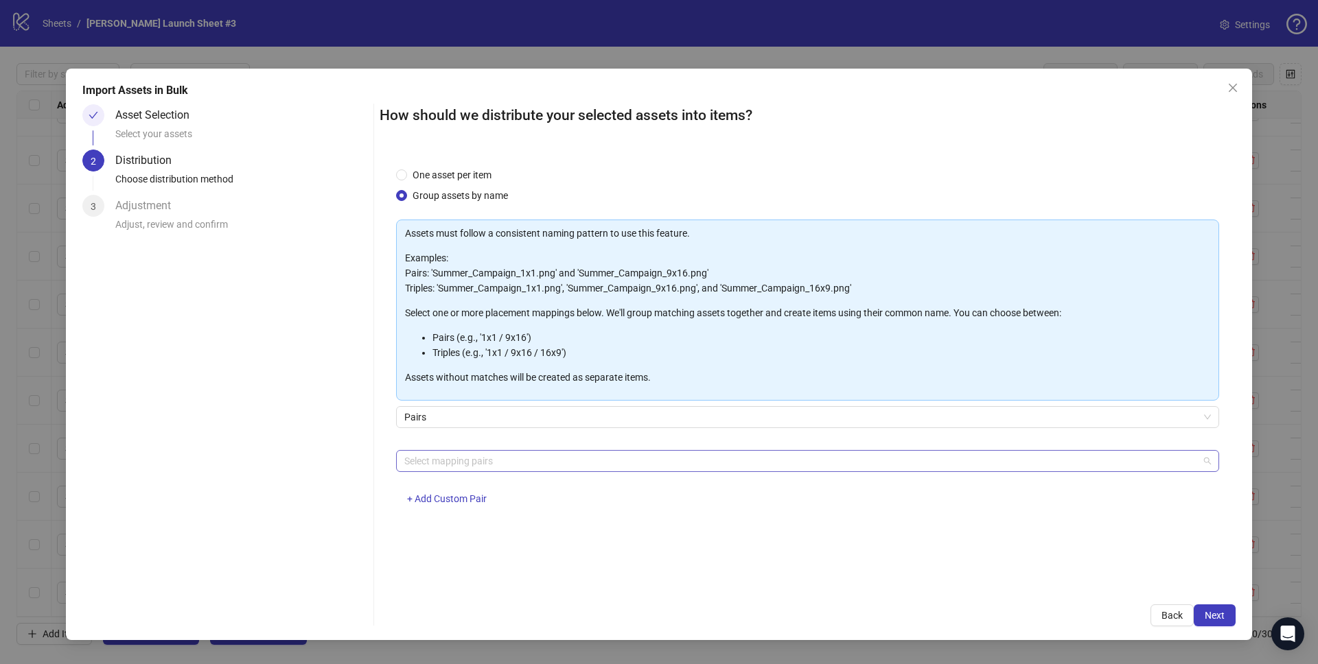
click at [473, 466] on div at bounding box center [800, 461] width 803 height 19
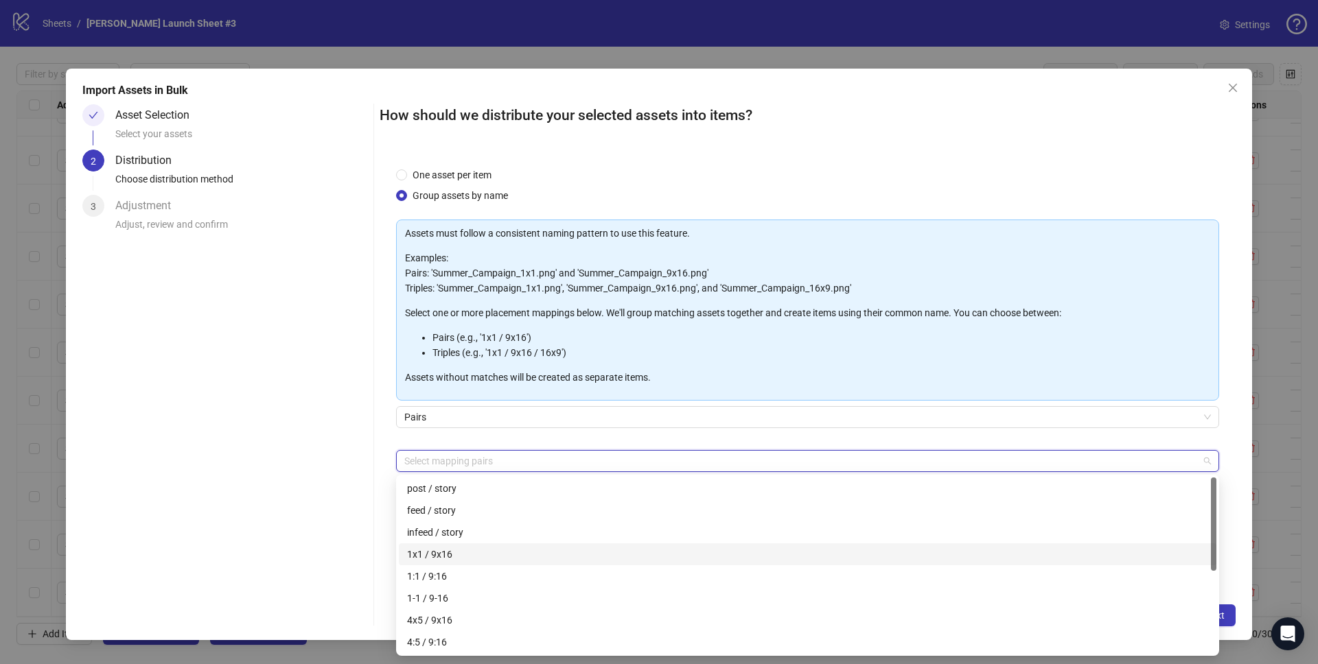
drag, startPoint x: 441, startPoint y: 557, endPoint x: 461, endPoint y: 553, distance: 21.0
click at [441, 557] on div "1x1 / 9x16" at bounding box center [807, 554] width 801 height 15
drag, startPoint x: 1237, startPoint y: 424, endPoint x: 1212, endPoint y: 434, distance: 27.1
click at [1237, 424] on div "Import Assets in Bulk Asset Selection Select your assets 2 Distribution Choose …" at bounding box center [659, 355] width 1186 height 572
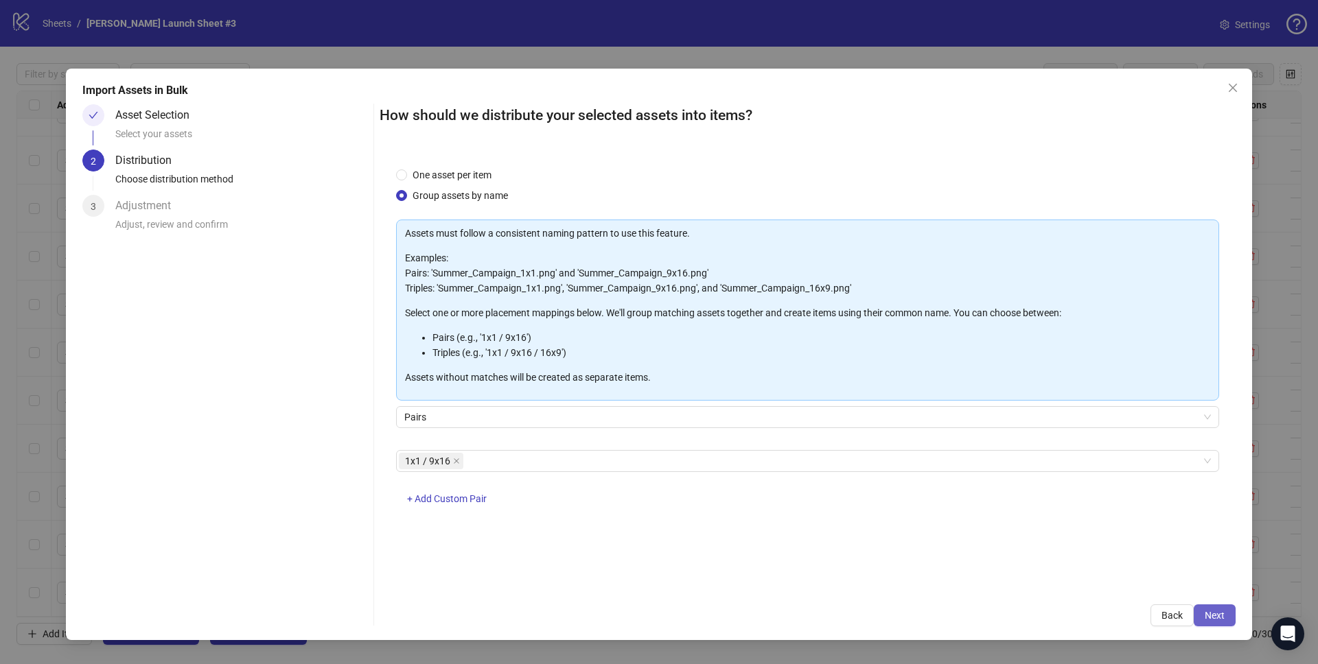
click at [1226, 617] on button "Next" at bounding box center [1214, 616] width 42 height 22
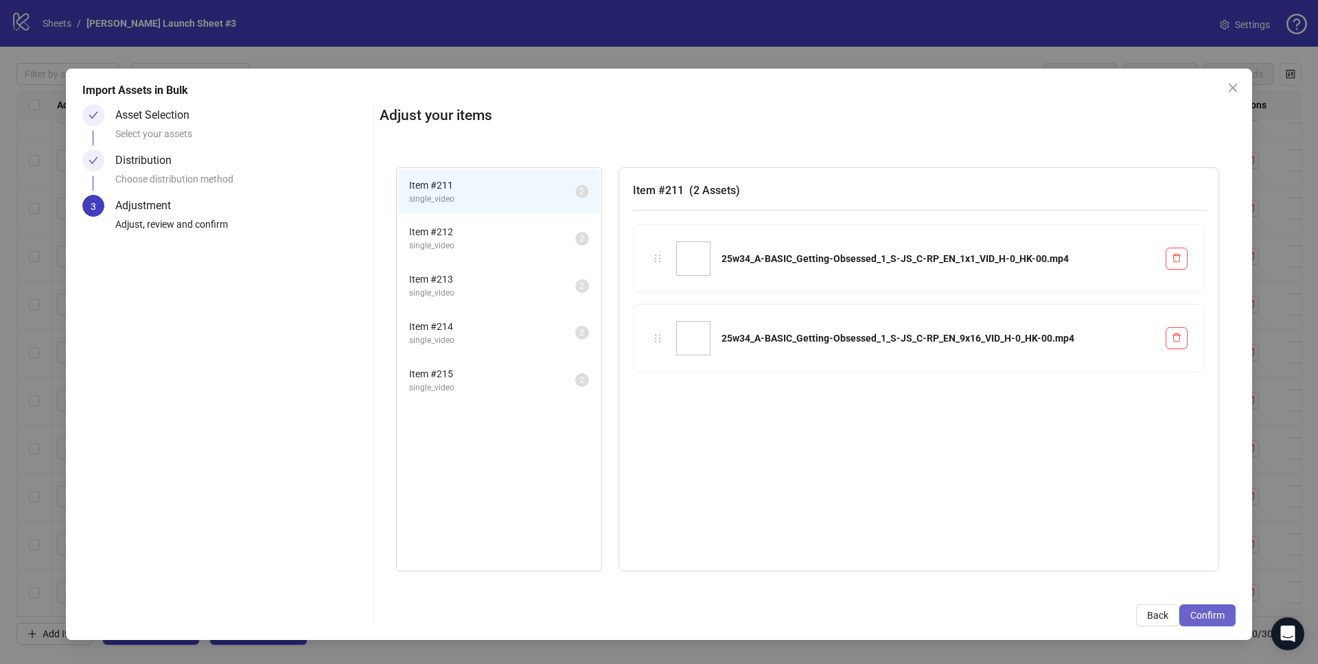
click at [1220, 611] on span "Confirm" at bounding box center [1207, 615] width 34 height 11
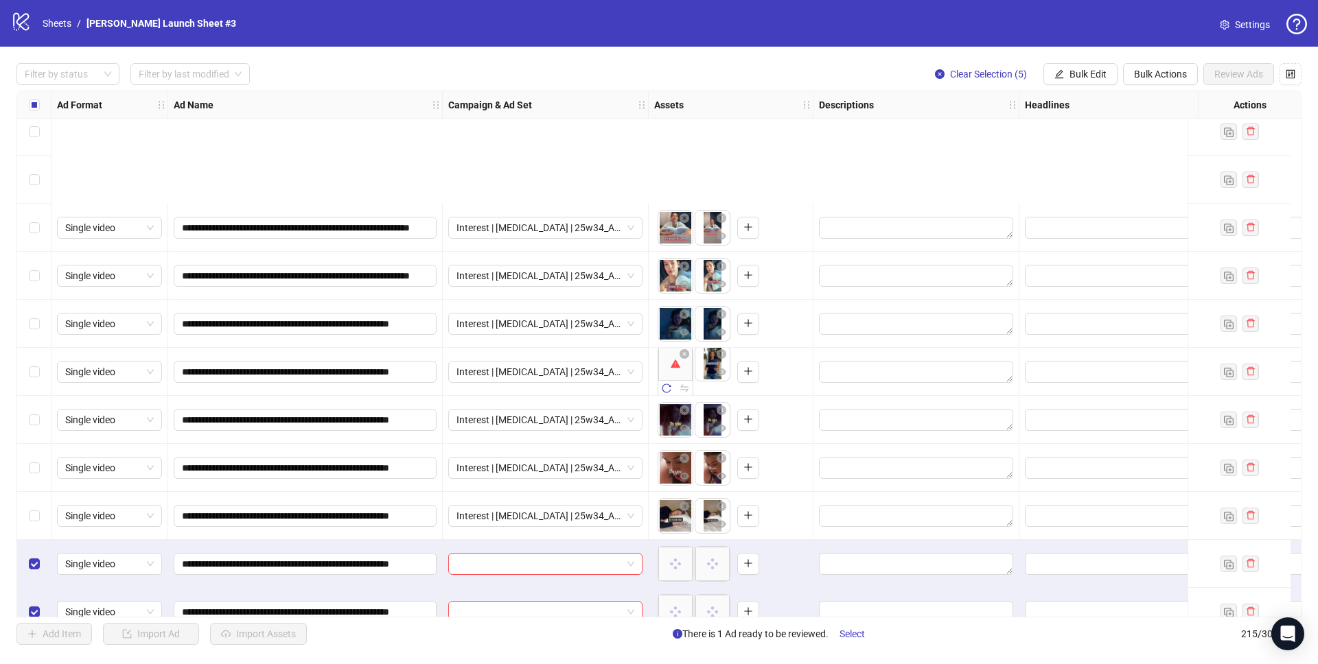
scroll to position [9835, 0]
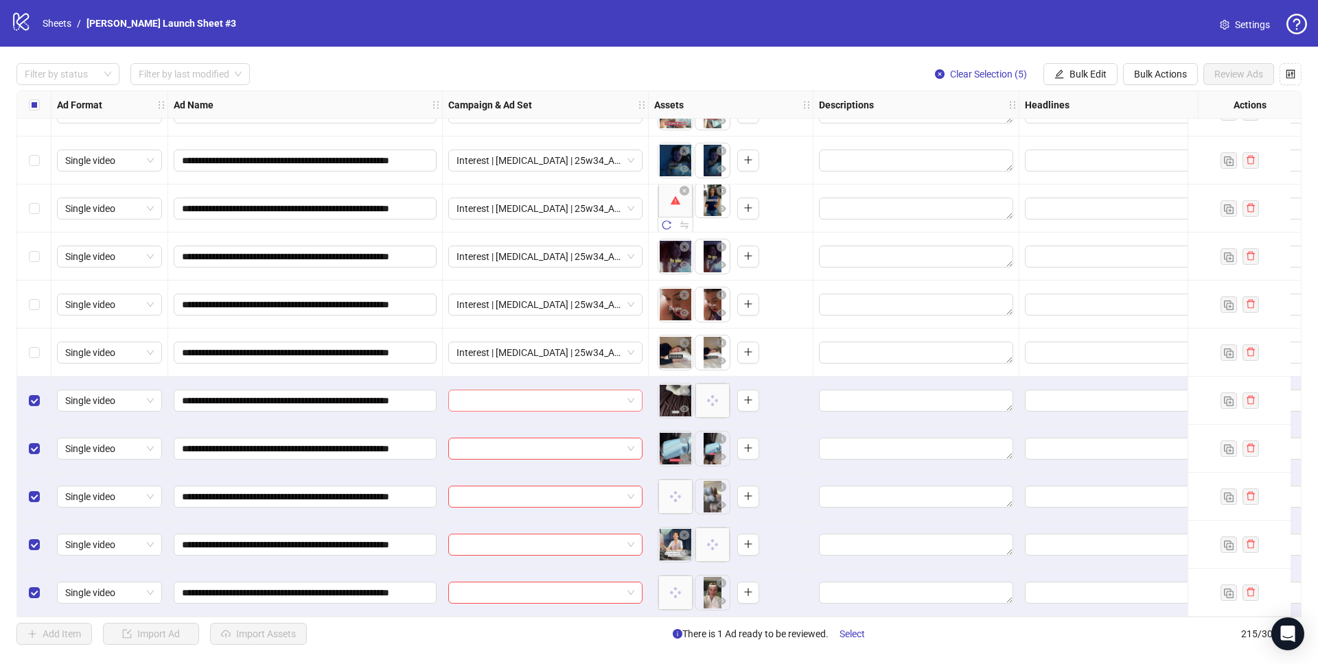
click at [541, 390] on input "search" at bounding box center [538, 400] width 165 height 21
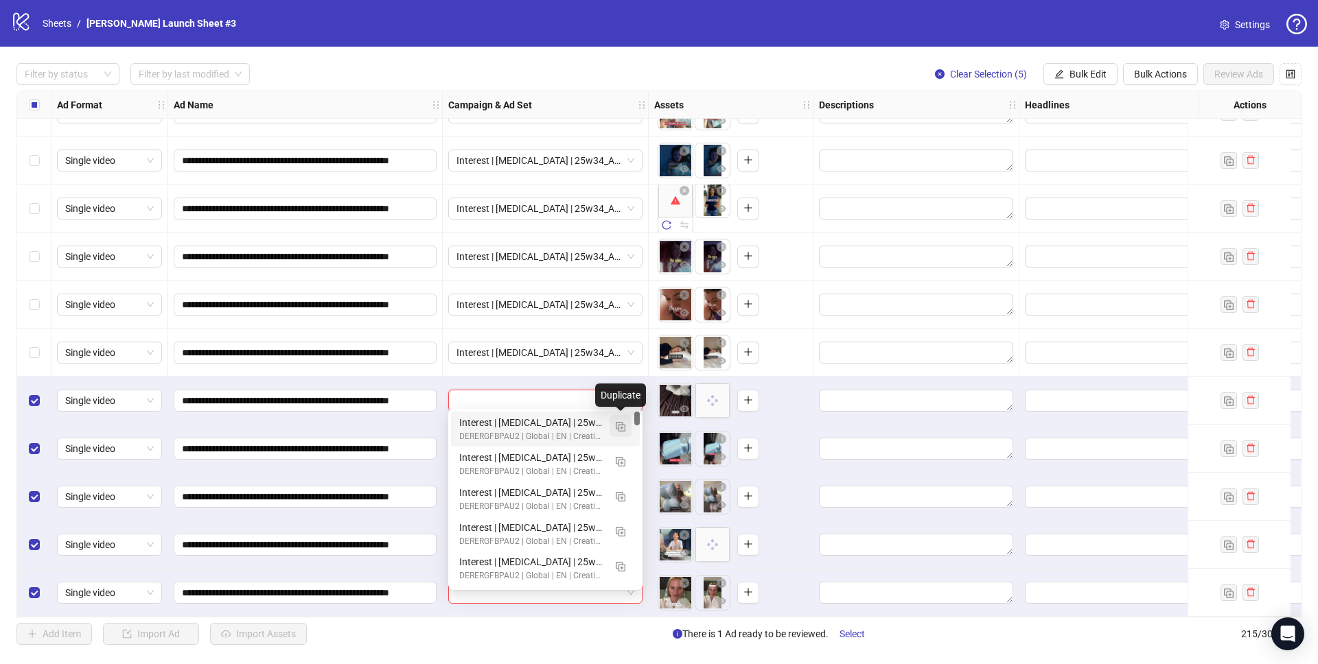
click at [622, 425] on img "button" at bounding box center [621, 427] width 10 height 10
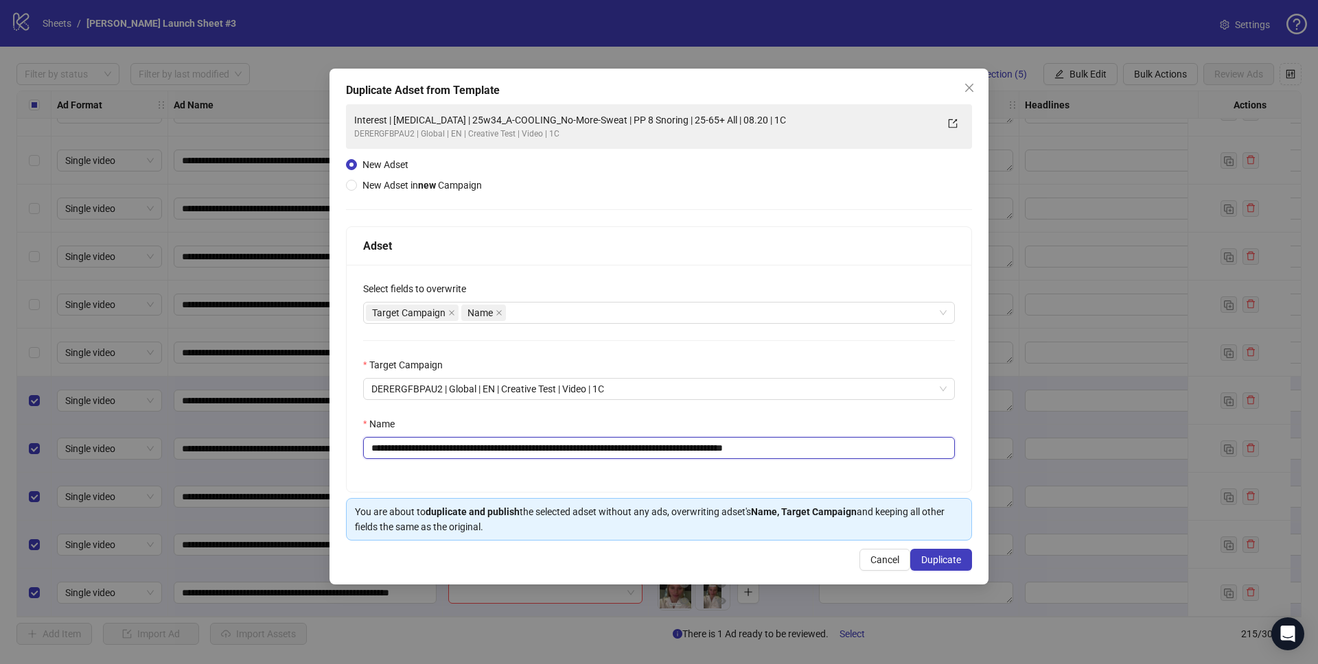
paste input "*"
drag, startPoint x: 480, startPoint y: 446, endPoint x: 632, endPoint y: 445, distance: 151.7
click at [632, 445] on input "**********" at bounding box center [659, 448] width 592 height 22
drag, startPoint x: 789, startPoint y: 448, endPoint x: 865, endPoint y: 452, distance: 76.3
click at [865, 452] on input "**********" at bounding box center [659, 448] width 592 height 22
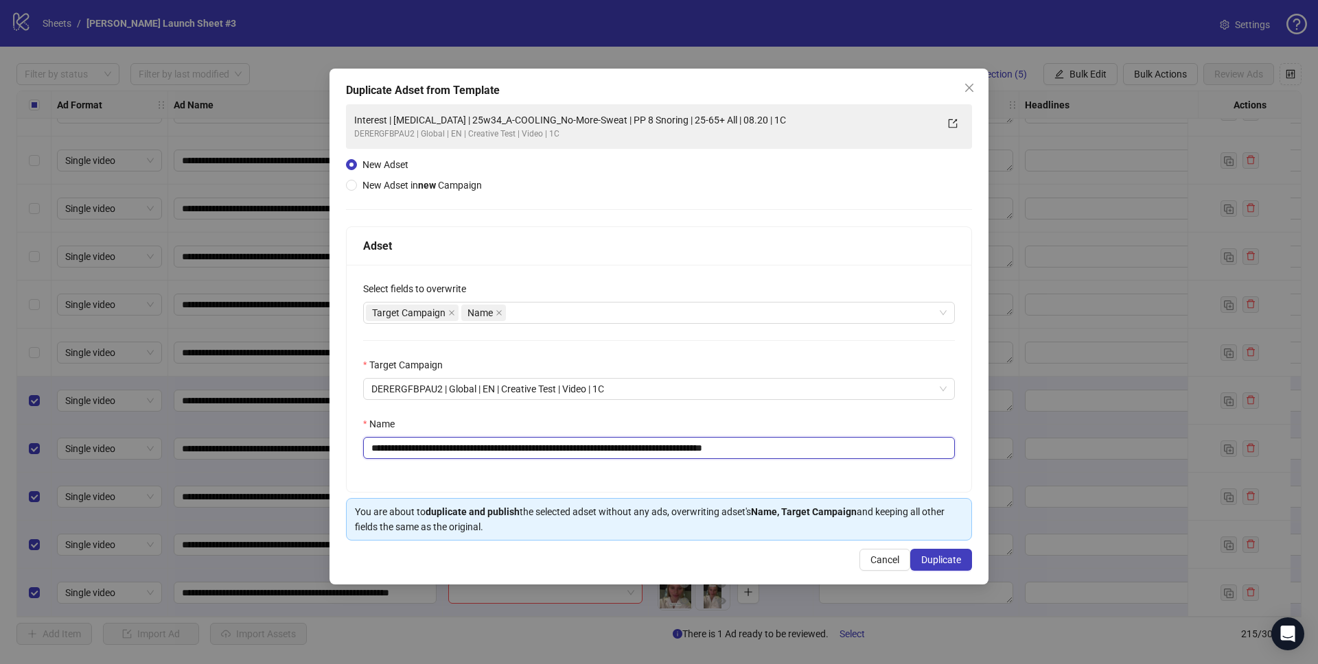
type input "**********"
click at [842, 415] on div "**********" at bounding box center [659, 378] width 624 height 227
click at [932, 567] on button "Duplicate" at bounding box center [941, 560] width 62 height 22
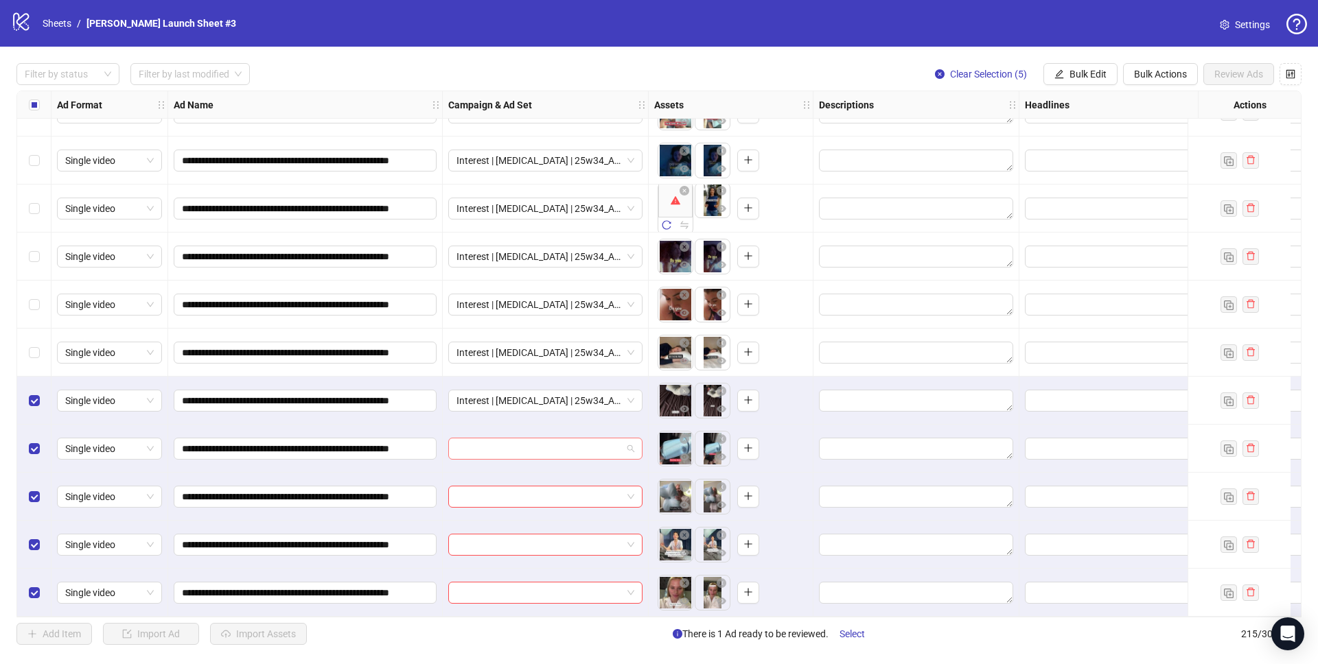
click at [574, 445] on input "search" at bounding box center [538, 448] width 165 height 21
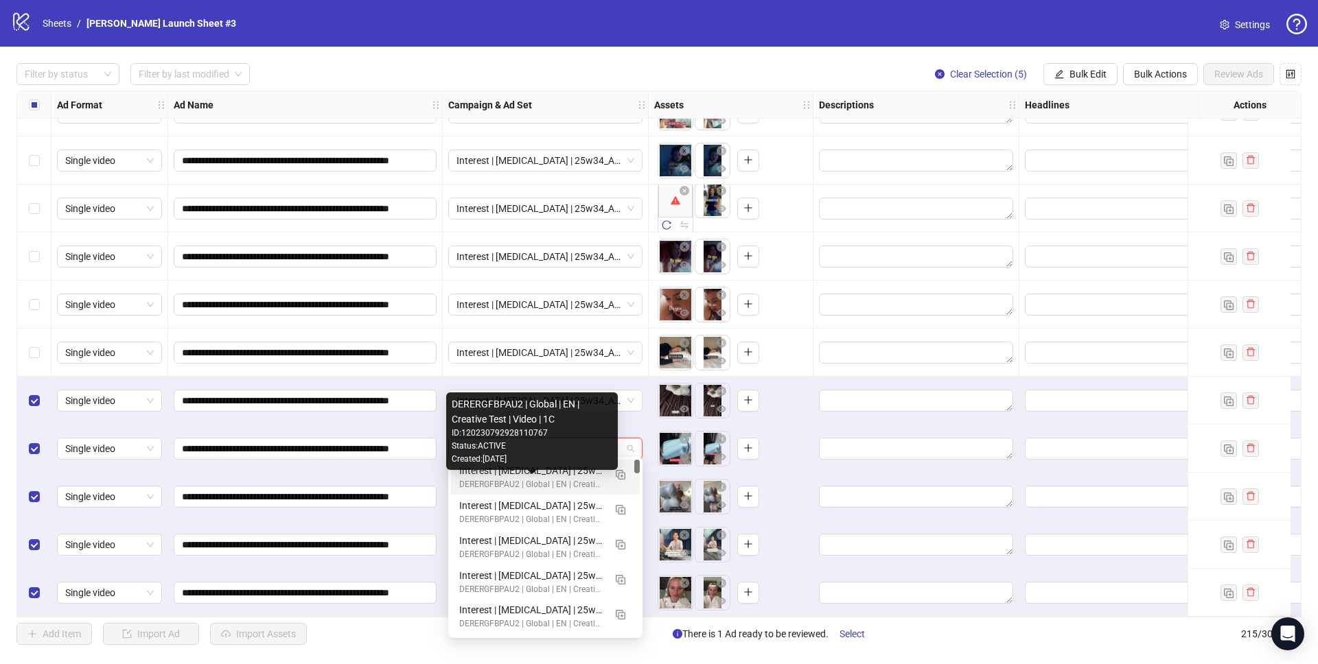
click at [540, 470] on div "Interest | [MEDICAL_DATA] | 25w34_A-BASIC_Getting-Obsessed | PP 8 Snoring | 25-…" at bounding box center [531, 470] width 145 height 15
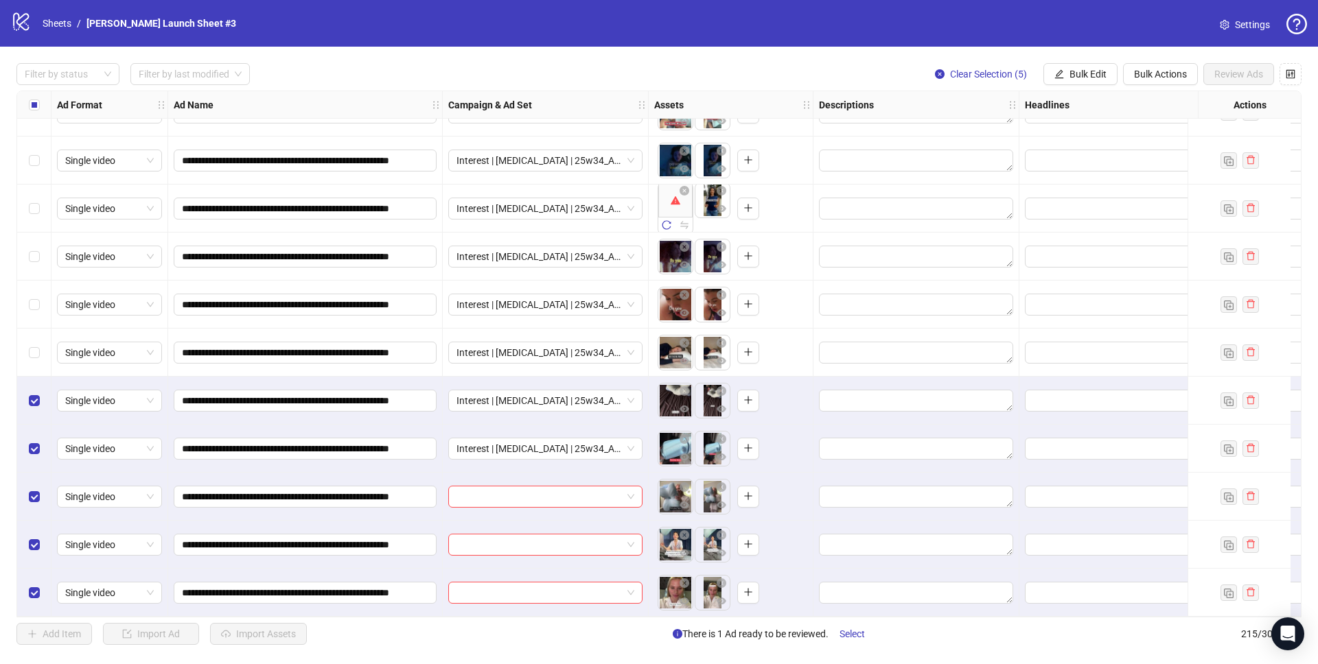
click at [541, 503] on div at bounding box center [546, 497] width 206 height 48
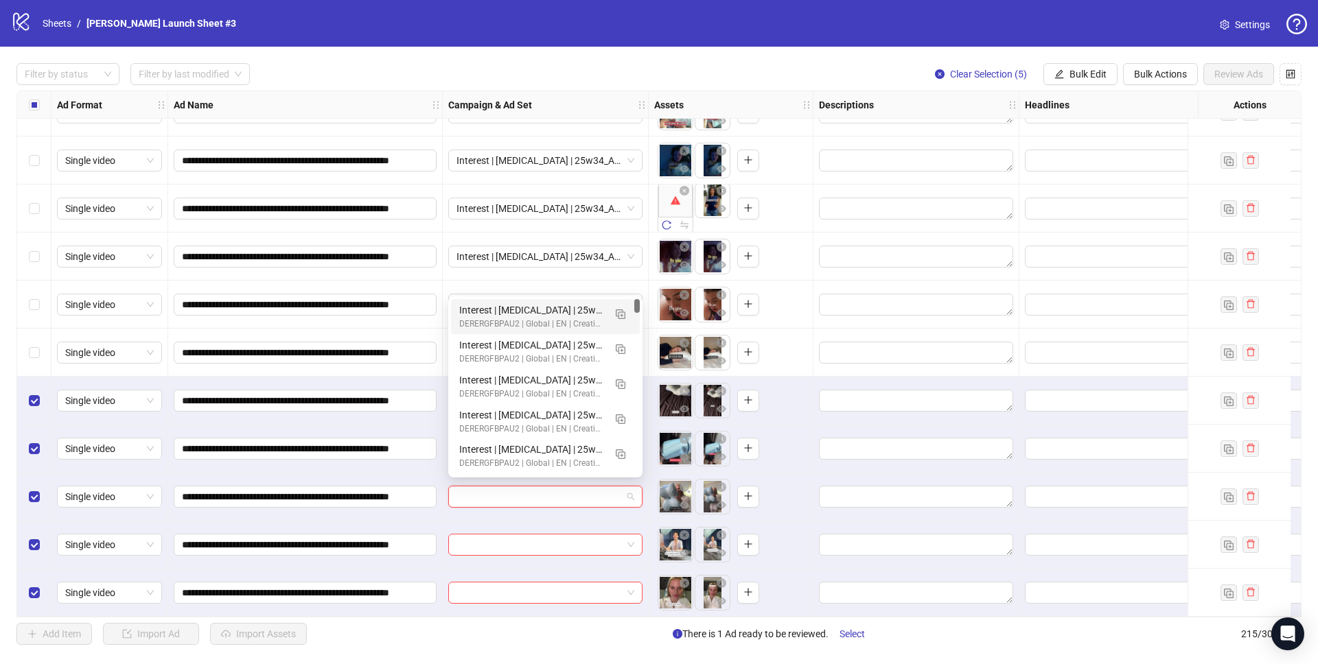
click at [535, 487] on input "search" at bounding box center [538, 497] width 165 height 21
click at [548, 303] on div "Interest | [MEDICAL_DATA] | 25w34_A-BASIC_Getting-Obsessed | PP 8 Snoring | 25-…" at bounding box center [531, 310] width 145 height 15
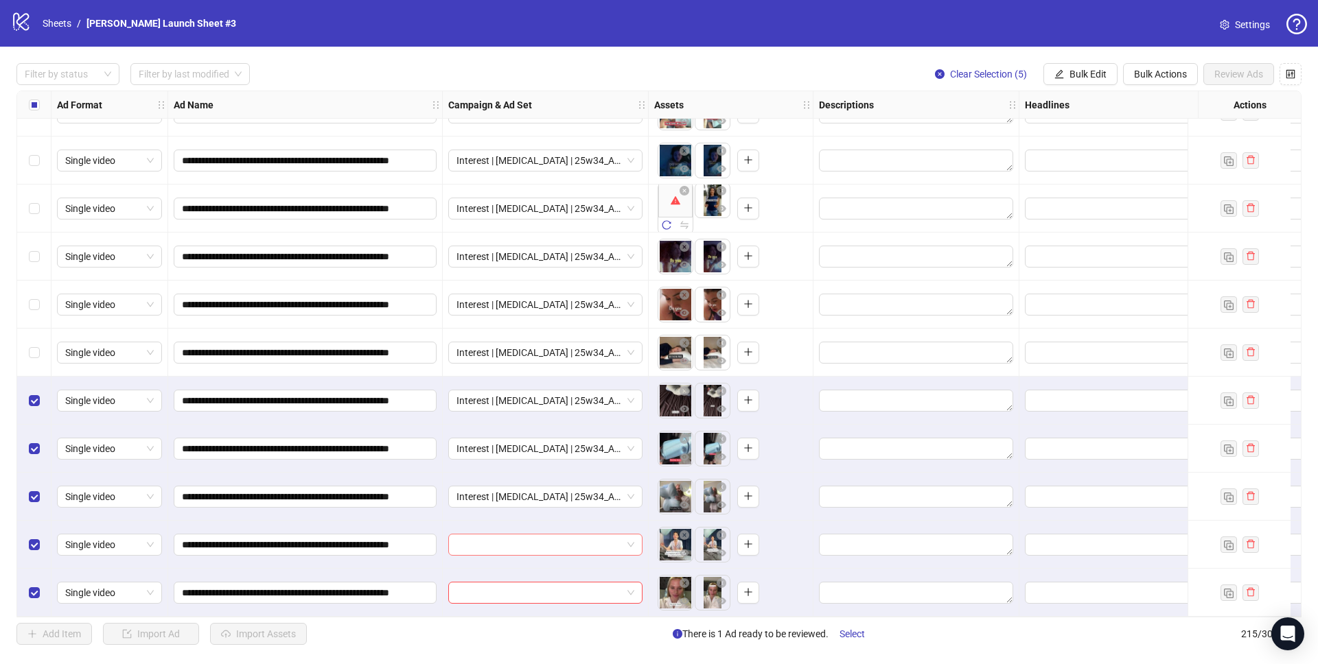
click at [529, 541] on input "search" at bounding box center [538, 545] width 165 height 21
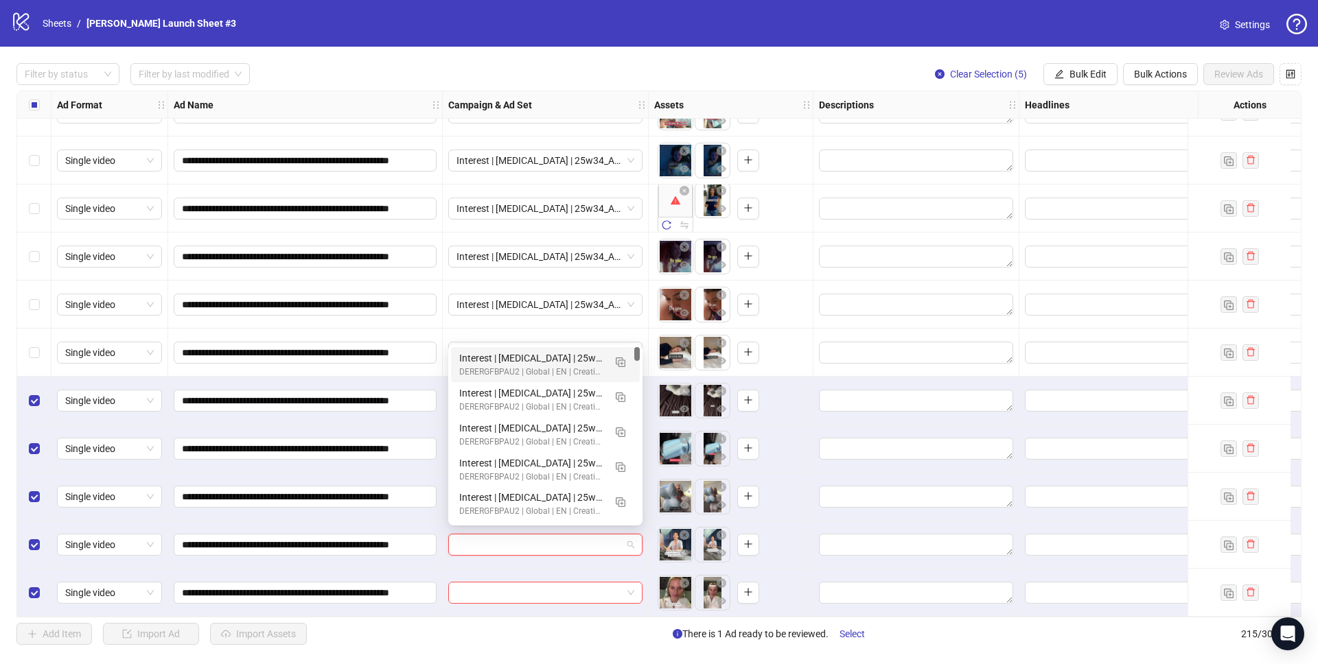
click at [552, 355] on div "Interest | [MEDICAL_DATA] | 25w34_A-BASIC_Getting-Obsessed | PP 8 Snoring | 25-…" at bounding box center [531, 358] width 145 height 15
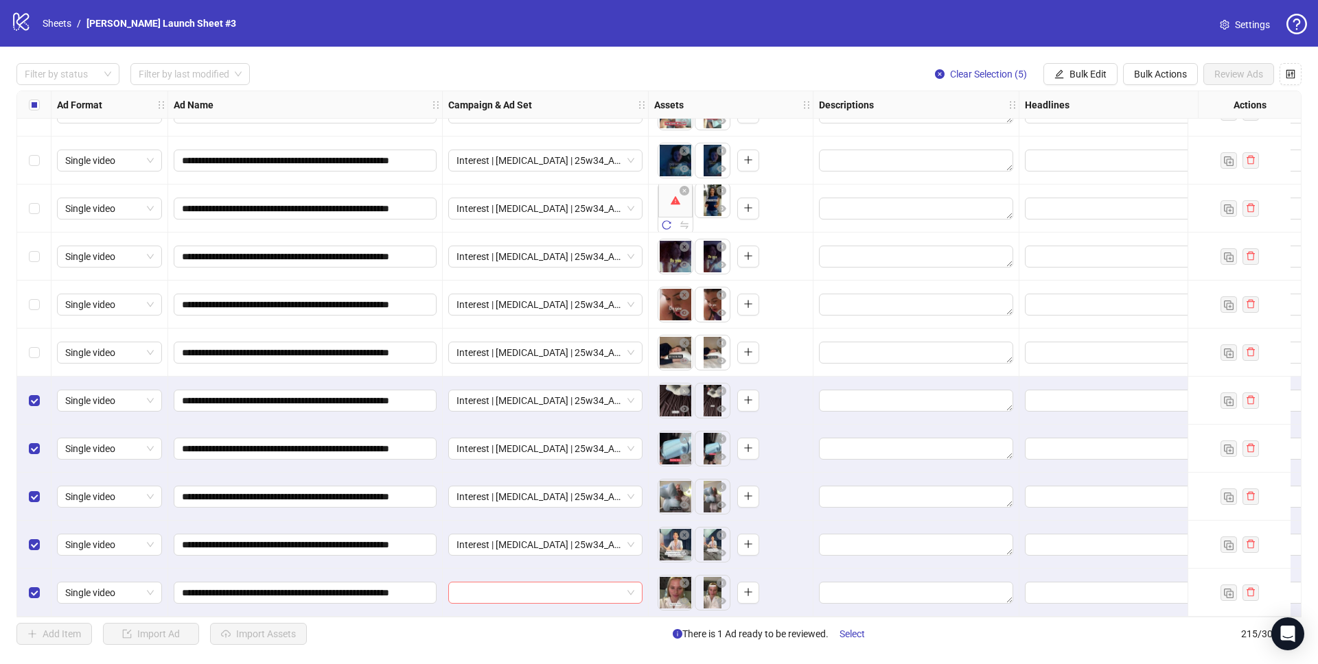
click at [552, 588] on input "search" at bounding box center [538, 593] width 165 height 21
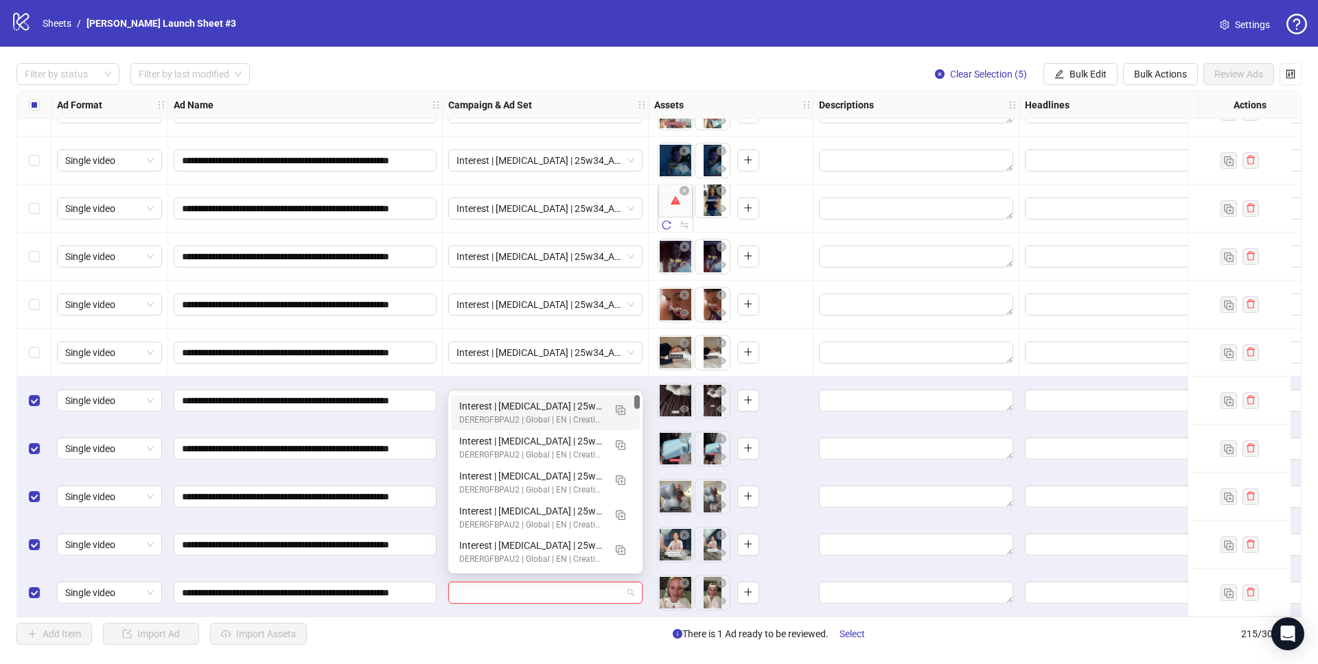
click at [569, 399] on div "Interest | [MEDICAL_DATA] | 25w34_A-BASIC_Getting-Obsessed | PP 8 Snoring | 25-…" at bounding box center [531, 406] width 145 height 15
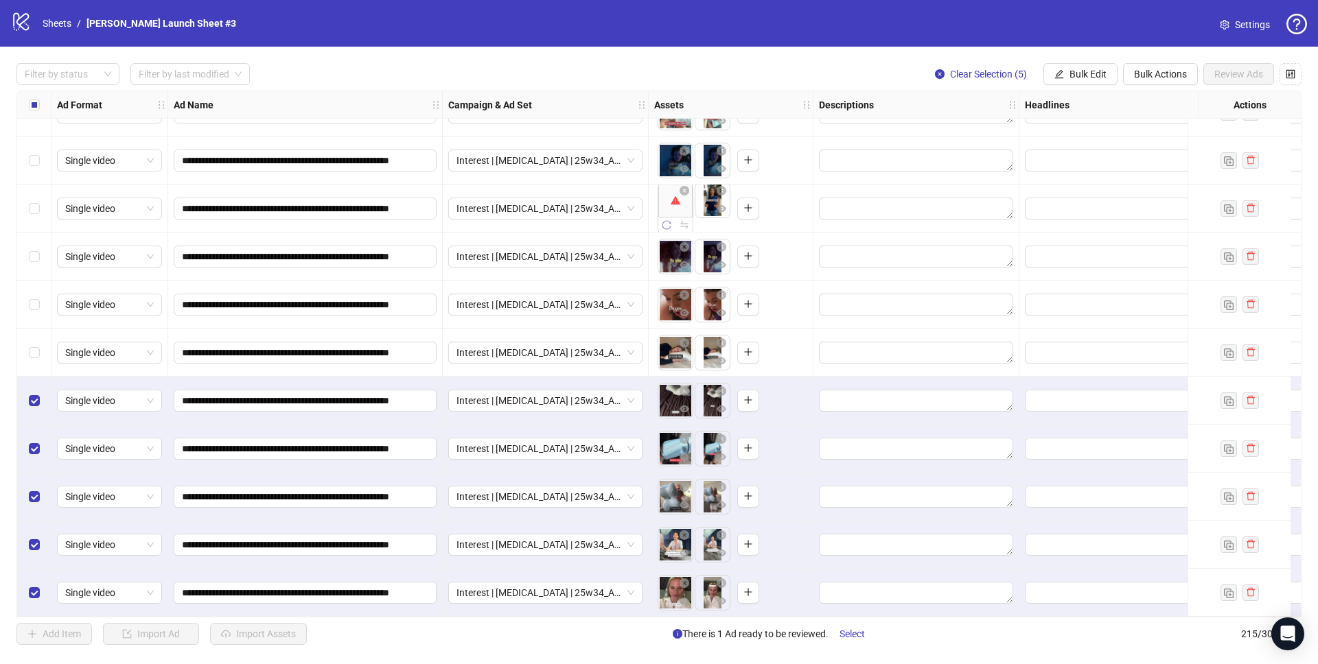
click at [666, 222] on icon "reload" at bounding box center [667, 225] width 10 height 10
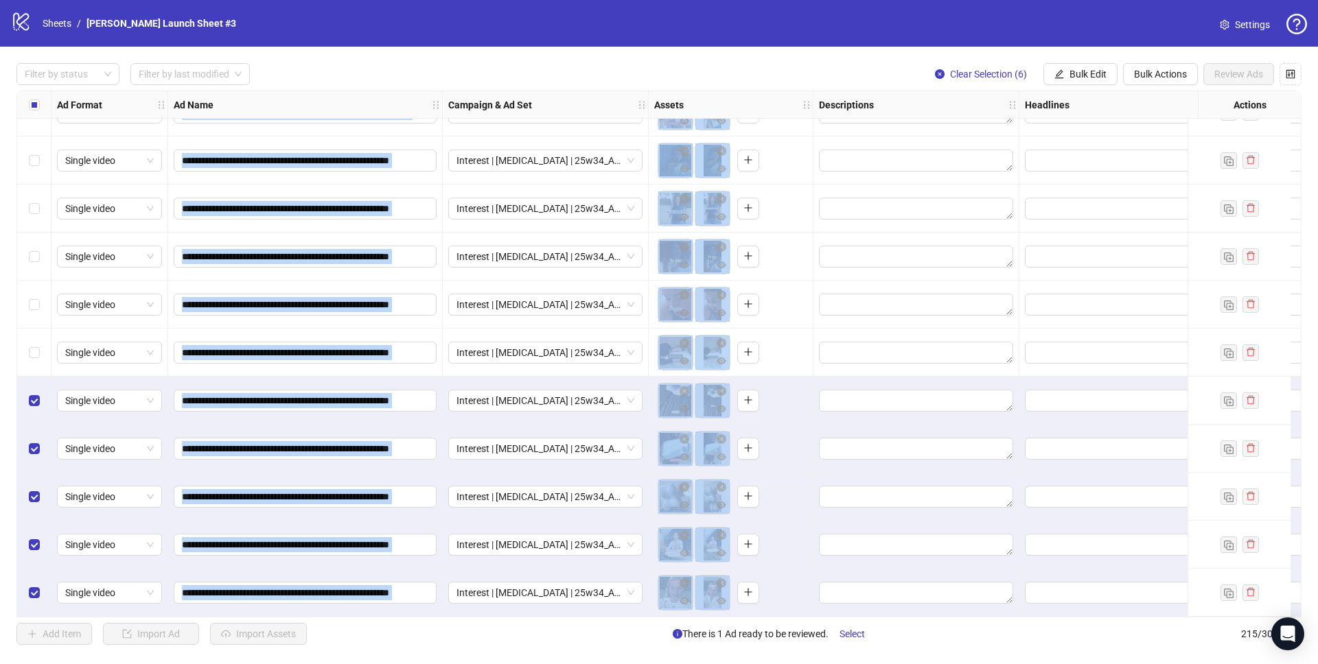
click at [41, 351] on div "Select row 210" at bounding box center [34, 353] width 34 height 48
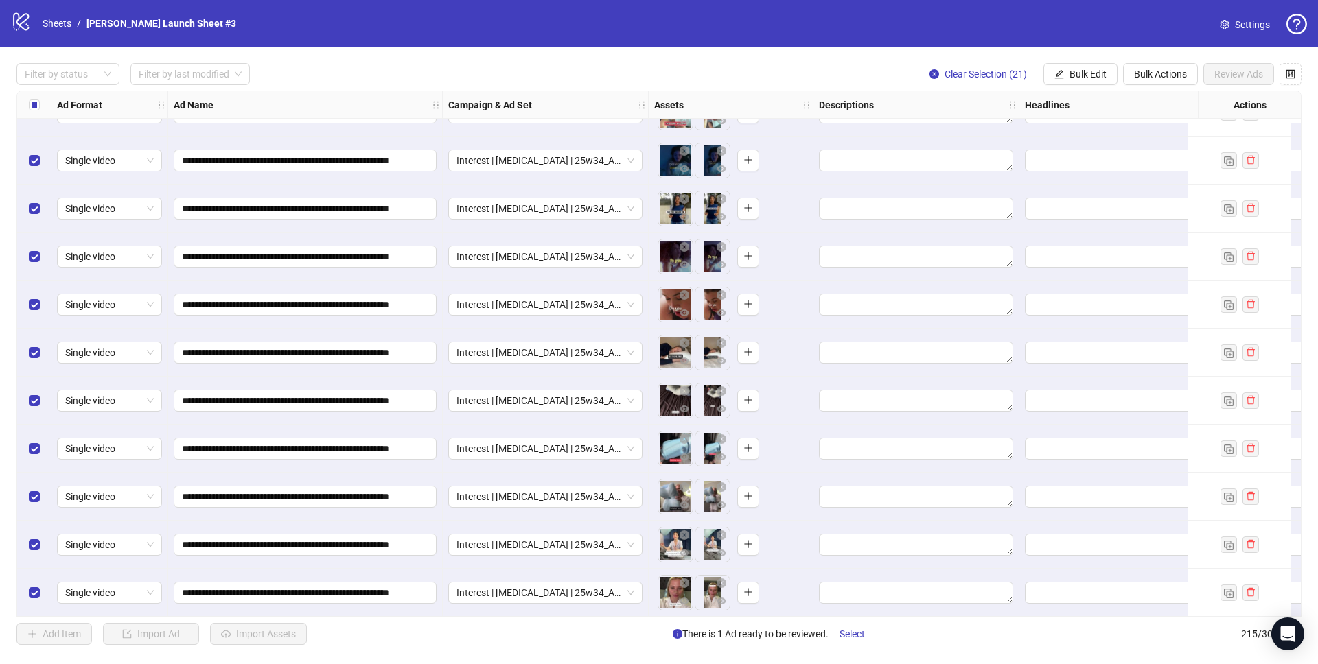
click at [4, 355] on div "**********" at bounding box center [659, 354] width 1318 height 615
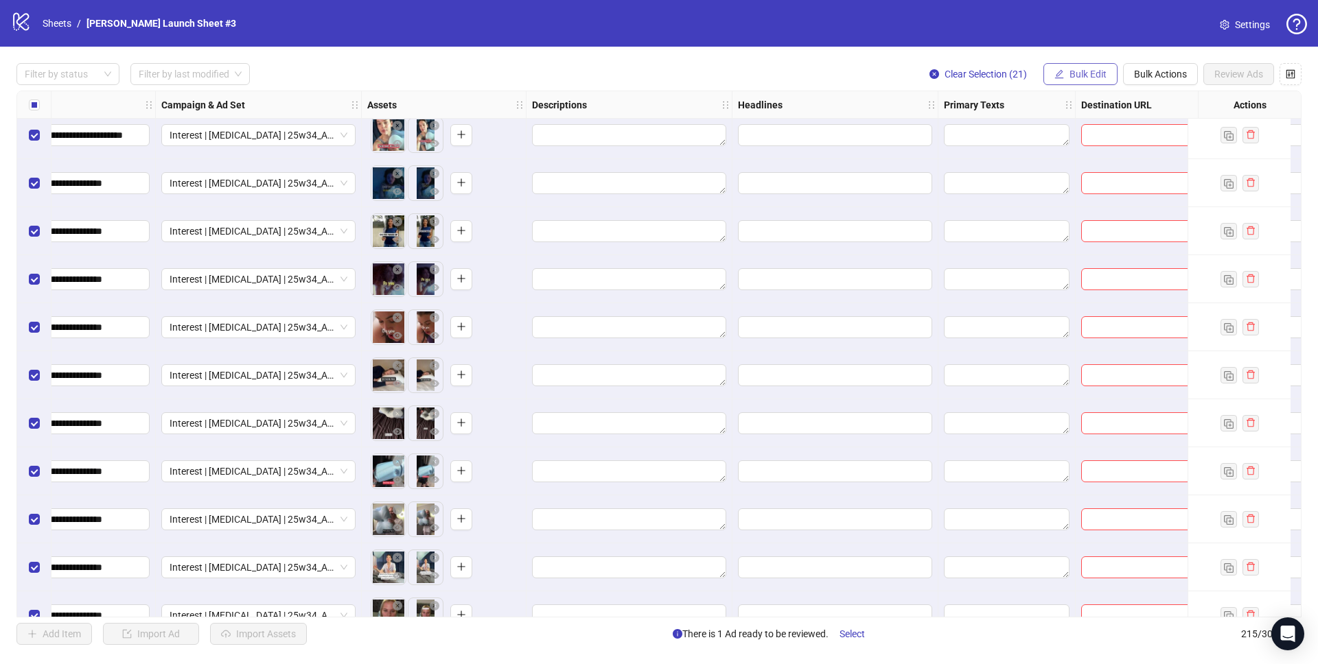
scroll to position [9791, 287]
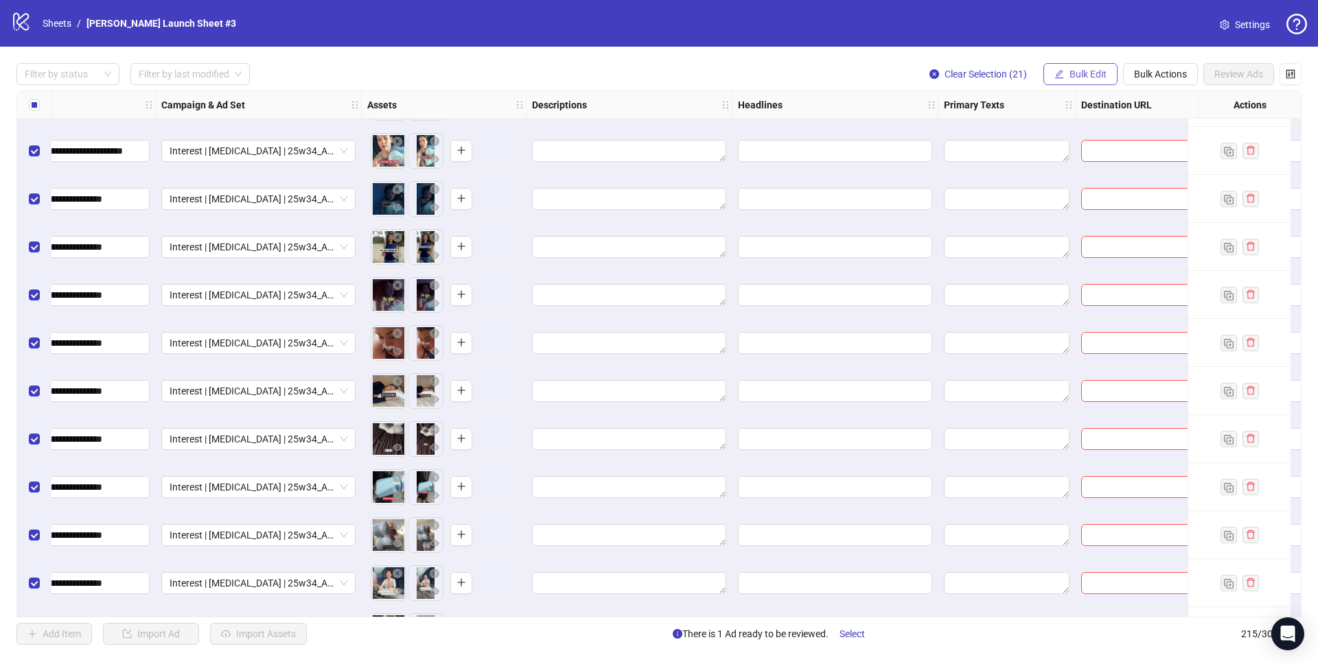
click at [1073, 71] on span "Bulk Edit" at bounding box center [1087, 74] width 37 height 11
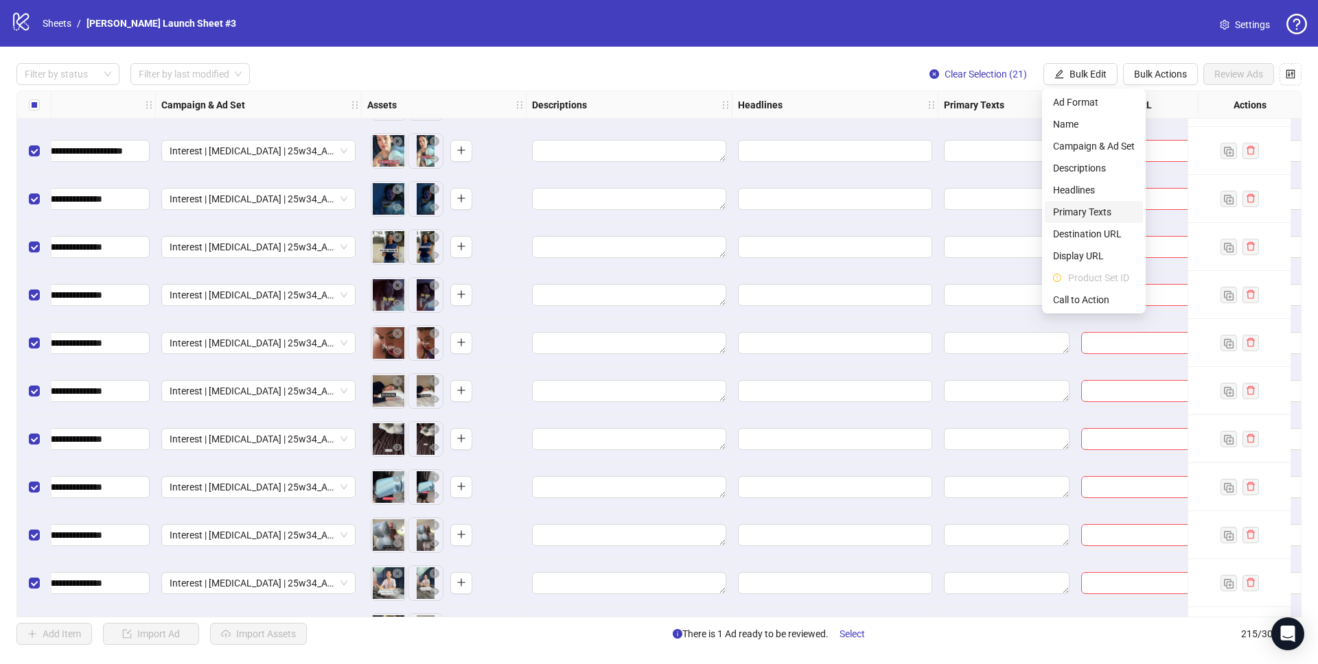
click at [1078, 202] on li "Primary Texts" at bounding box center [1093, 212] width 98 height 22
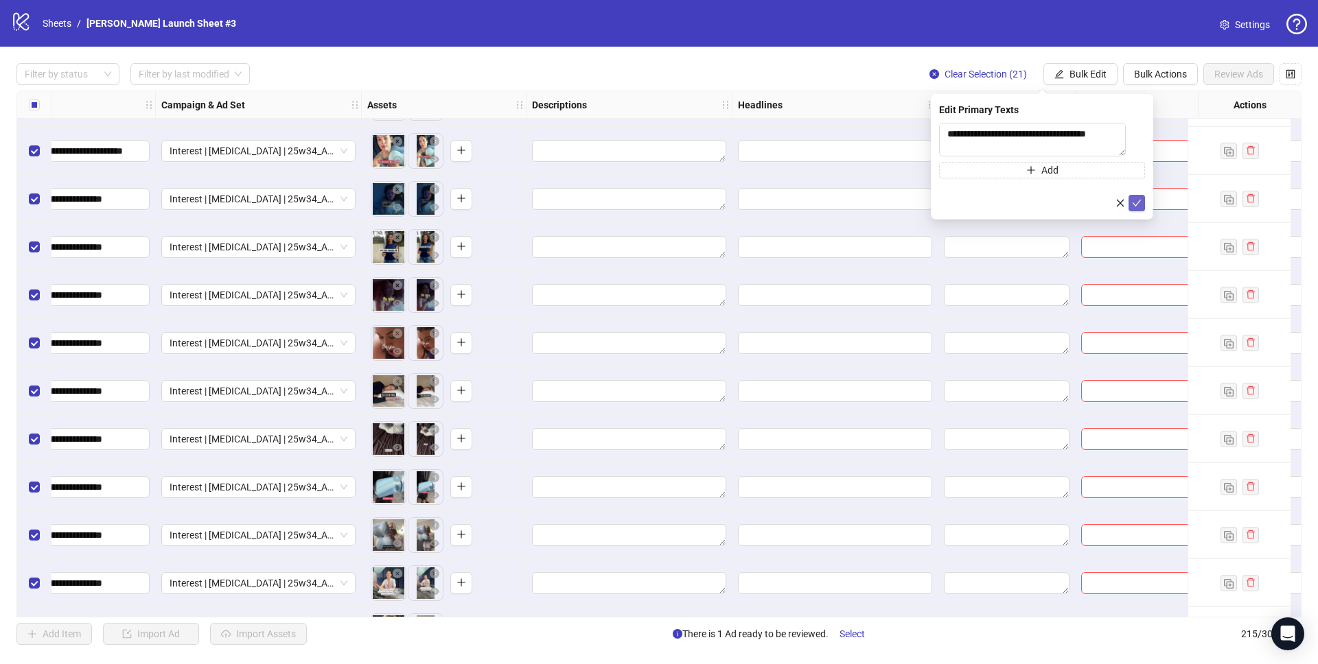
click at [1137, 208] on icon "check" at bounding box center [1137, 203] width 10 height 10
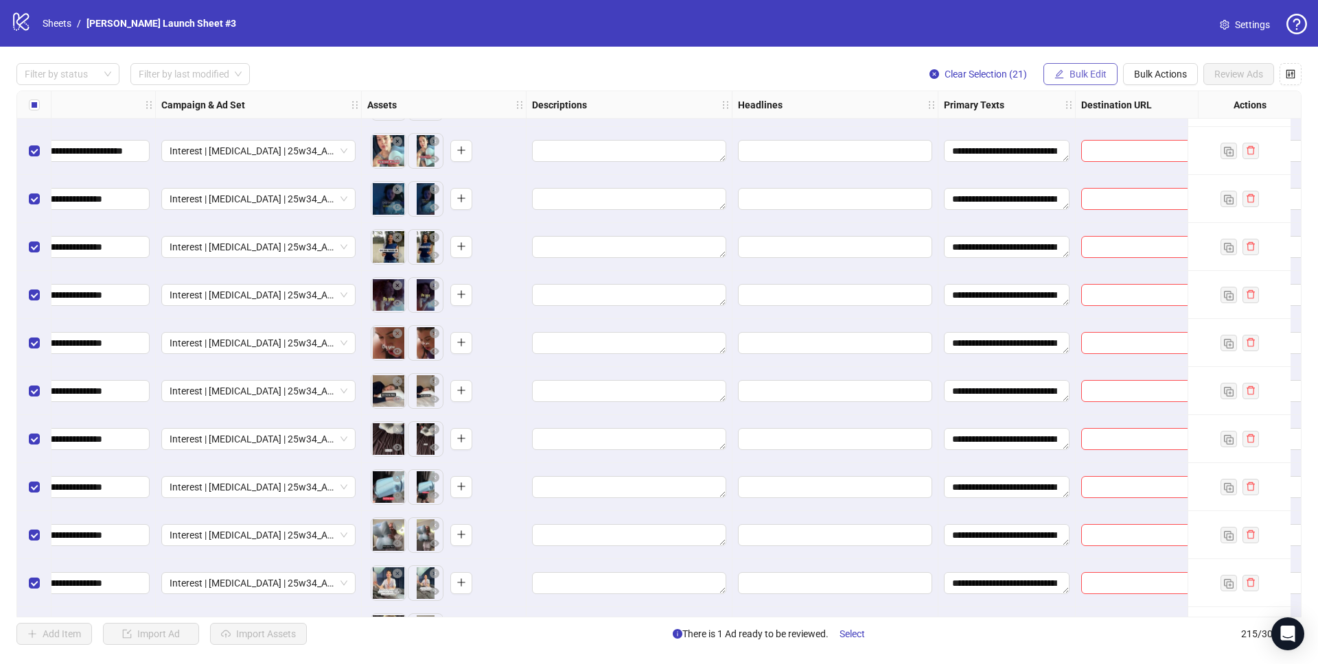
click at [1077, 74] on span "Bulk Edit" at bounding box center [1087, 74] width 37 height 11
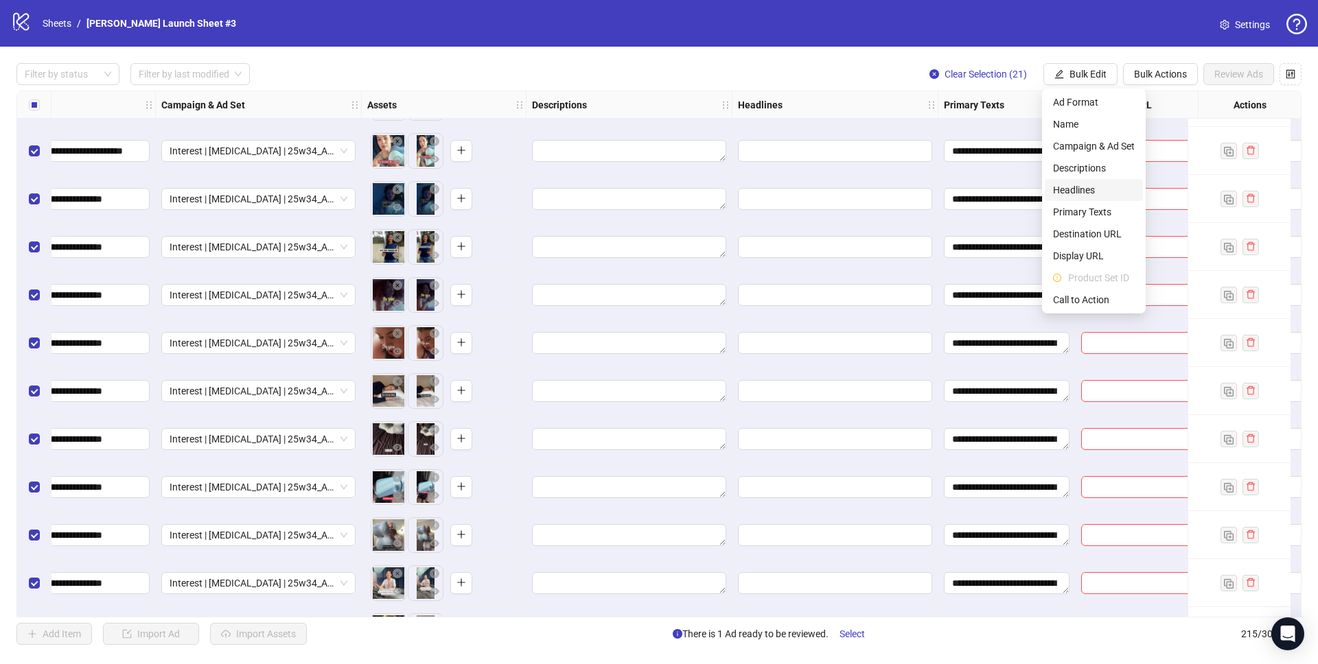
click at [1079, 183] on span "Headlines" at bounding box center [1094, 190] width 82 height 15
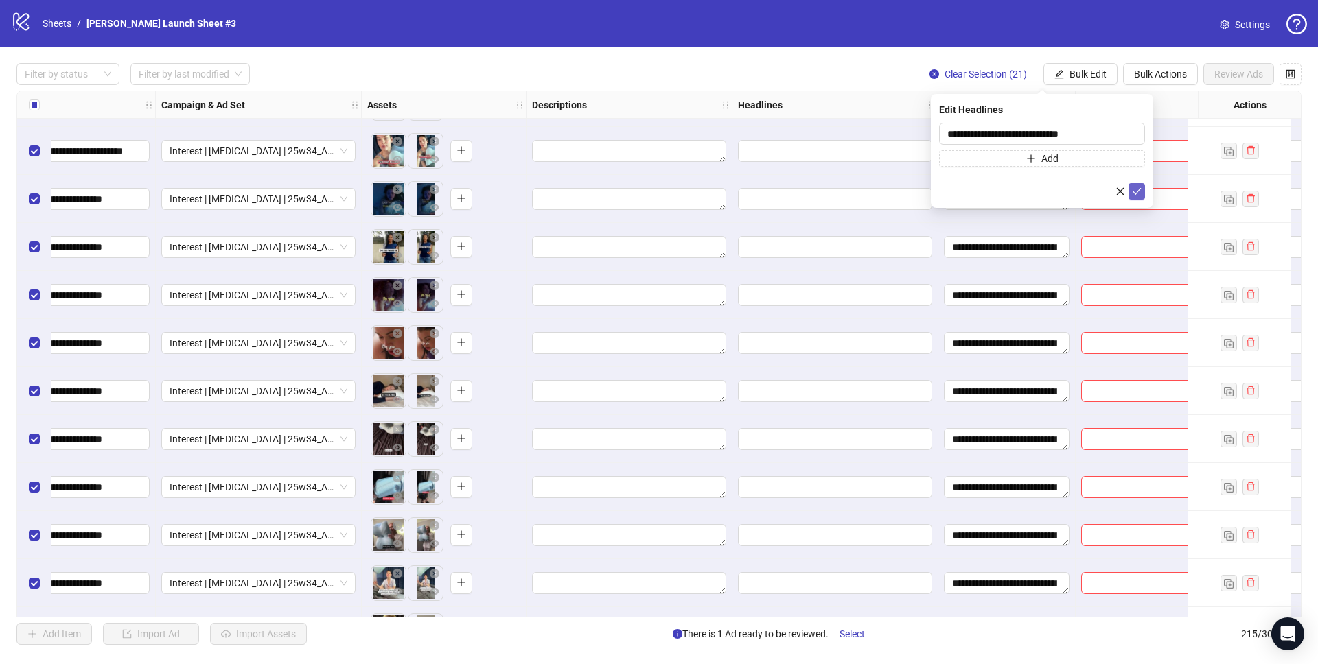
click at [1140, 188] on icon "check" at bounding box center [1137, 192] width 10 height 10
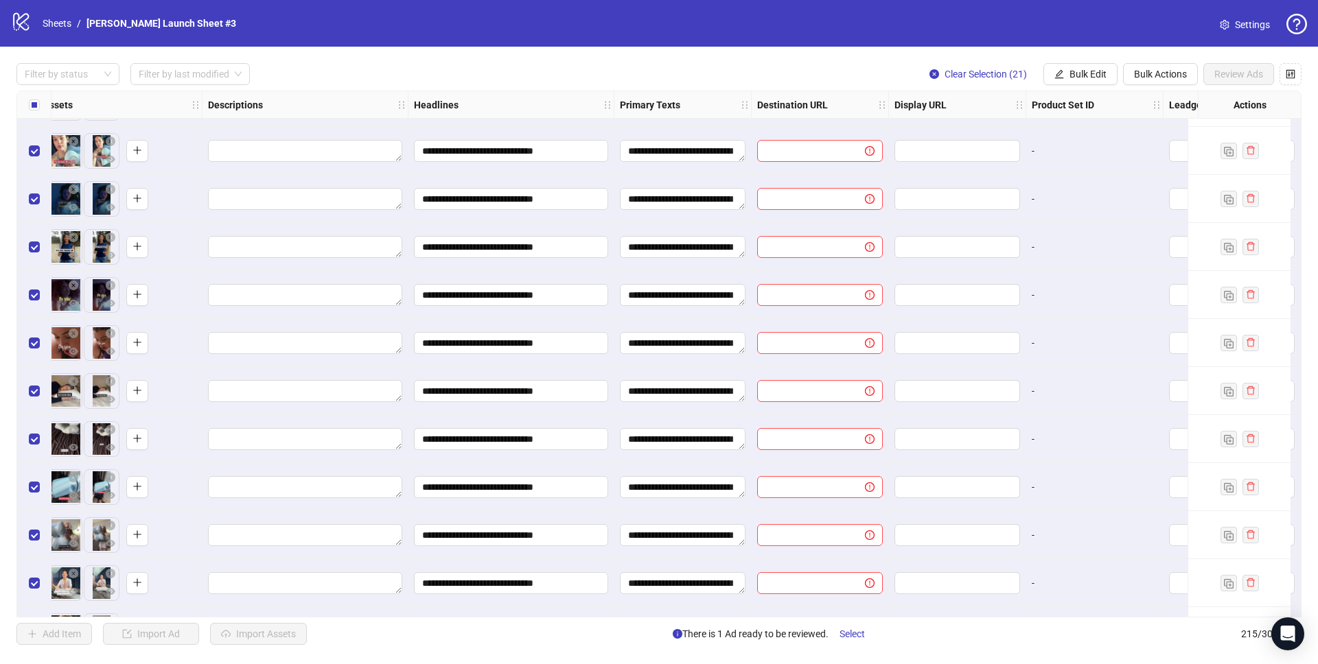
scroll to position [9791, 696]
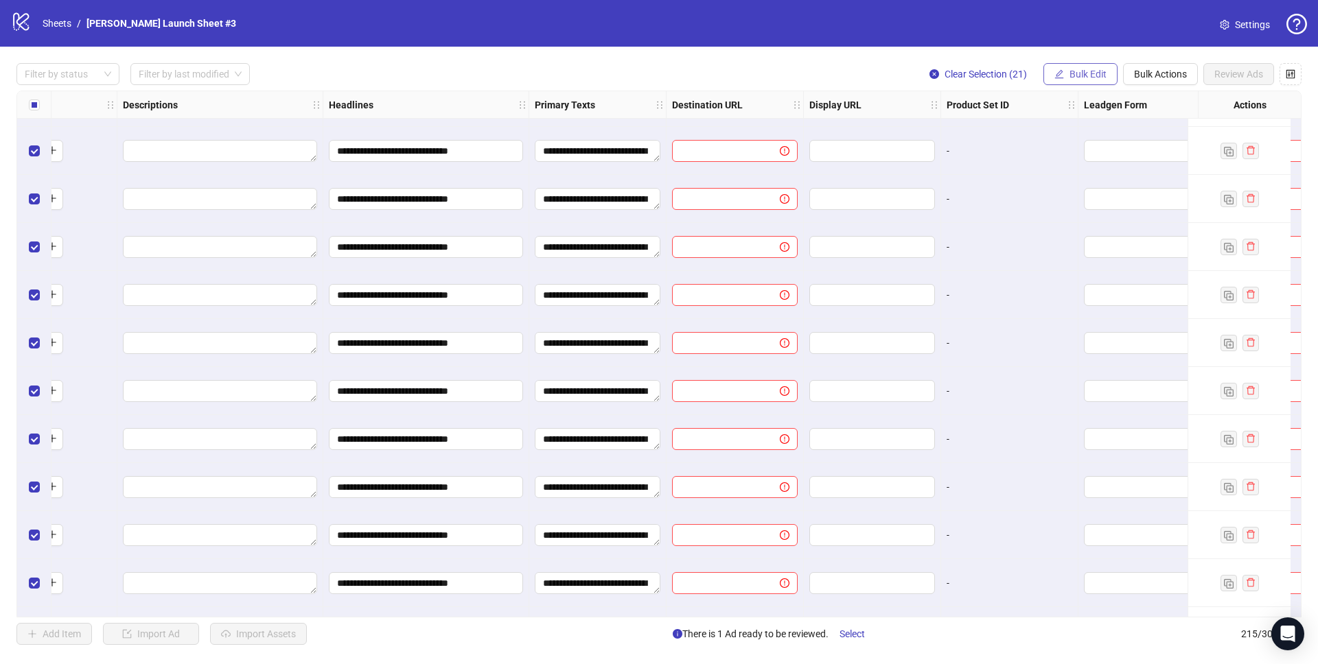
click at [1070, 69] on span "Bulk Edit" at bounding box center [1087, 74] width 37 height 11
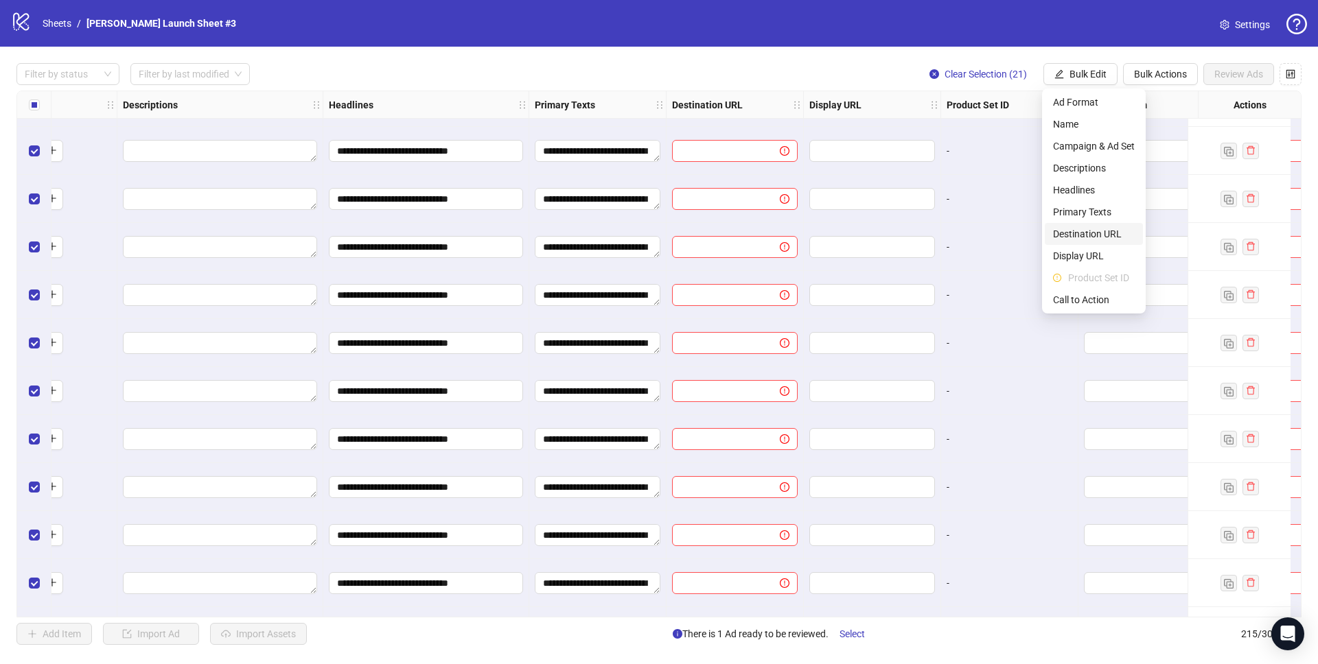
drag, startPoint x: 1079, startPoint y: 235, endPoint x: 1096, endPoint y: 232, distance: 16.7
click at [1079, 235] on span "Destination URL" at bounding box center [1094, 233] width 82 height 15
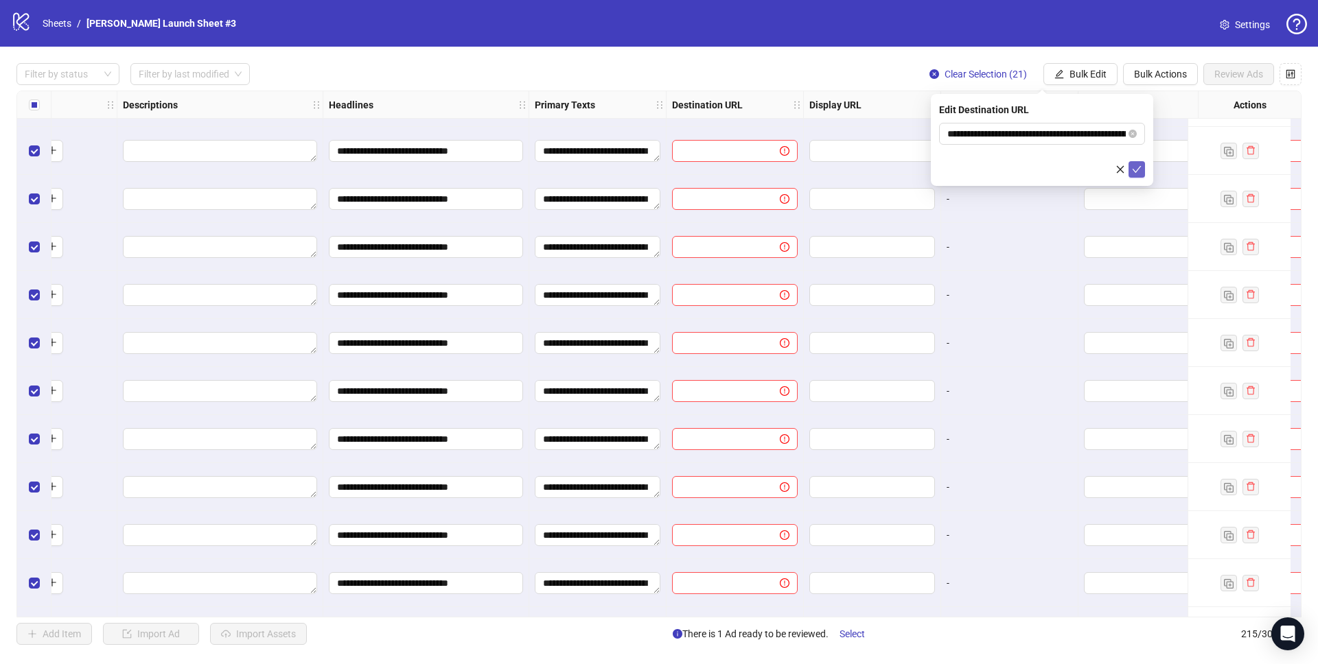
click at [1137, 165] on icon "check" at bounding box center [1137, 170] width 10 height 10
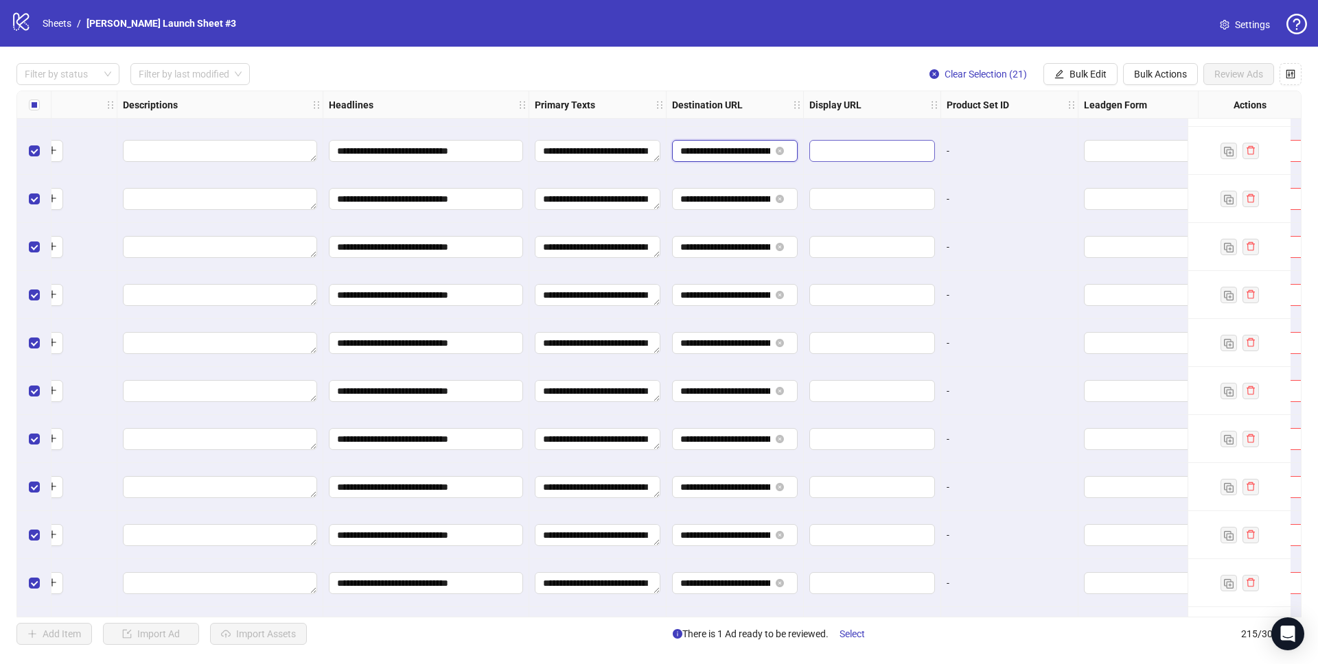
scroll to position [0, 245]
drag, startPoint x: 723, startPoint y: 148, endPoint x: 874, endPoint y: 148, distance: 151.0
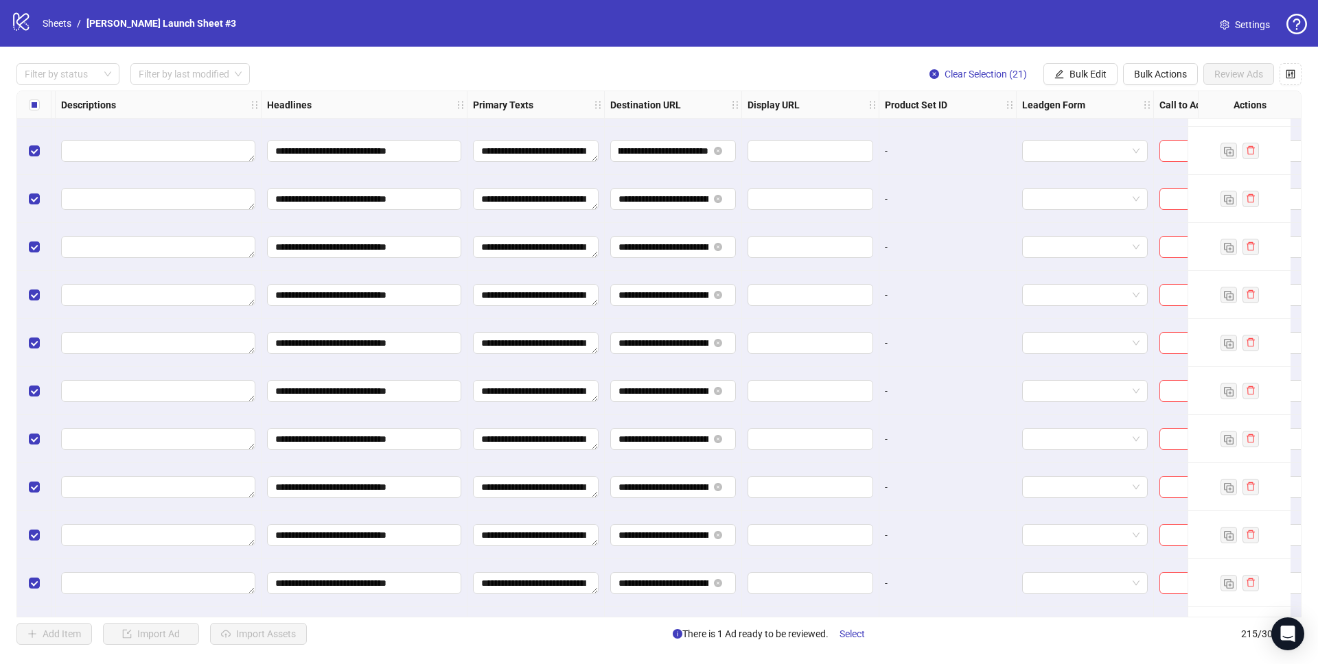
click at [1078, 73] on span "Bulk Edit" at bounding box center [1087, 74] width 37 height 11
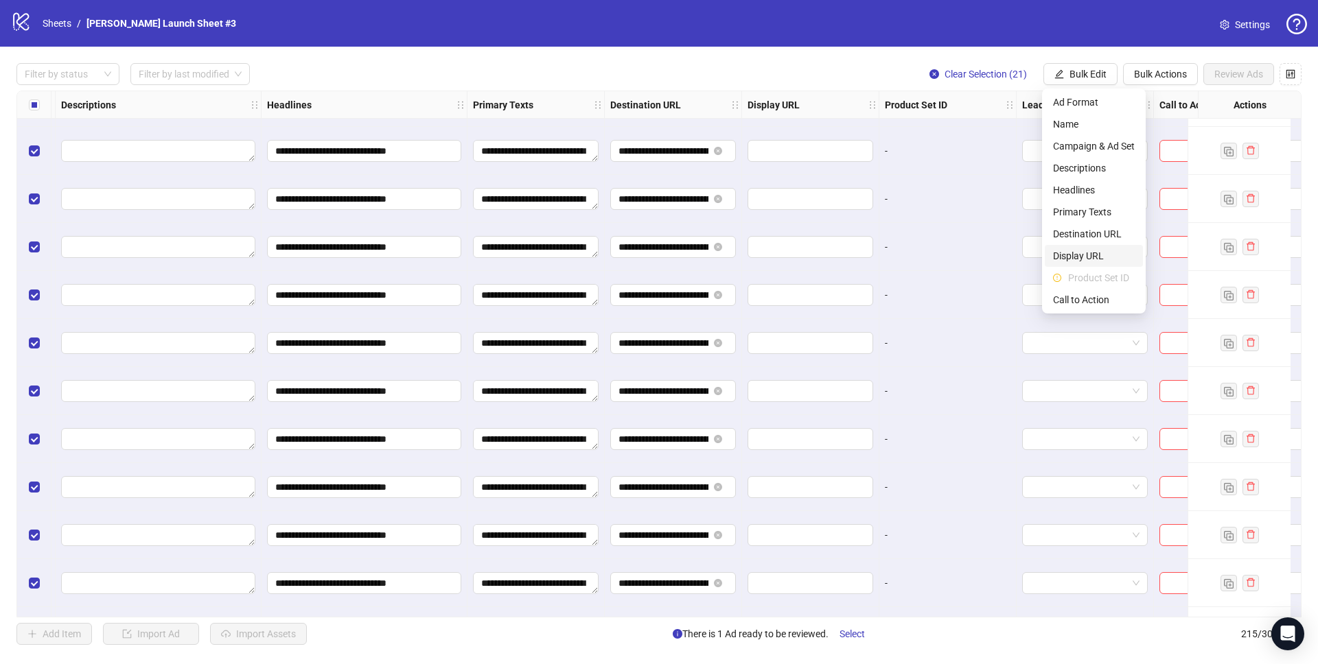
click at [1081, 250] on span "Display URL" at bounding box center [1094, 255] width 82 height 15
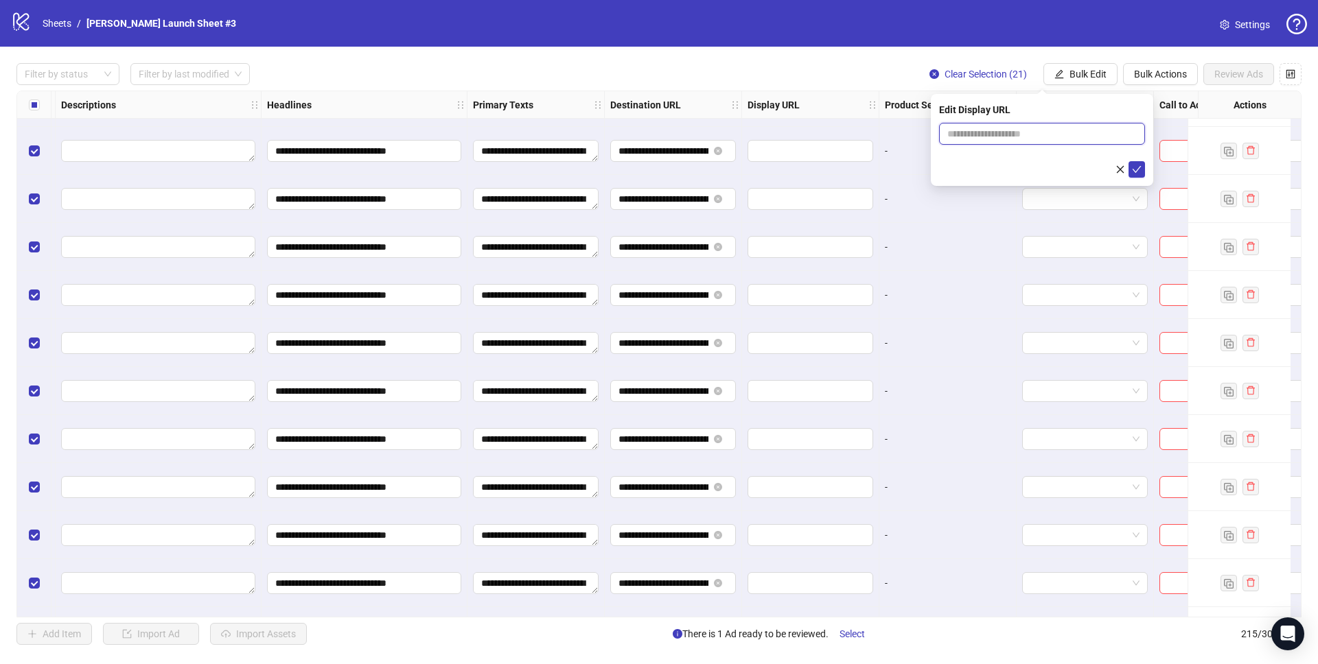
click at [1085, 137] on input "text" at bounding box center [1042, 134] width 206 height 22
type input "**********"
click at [1134, 165] on icon "check" at bounding box center [1137, 170] width 10 height 10
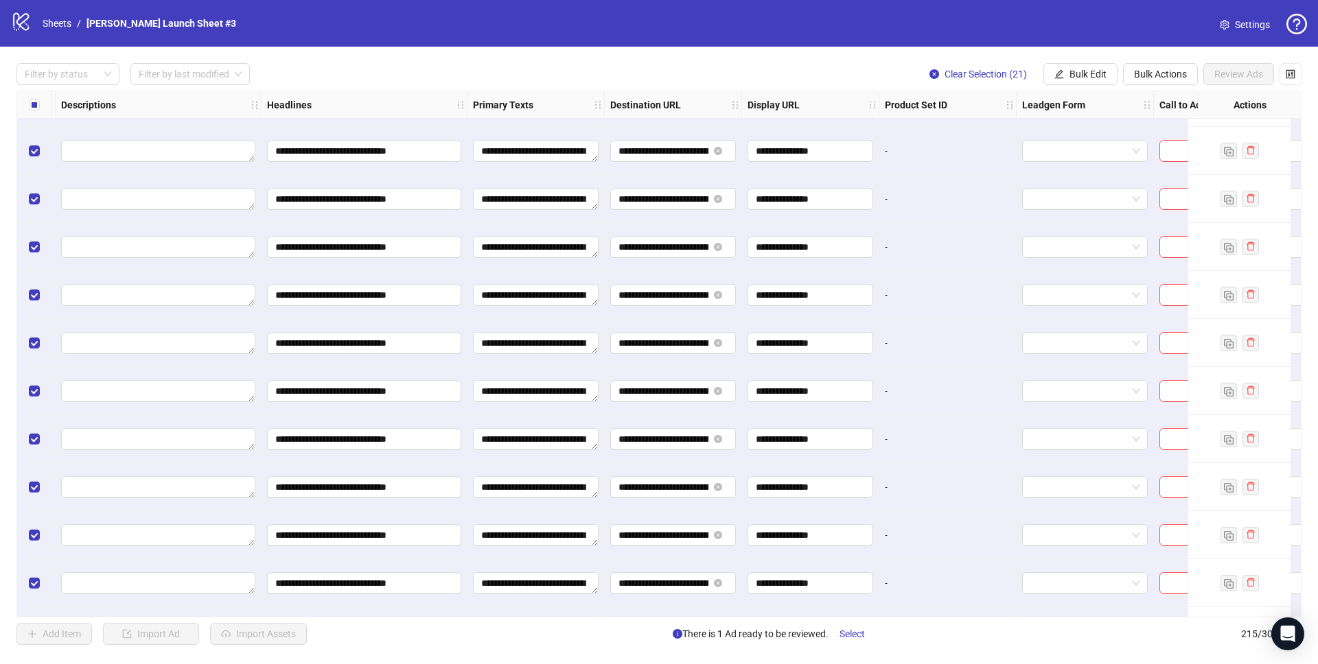
scroll to position [9791, 971]
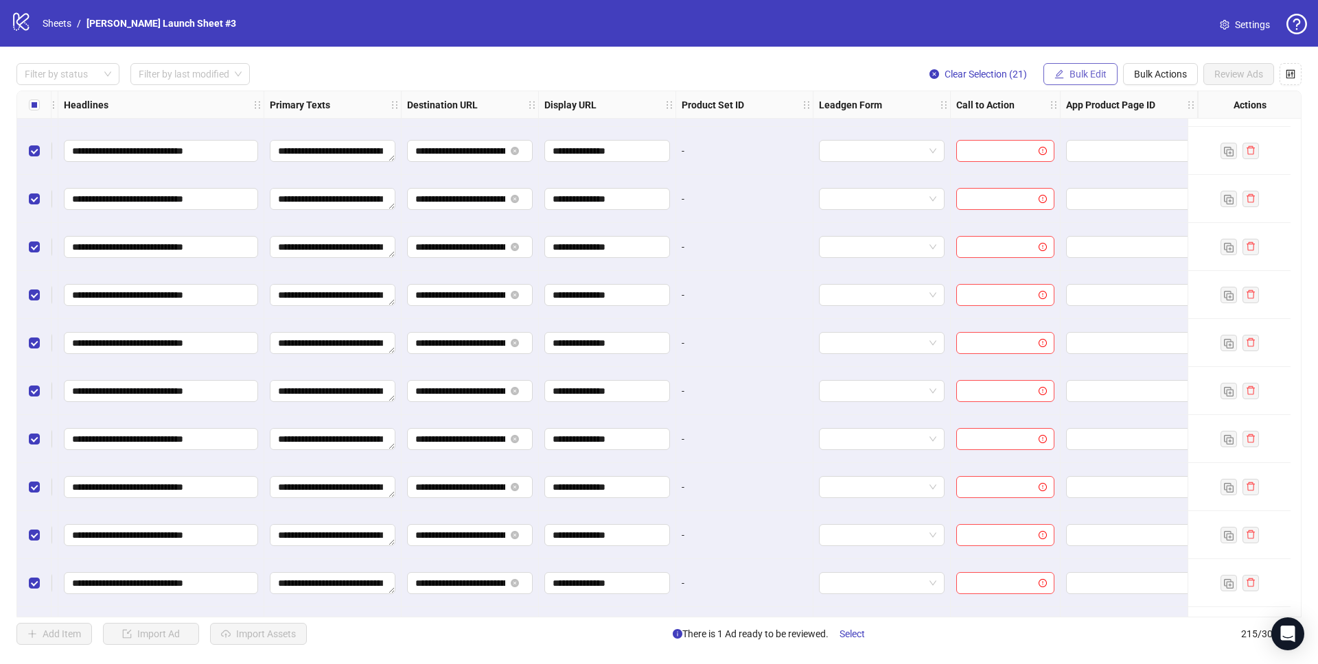
click at [1069, 73] on span "Bulk Edit" at bounding box center [1087, 74] width 37 height 11
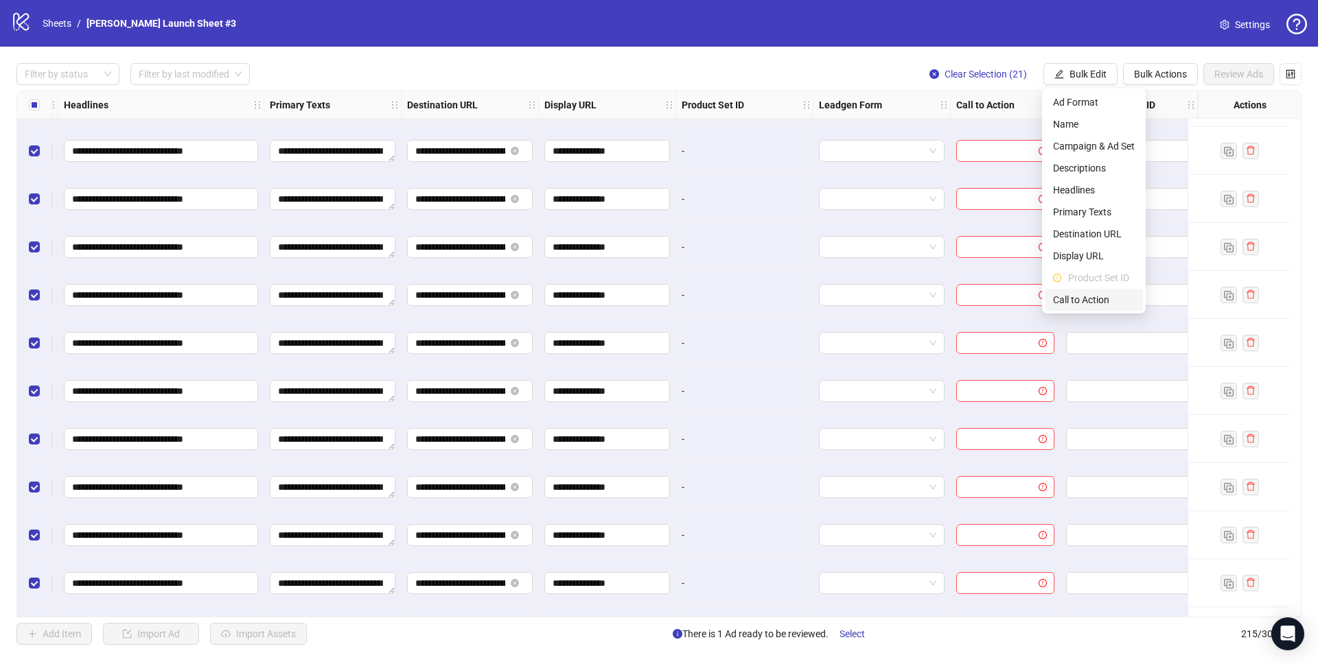
click at [1079, 301] on span "Call to Action" at bounding box center [1094, 299] width 82 height 15
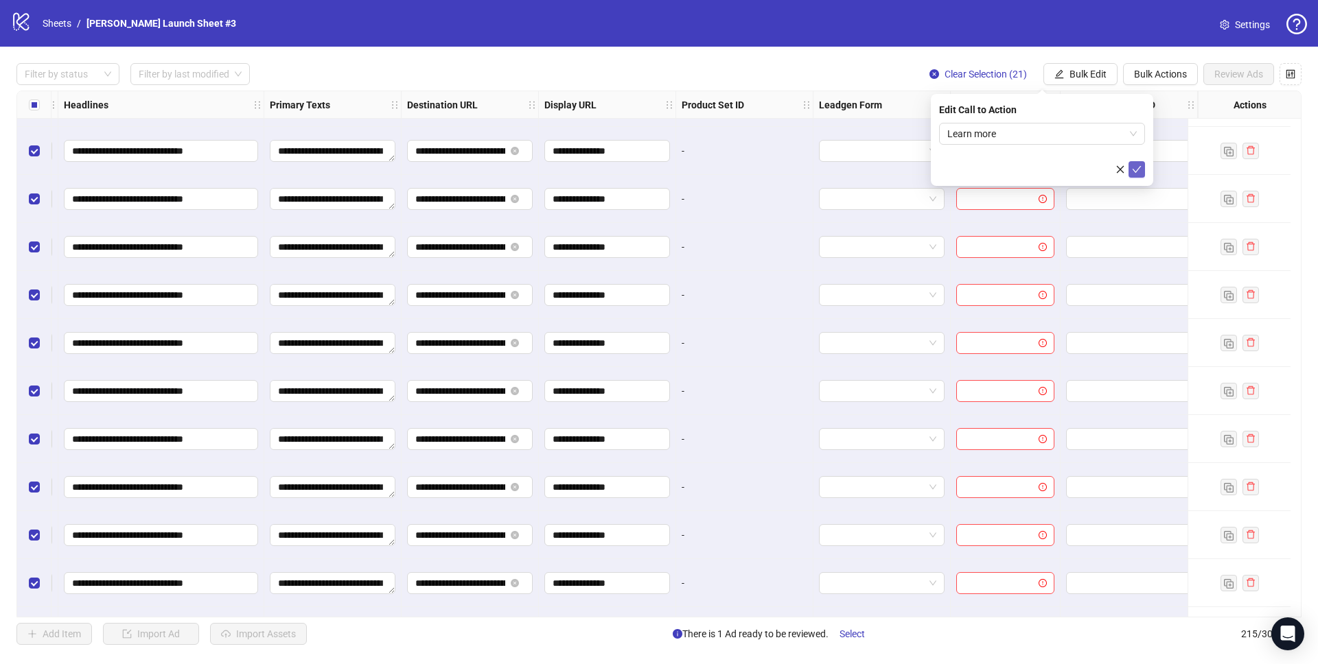
click at [1140, 169] on icon "check" at bounding box center [1137, 170] width 10 height 10
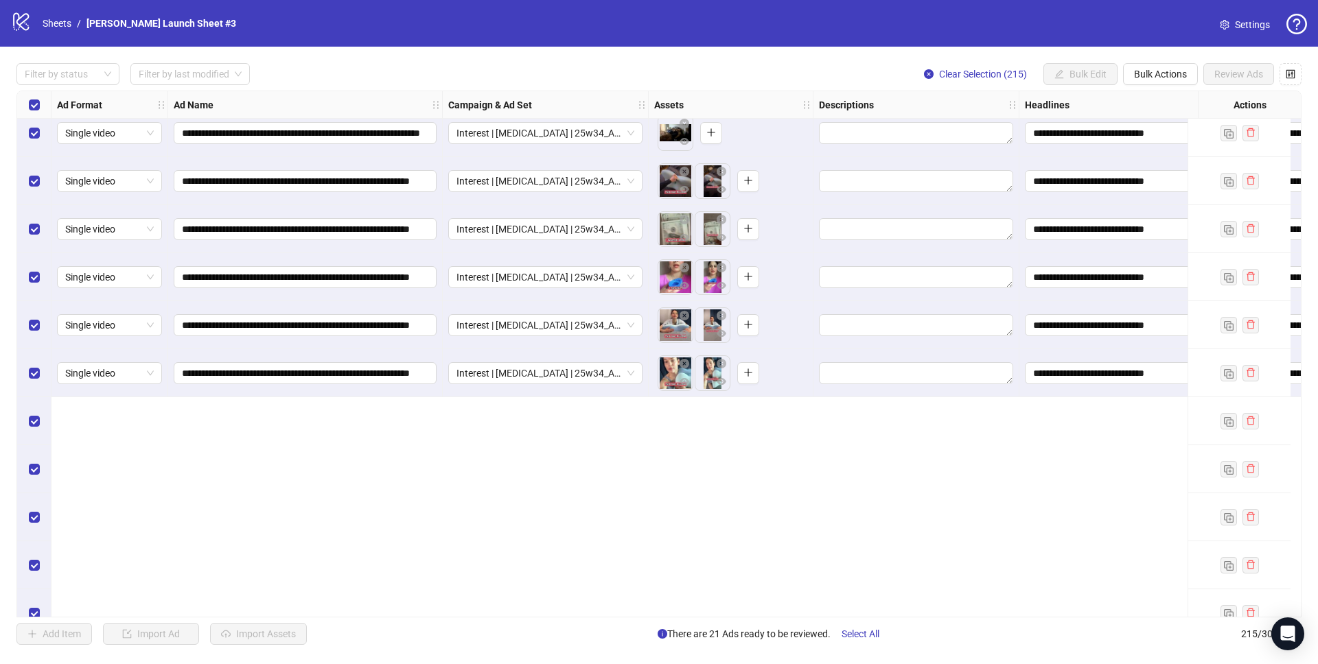
scroll to position [9203, 0]
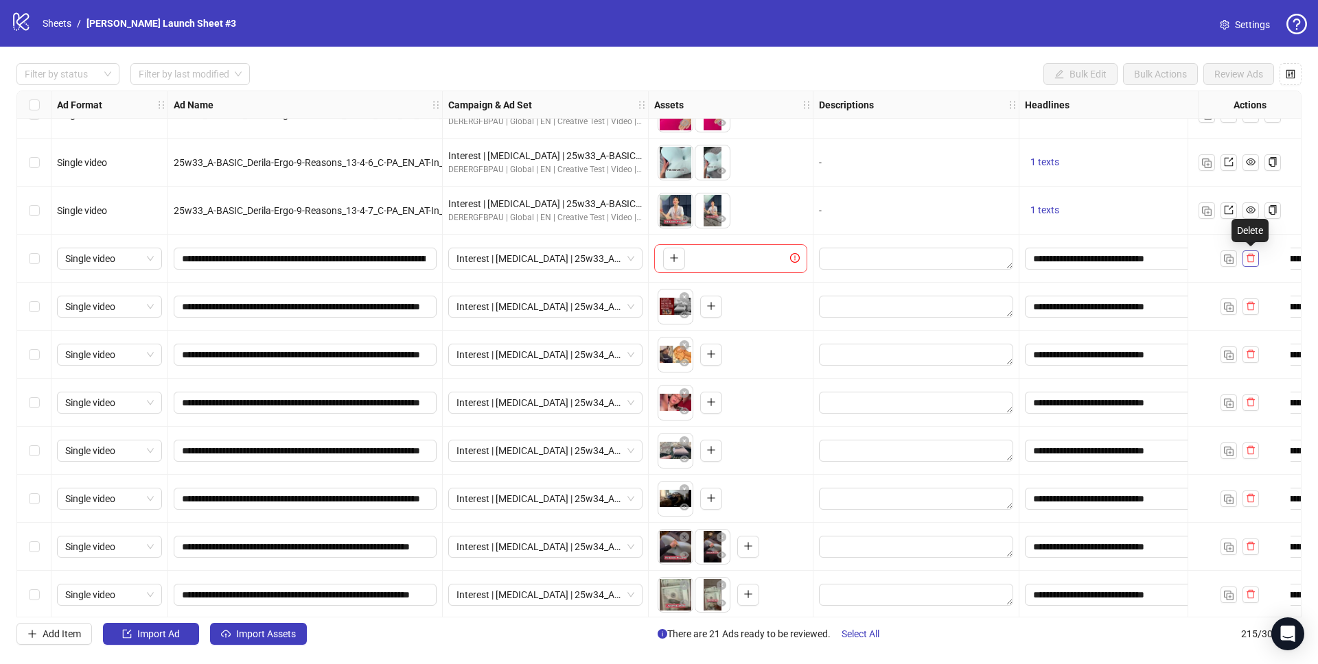
click at [1248, 257] on icon "delete" at bounding box center [1250, 258] width 10 height 10
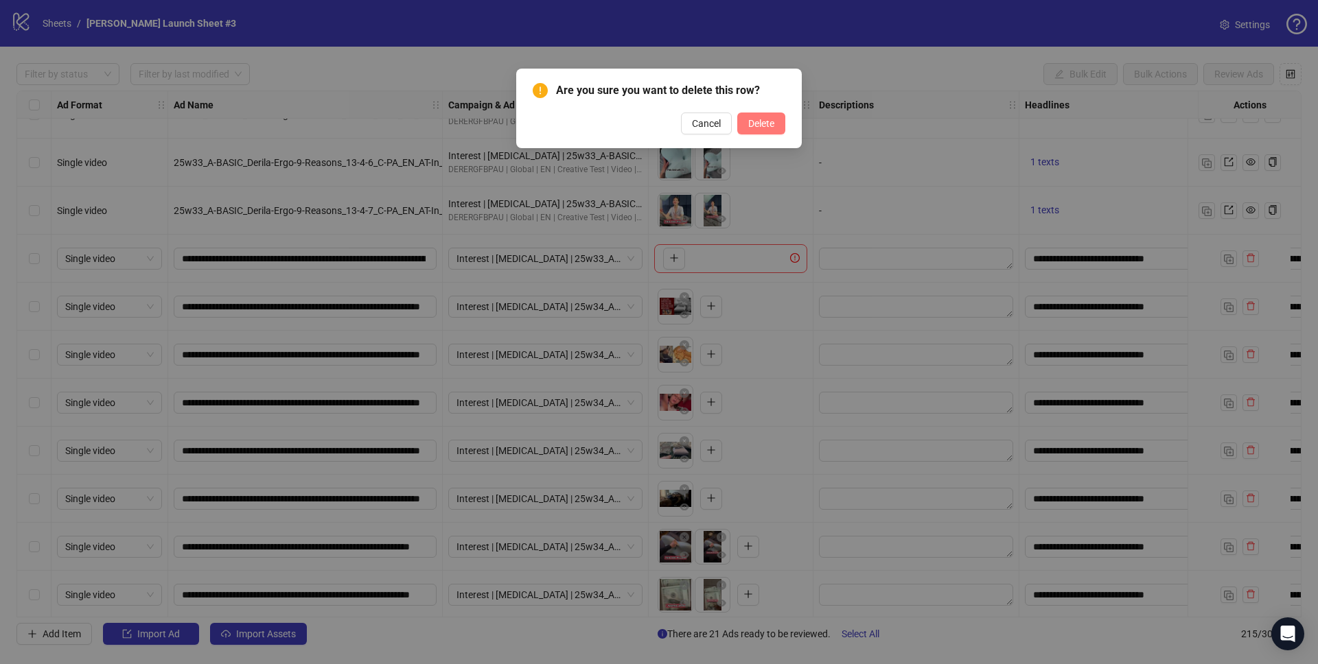
click at [756, 119] on span "Delete" at bounding box center [761, 123] width 26 height 11
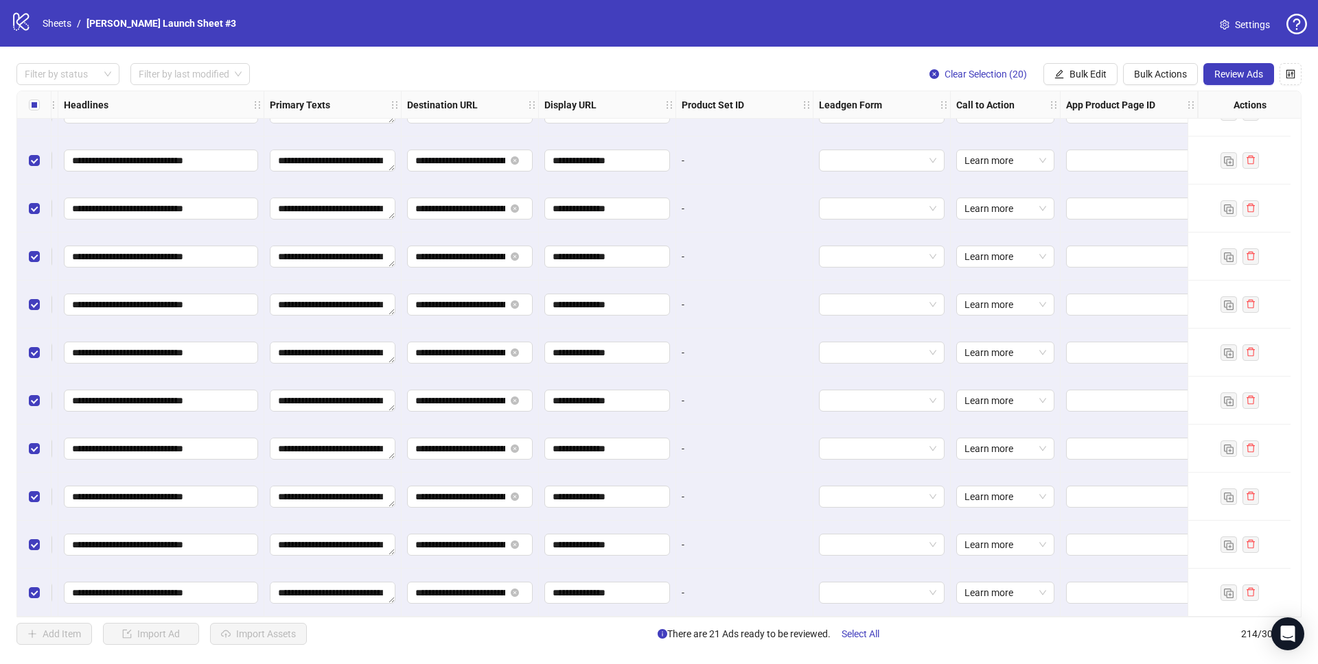
scroll to position [9787, 810]
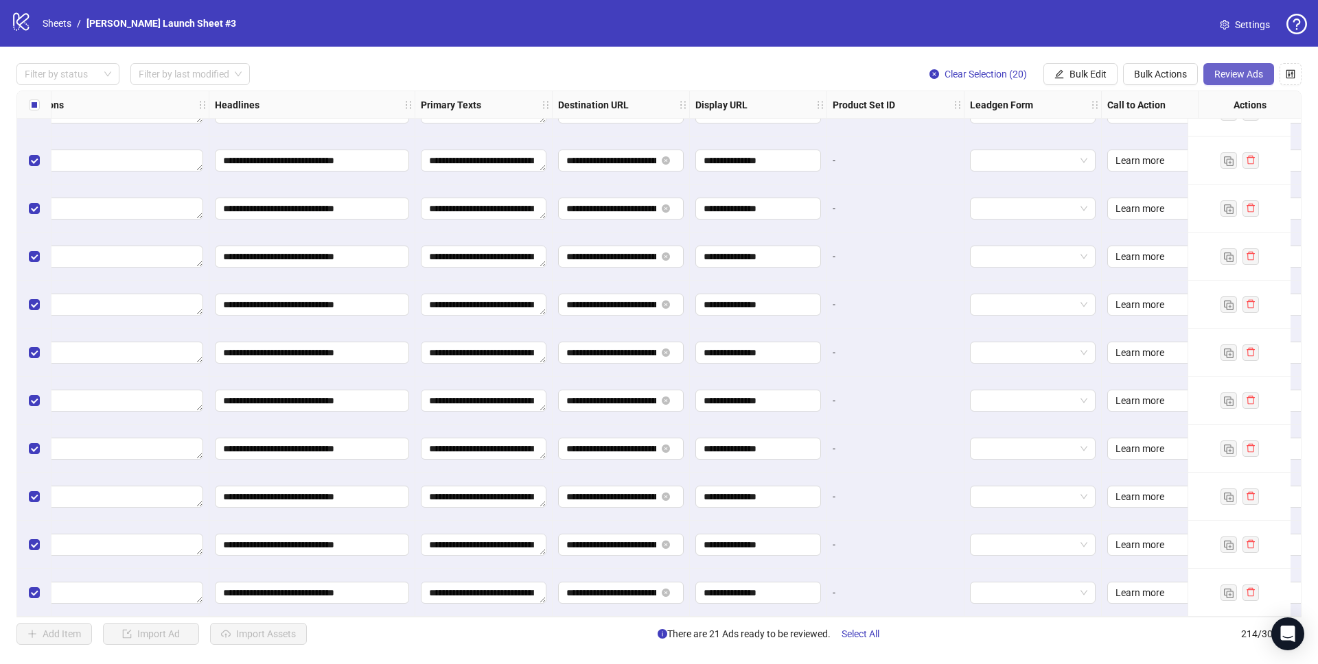
click at [1224, 75] on span "Review Ads" at bounding box center [1238, 74] width 49 height 11
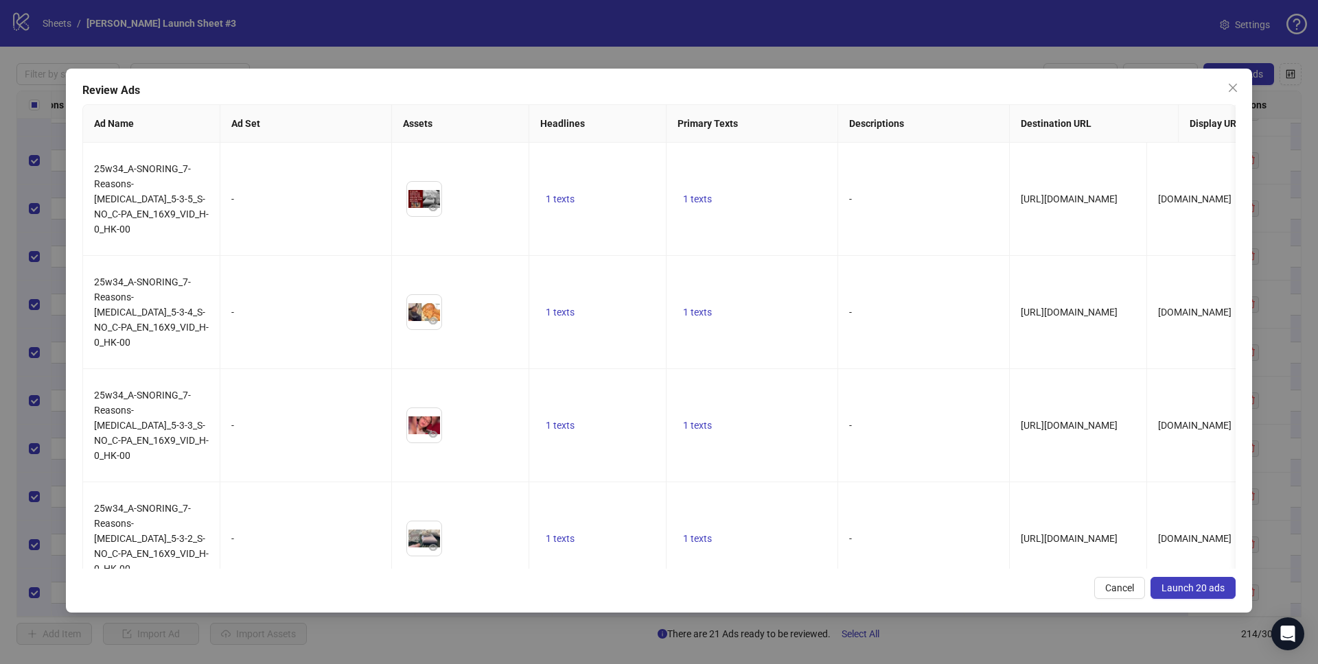
drag, startPoint x: 1186, startPoint y: 585, endPoint x: 1154, endPoint y: 570, distance: 35.6
click at [1186, 585] on span "Launch 20 ads" at bounding box center [1192, 588] width 63 height 11
